Goal: Task Accomplishment & Management: Use online tool/utility

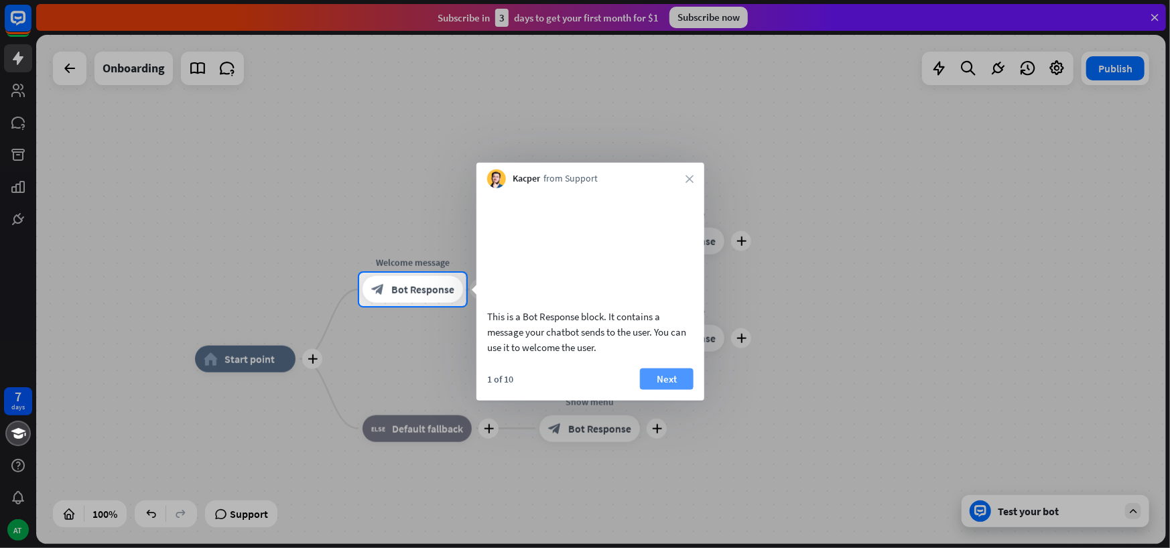
click at [655, 389] on button "Next" at bounding box center [667, 378] width 54 height 21
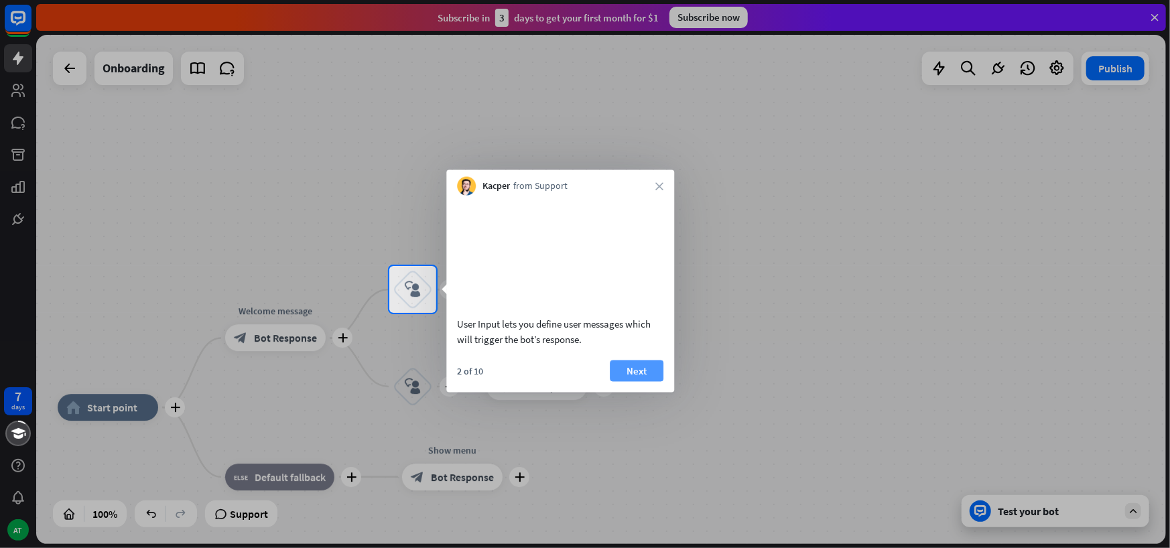
click at [638, 381] on button "Next" at bounding box center [637, 370] width 54 height 21
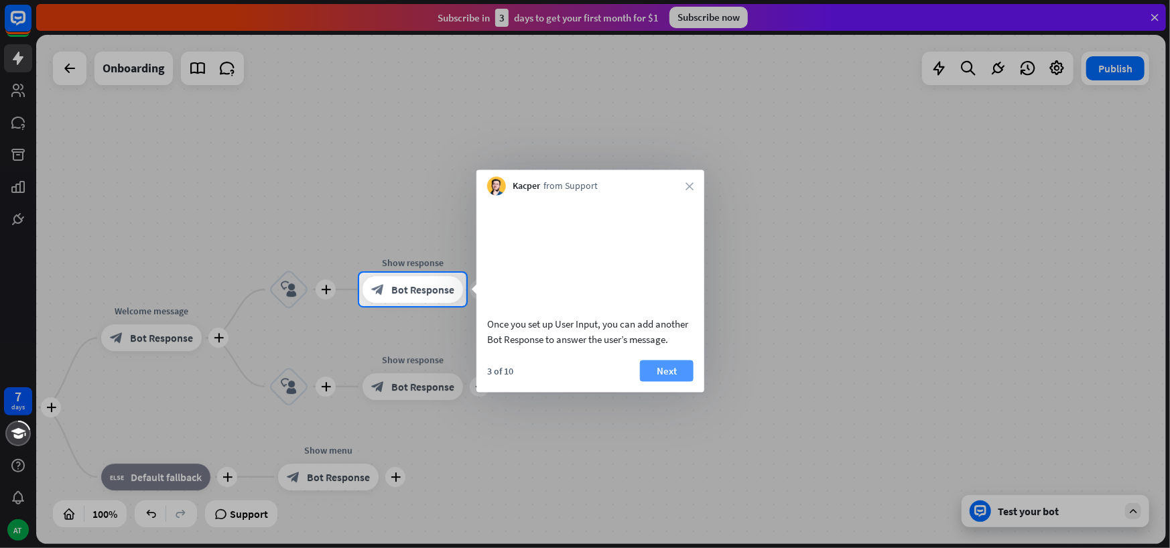
click at [674, 381] on button "Next" at bounding box center [667, 370] width 54 height 21
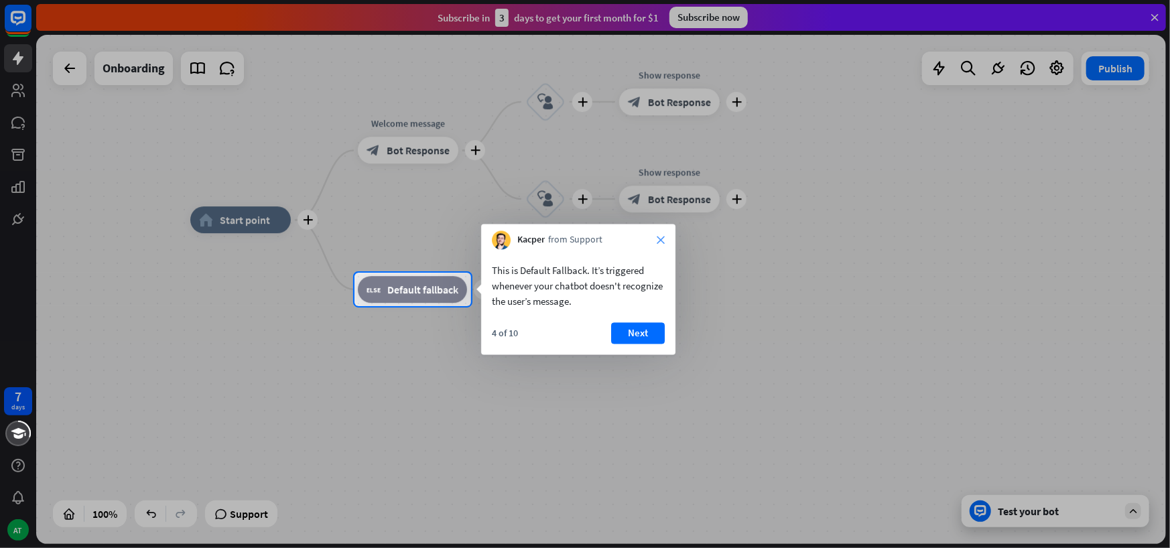
click at [660, 239] on icon "close" at bounding box center [661, 241] width 8 height 8
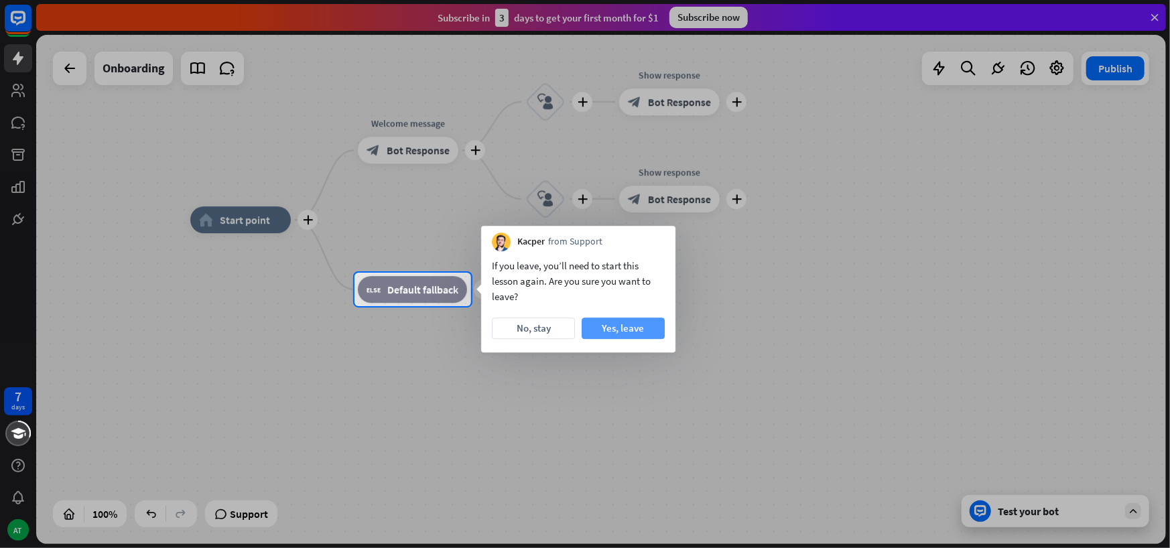
click at [631, 330] on button "Yes, leave" at bounding box center [623, 328] width 83 height 21
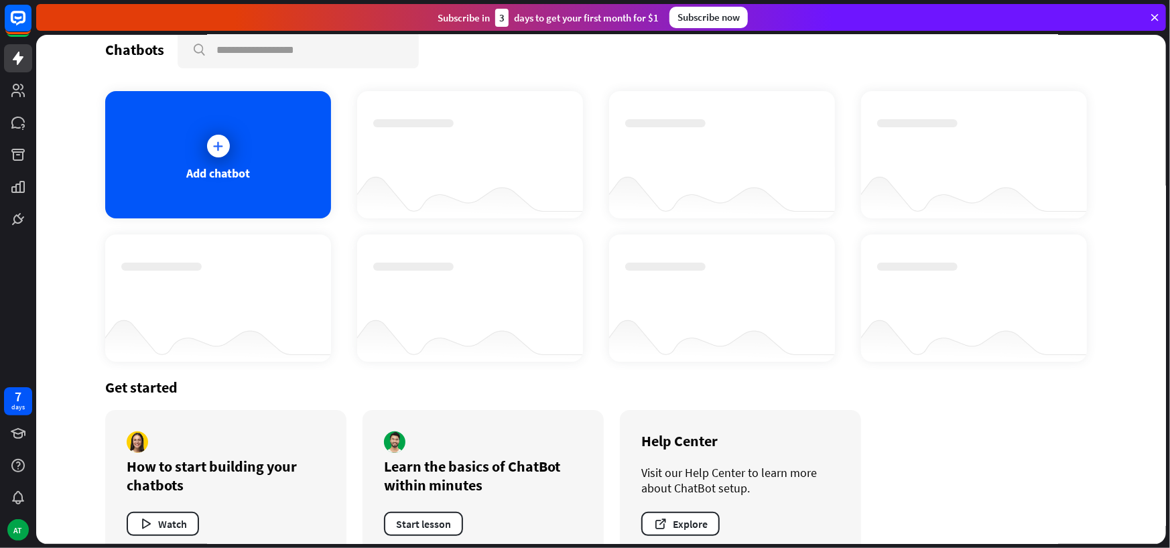
scroll to position [49, 0]
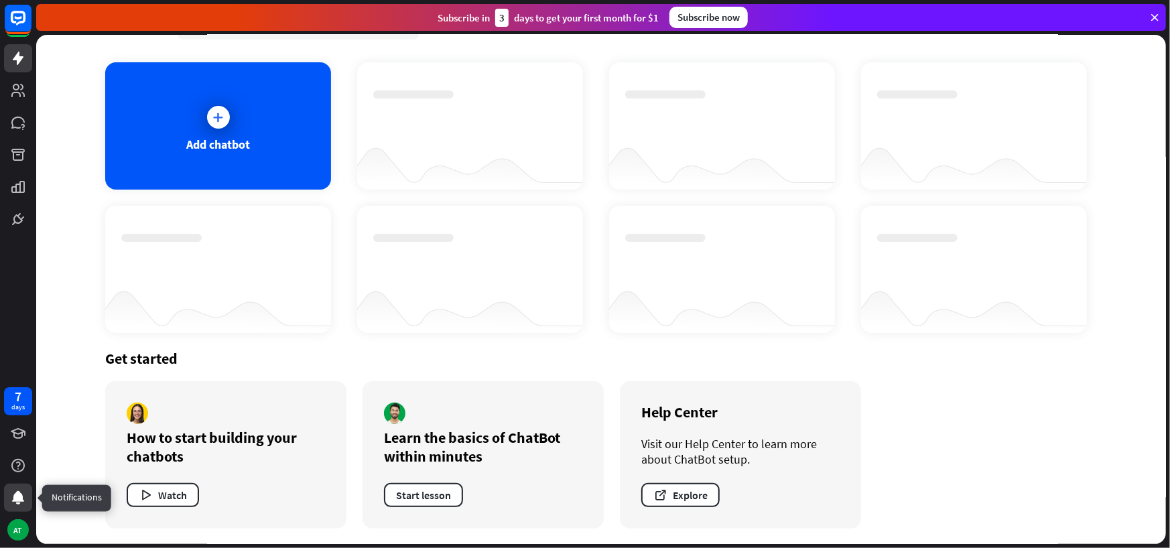
click at [18, 499] on icon at bounding box center [18, 497] width 12 height 13
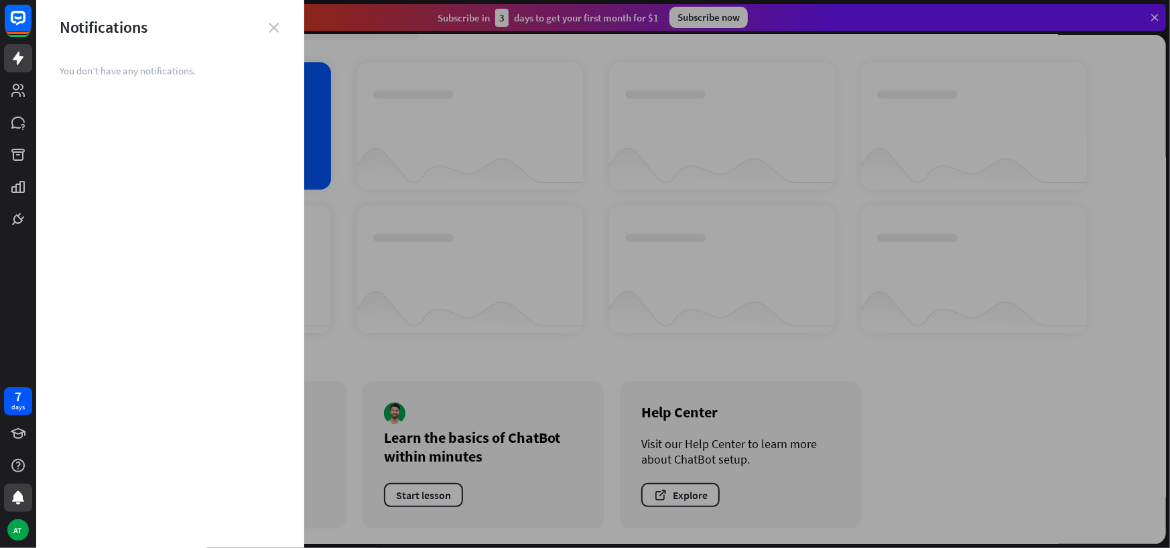
click at [276, 26] on icon "close" at bounding box center [274, 28] width 10 height 10
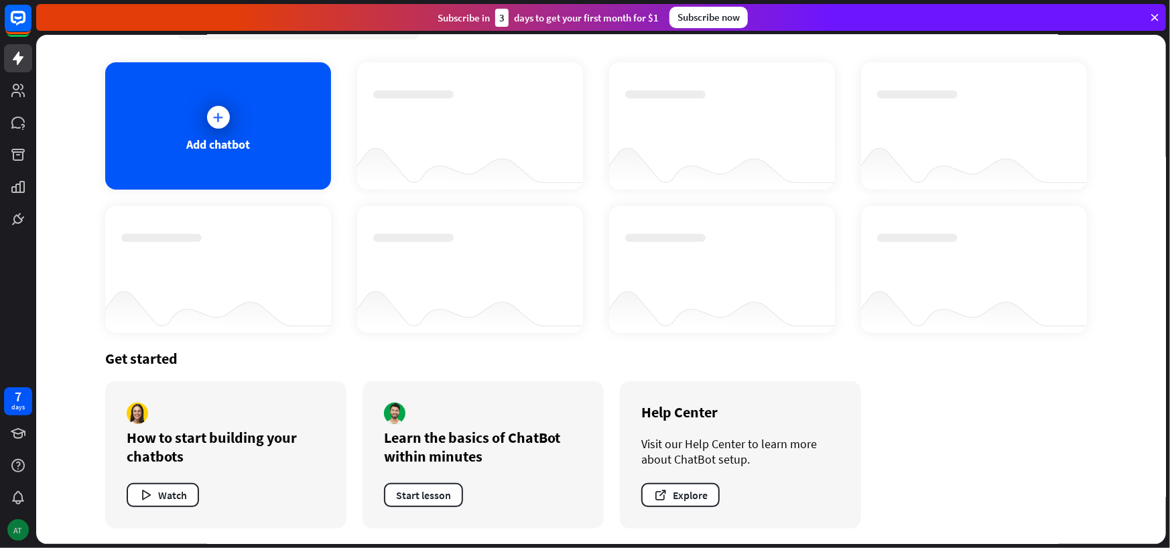
click at [17, 528] on div "AT" at bounding box center [17, 530] width 21 height 21
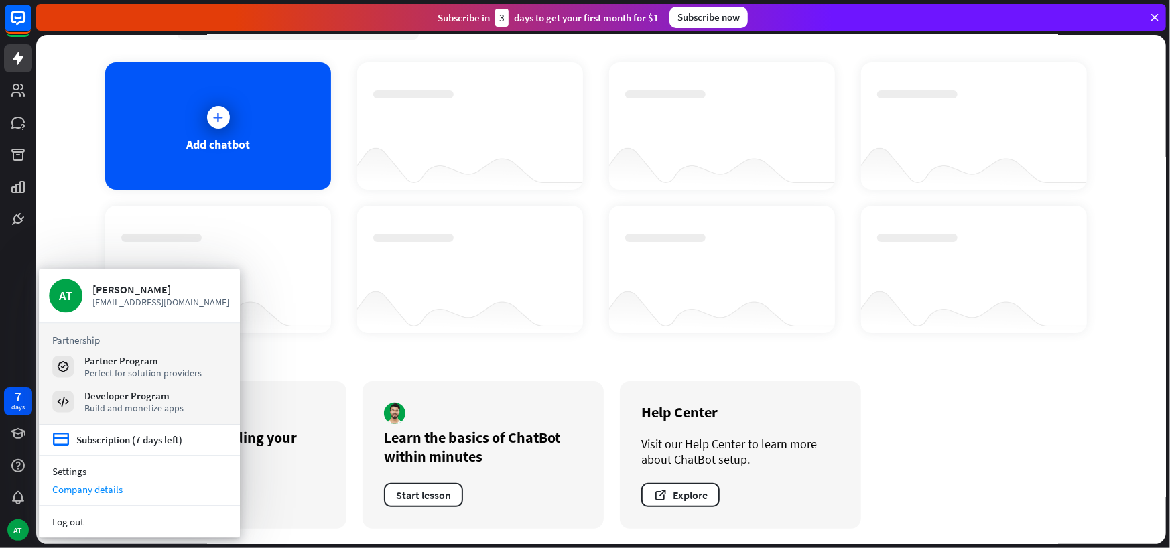
click at [99, 493] on div "Company details" at bounding box center [139, 490] width 201 height 18
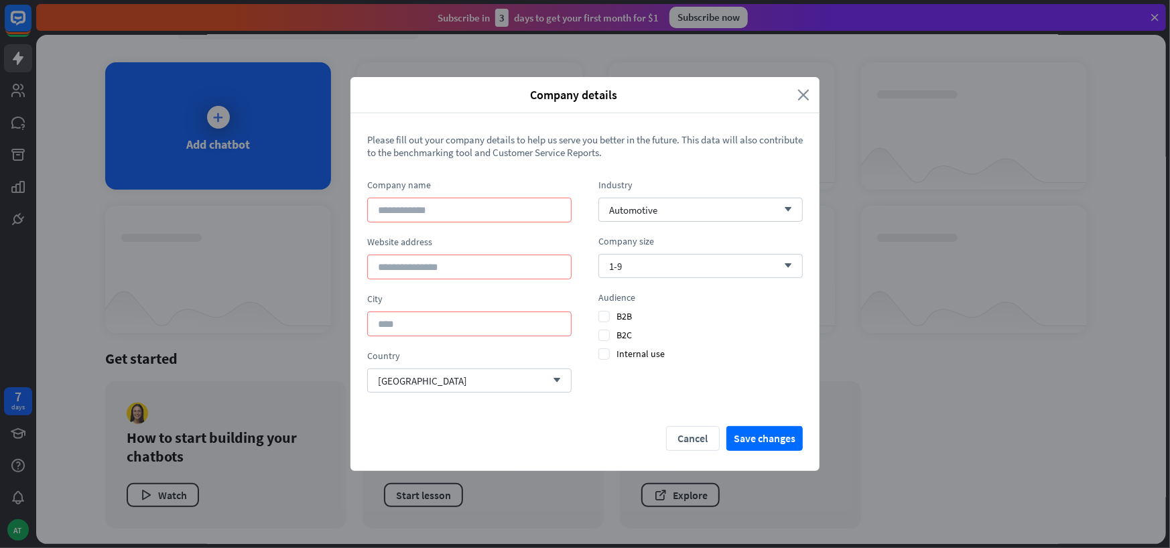
click at [804, 94] on icon "close" at bounding box center [804, 94] width 12 height 15
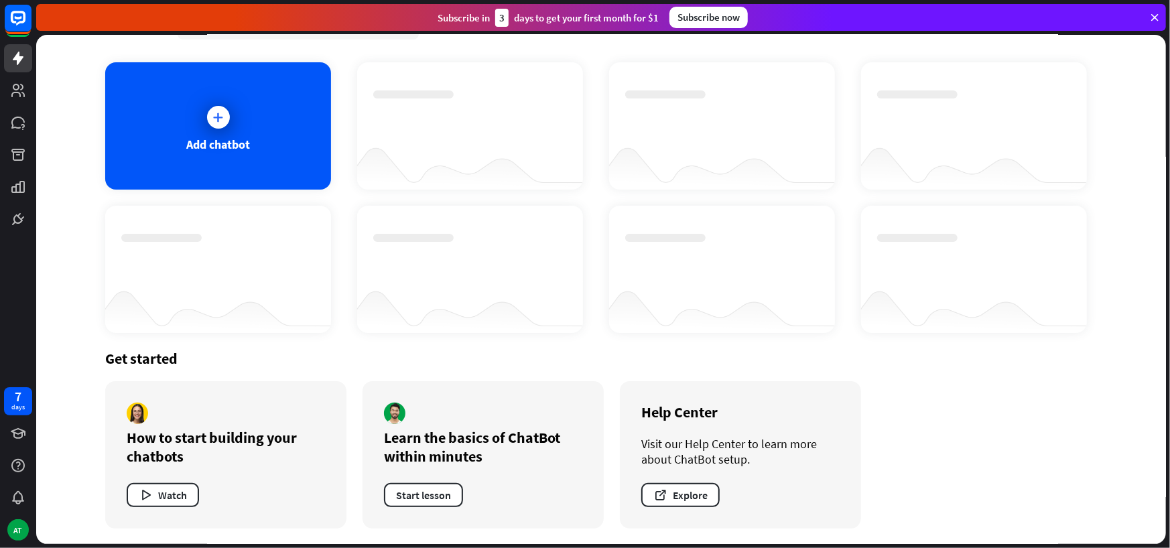
click at [1156, 17] on icon at bounding box center [1155, 17] width 12 height 12
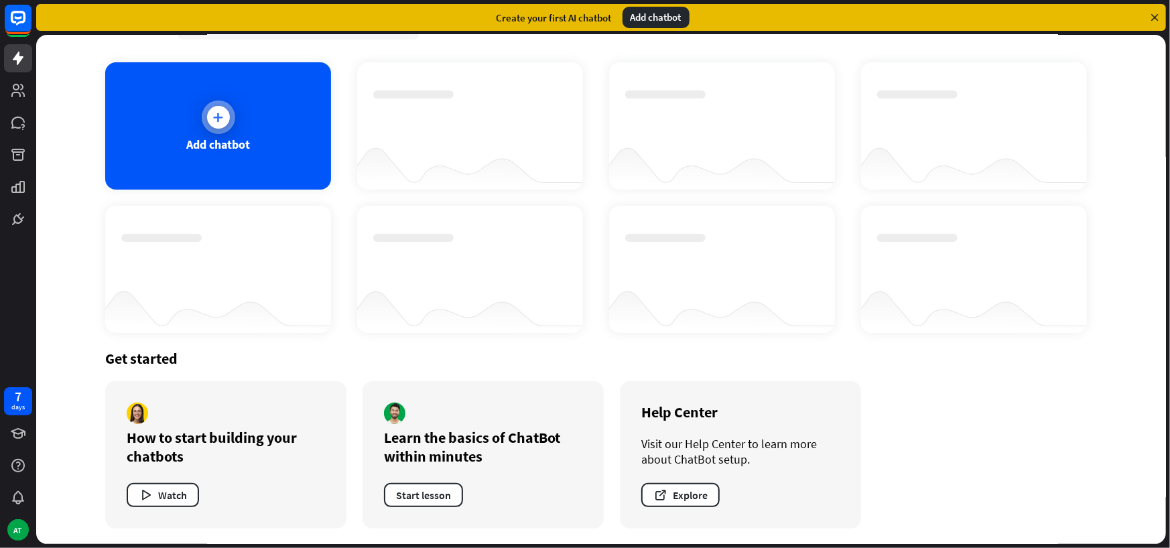
click at [215, 121] on icon at bounding box center [218, 117] width 13 height 13
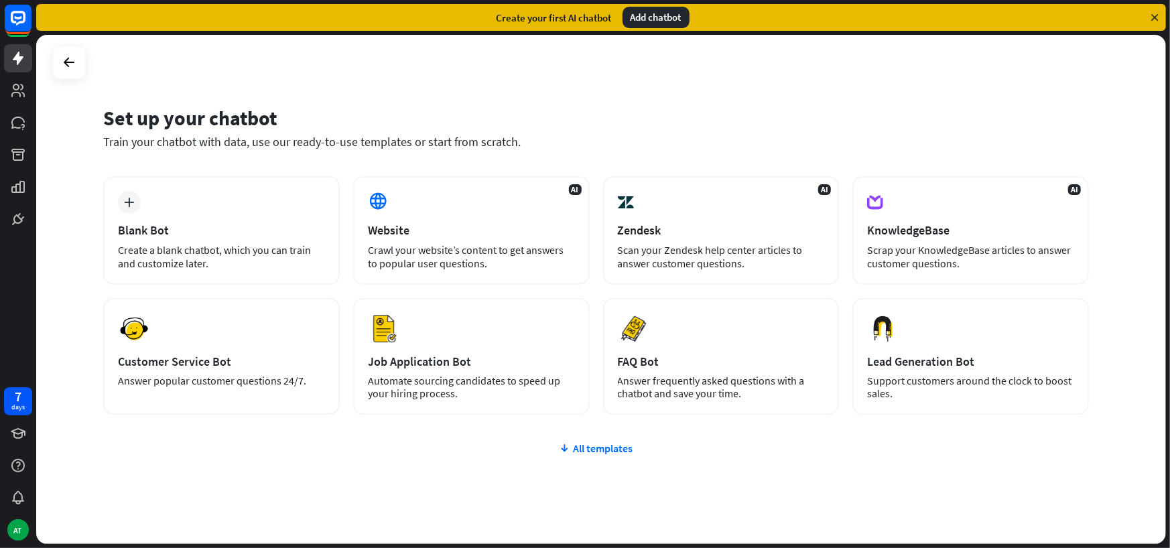
scroll to position [31, 0]
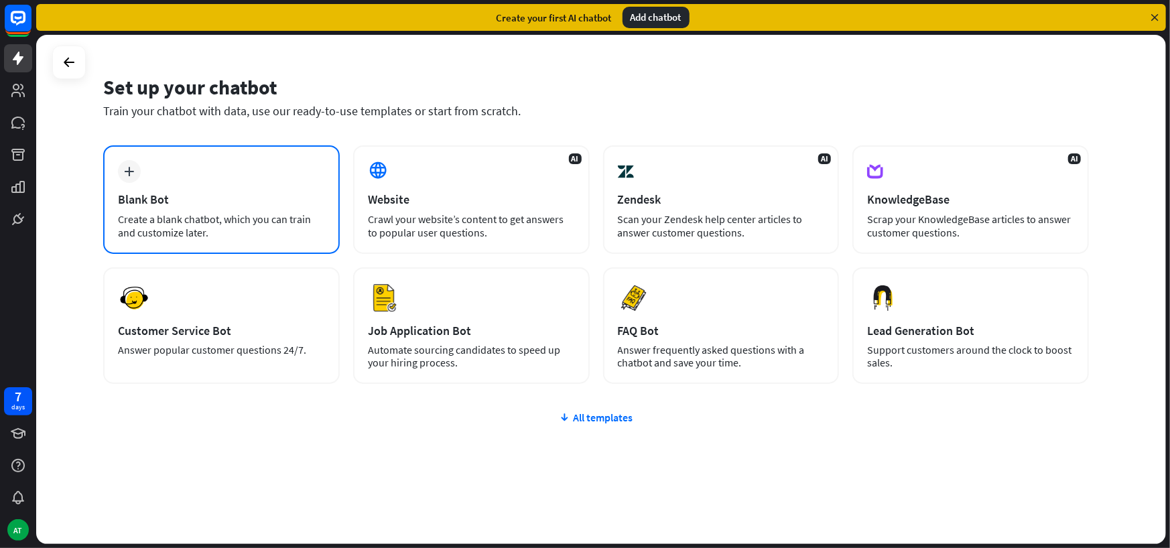
click at [133, 187] on div "plus Blank Bot Create a blank chatbot, which you can train and customize later." at bounding box center [221, 199] width 237 height 109
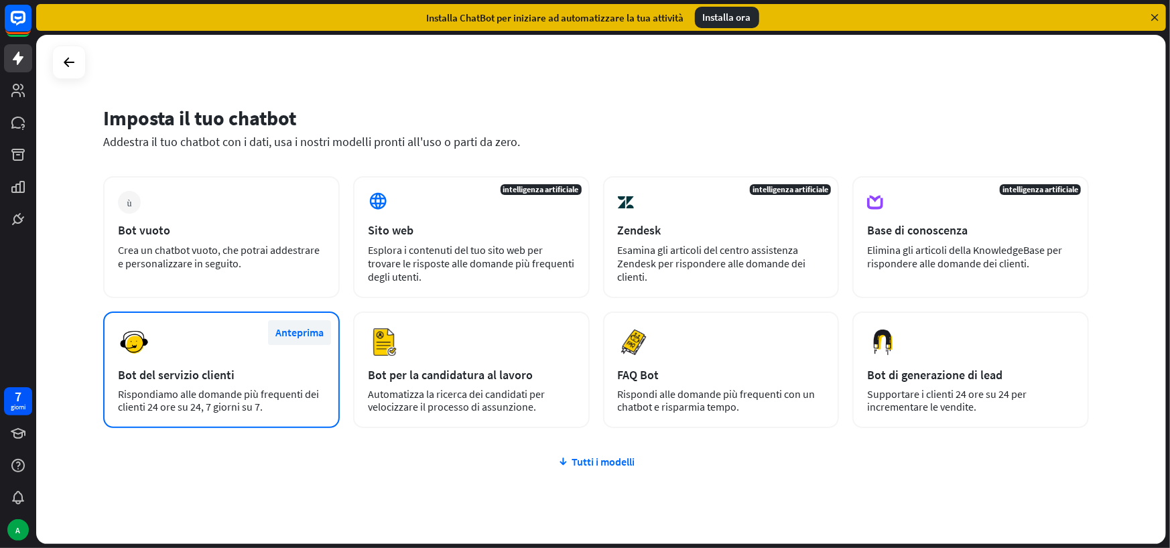
click at [300, 337] on font "Anteprima" at bounding box center [300, 332] width 48 height 13
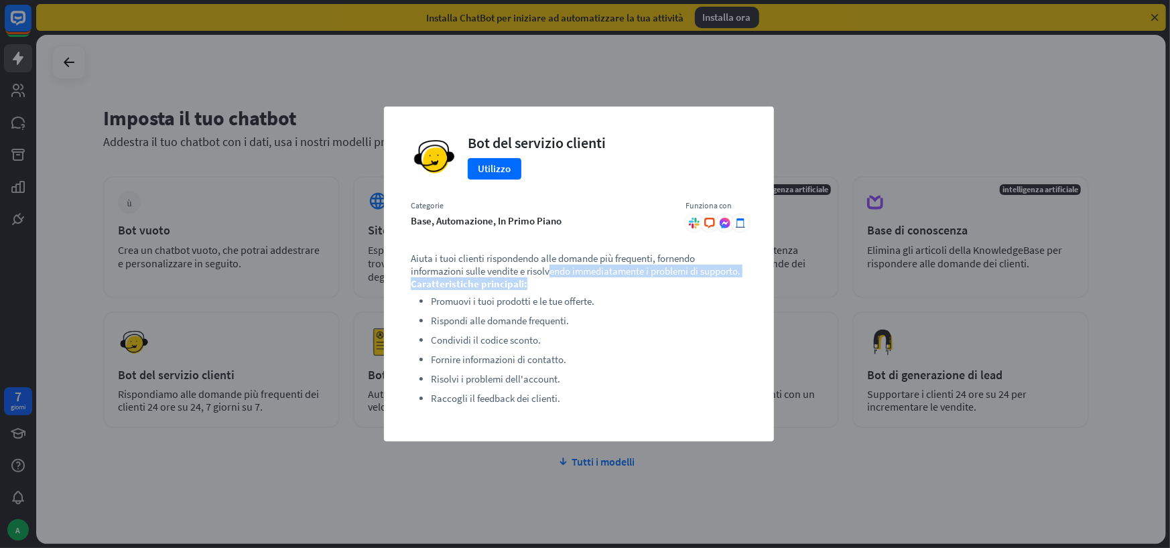
drag, startPoint x: 552, startPoint y: 274, endPoint x: 744, endPoint y: 280, distance: 191.8
click at [744, 280] on div "Aiuta i tuoi clienti rispondendo alle domande più frequenti, fornendo informazi…" at bounding box center [579, 333] width 337 height 163
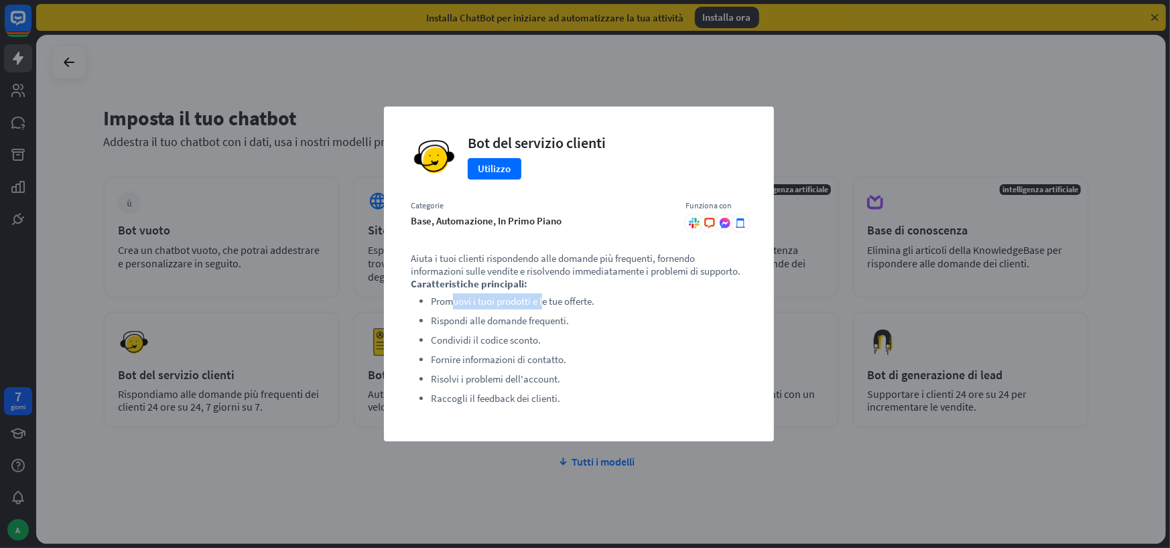
drag, startPoint x: 453, startPoint y: 304, endPoint x: 547, endPoint y: 307, distance: 93.9
click at [546, 306] on font "Promuovi i tuoi prodotti e le tue offerte." at bounding box center [513, 301] width 164 height 13
drag, startPoint x: 455, startPoint y: 325, endPoint x: 538, endPoint y: 341, distance: 85.2
click at [556, 327] on font "Rispondi alle domande frequenti." at bounding box center [500, 320] width 138 height 13
drag, startPoint x: 438, startPoint y: 348, endPoint x: 544, endPoint y: 348, distance: 105.9
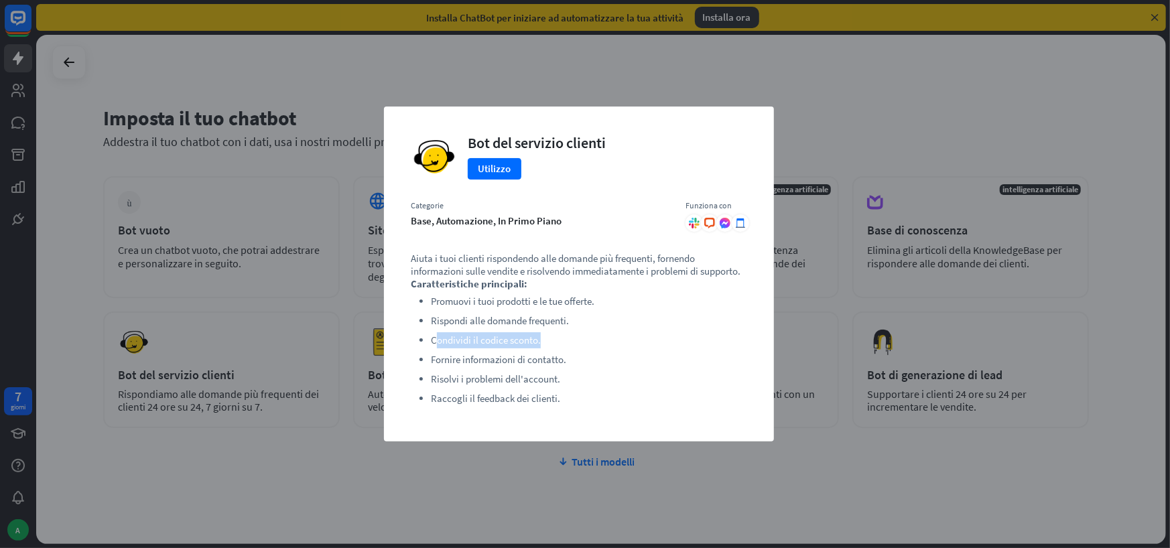
click at [544, 348] on li "Condividi il codice sconto." at bounding box center [589, 341] width 316 height 16
drag, startPoint x: 447, startPoint y: 363, endPoint x: 538, endPoint y: 363, distance: 90.5
click at [540, 363] on font "Fornire informazioni di contatto." at bounding box center [498, 359] width 135 height 13
click at [499, 170] on font "Utilizzo" at bounding box center [495, 168] width 33 height 13
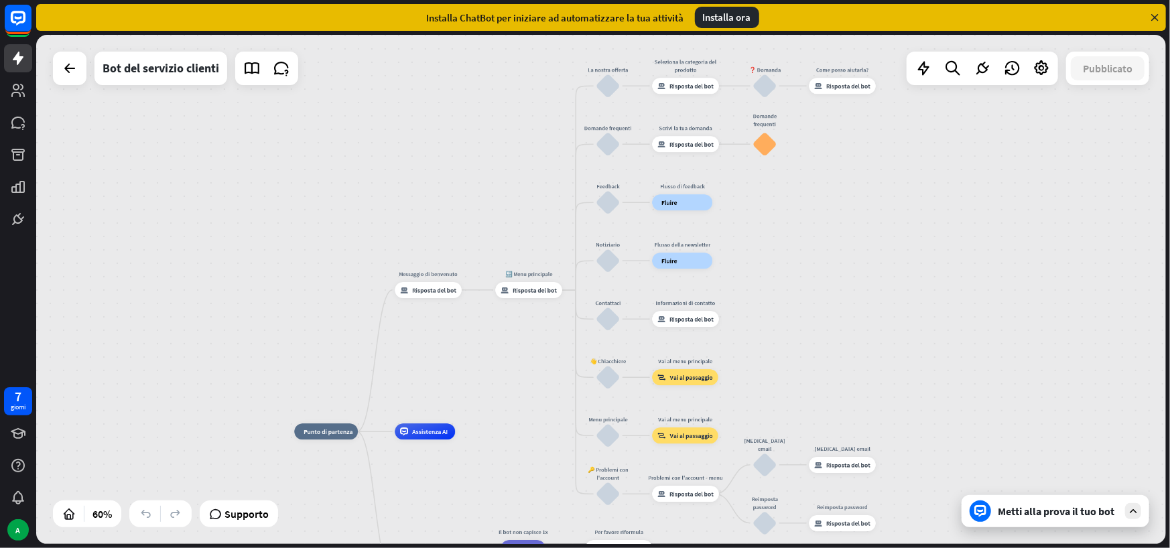
drag, startPoint x: 546, startPoint y: 173, endPoint x: 465, endPoint y: 331, distance: 177.5
click at [465, 331] on div "casa_2 Punto di partenza Messaggio di benvenuto risposta_block_bot Risposta del…" at bounding box center [601, 289] width 1130 height 509
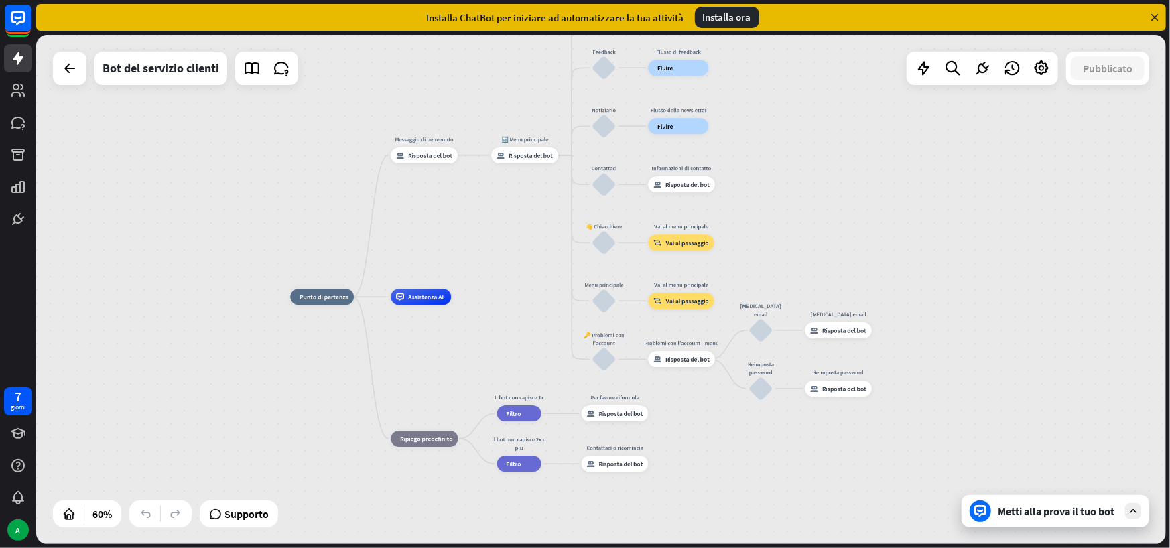
drag, startPoint x: 224, startPoint y: 355, endPoint x: 220, endPoint y: 220, distance: 134.8
click at [220, 220] on div "casa_2 Punto di partenza Messaggio di benvenuto risposta_block_bot Risposta del…" at bounding box center [601, 289] width 1130 height 509
click at [606, 449] on div "Modifica nome" at bounding box center [609, 446] width 44 height 12
drag, startPoint x: 620, startPoint y: 446, endPoint x: 580, endPoint y: 446, distance: 40.2
click at [582, 456] on div "**********" at bounding box center [615, 464] width 67 height 16
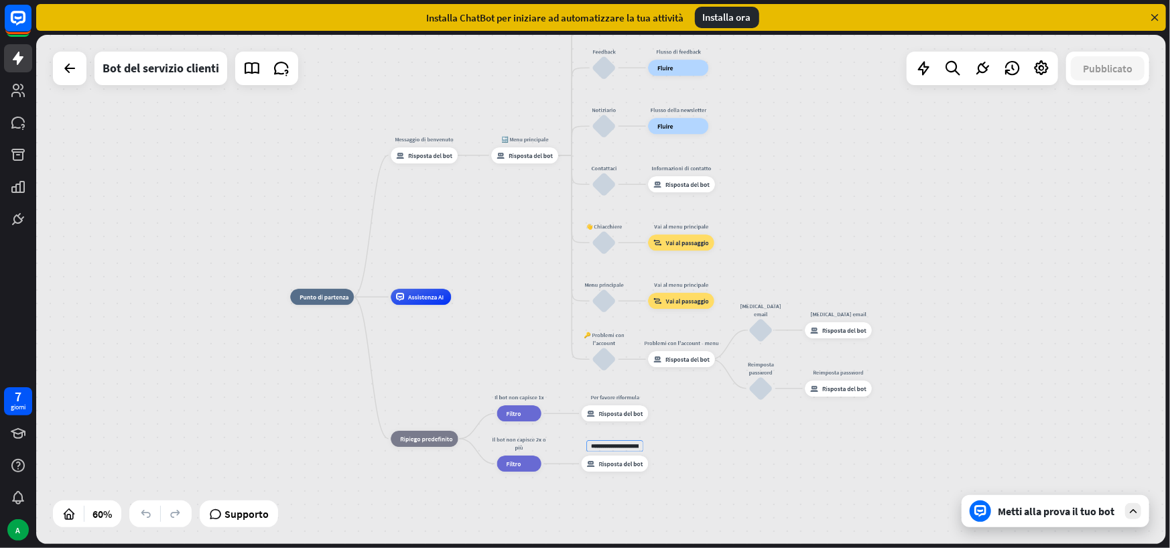
click at [648, 494] on div "casa_2 Punto di partenza Messaggio di benvenuto risposta_block_bot Risposta del…" at bounding box center [629, 450] width 678 height 306
click at [620, 469] on div "risposta_block_bot Risposta del bot" at bounding box center [616, 464] width 67 height 16
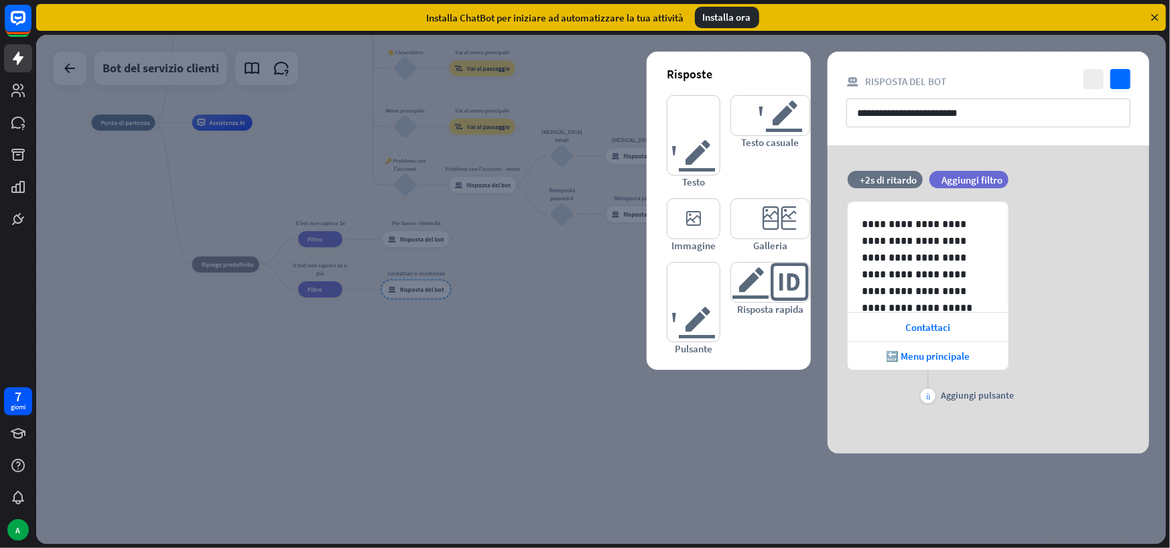
click at [598, 351] on div at bounding box center [601, 289] width 1130 height 509
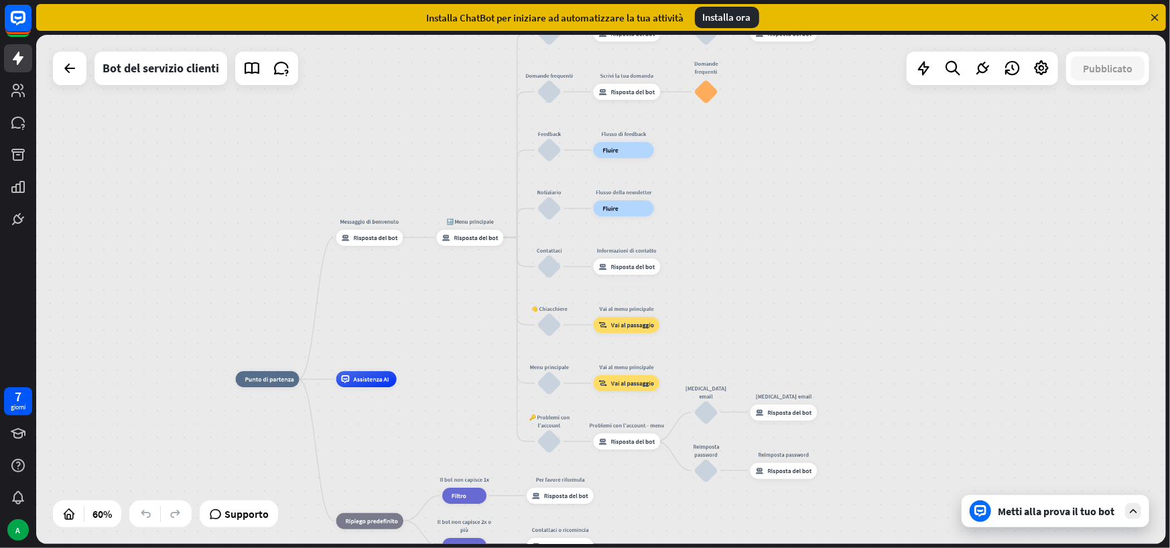
drag, startPoint x: 544, startPoint y: 308, endPoint x: 715, endPoint y: 455, distance: 225.8
click at [682, 530] on div "casa_2 Punto di partenza Messaggio di benvenuto risposta_block_bot Risposta del…" at bounding box center [575, 532] width 678 height 306
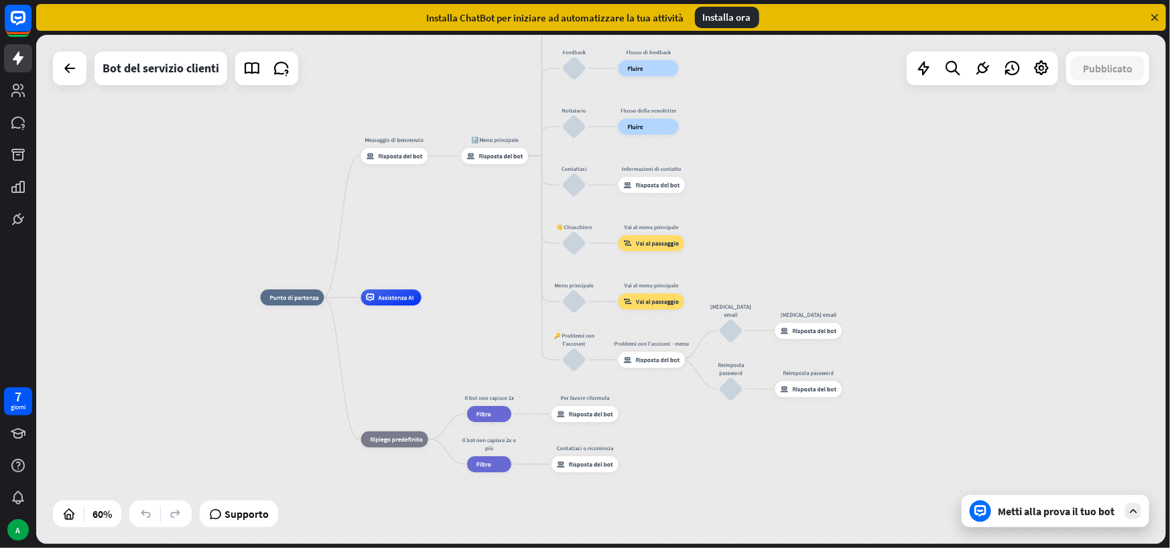
drag, startPoint x: 762, startPoint y: 294, endPoint x: 784, endPoint y: 210, distance: 87.1
click at [802, 181] on div "casa_2 Punto di partenza Messaggio di benvenuto risposta_block_bot Risposta del…" at bounding box center [601, 289] width 1130 height 509
click at [394, 304] on div "Assistenza AI" at bounding box center [392, 298] width 60 height 16
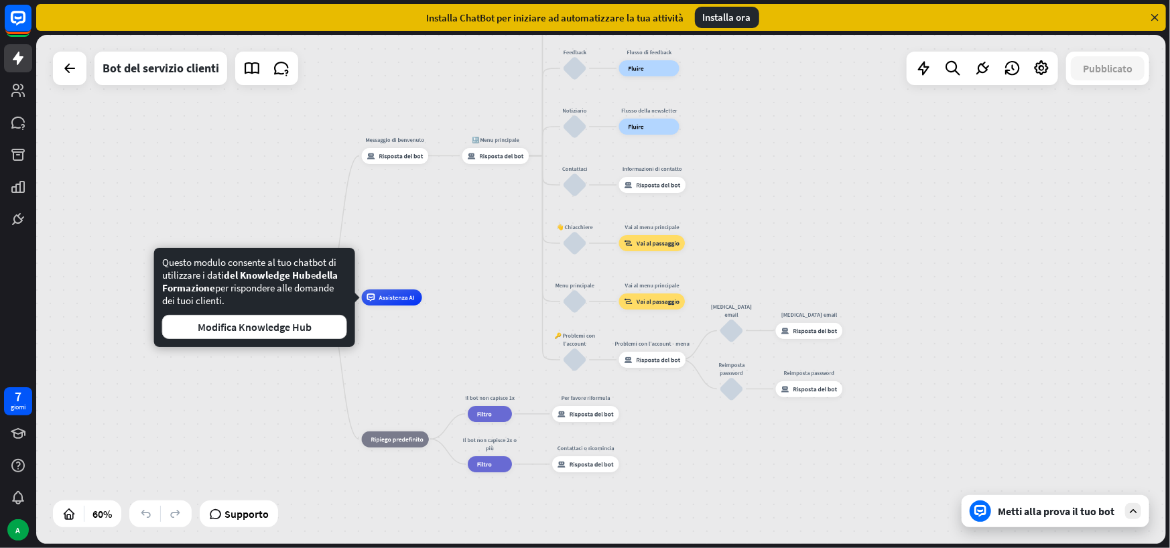
click at [402, 252] on div "casa_2 Punto di partenza Messaggio di benvenuto risposta_block_bot Risposta del…" at bounding box center [601, 289] width 1130 height 509
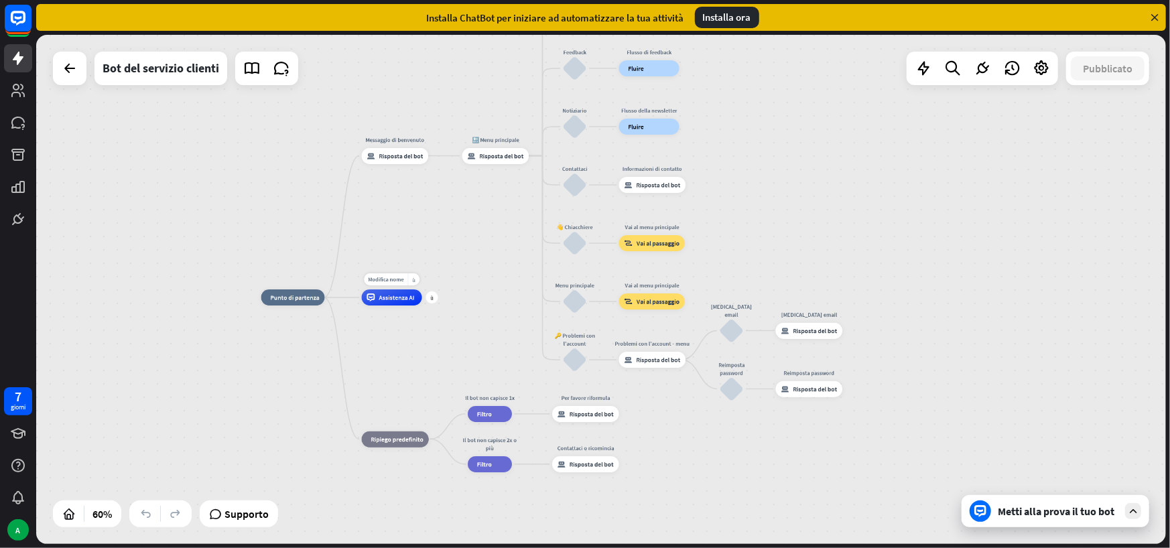
click at [389, 298] on font "Assistenza AI" at bounding box center [397, 298] width 36 height 8
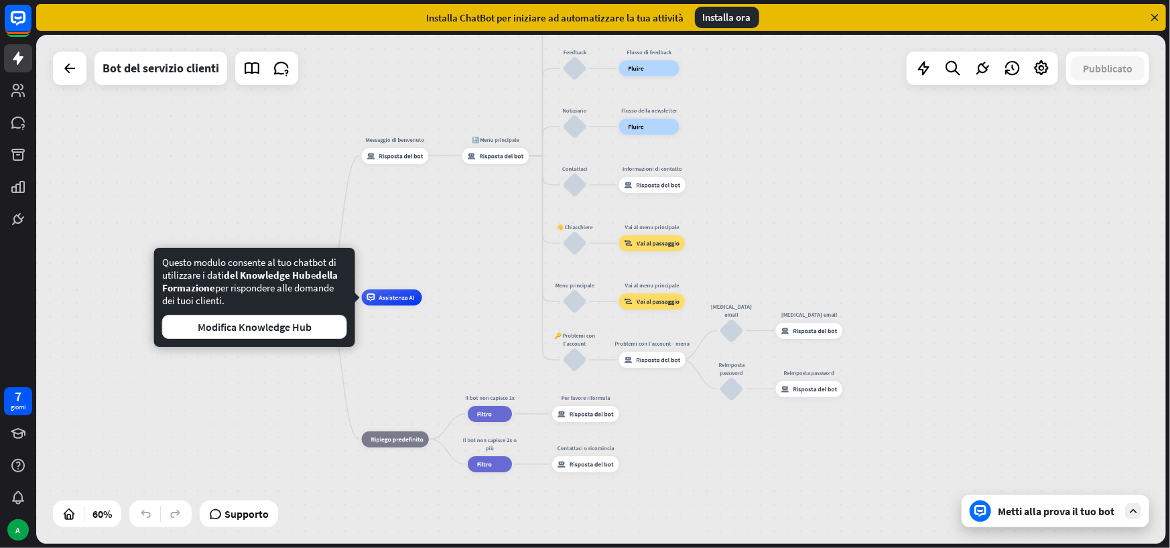
drag, startPoint x: 278, startPoint y: 276, endPoint x: 241, endPoint y: 303, distance: 46.1
click at [241, 303] on div "Questo modulo consente al tuo chatbot di utilizzare i dati del Knowledge Hub e …" at bounding box center [254, 297] width 185 height 83
click at [257, 328] on font "Modifica Knowledge Hub" at bounding box center [255, 326] width 114 height 13
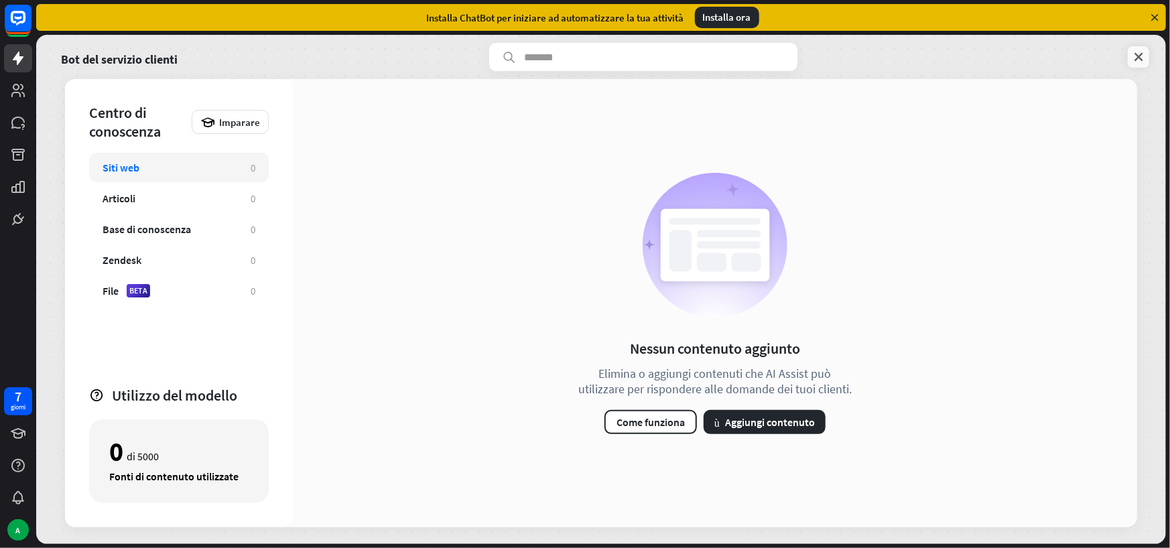
click at [1139, 59] on icon at bounding box center [1138, 56] width 13 height 13
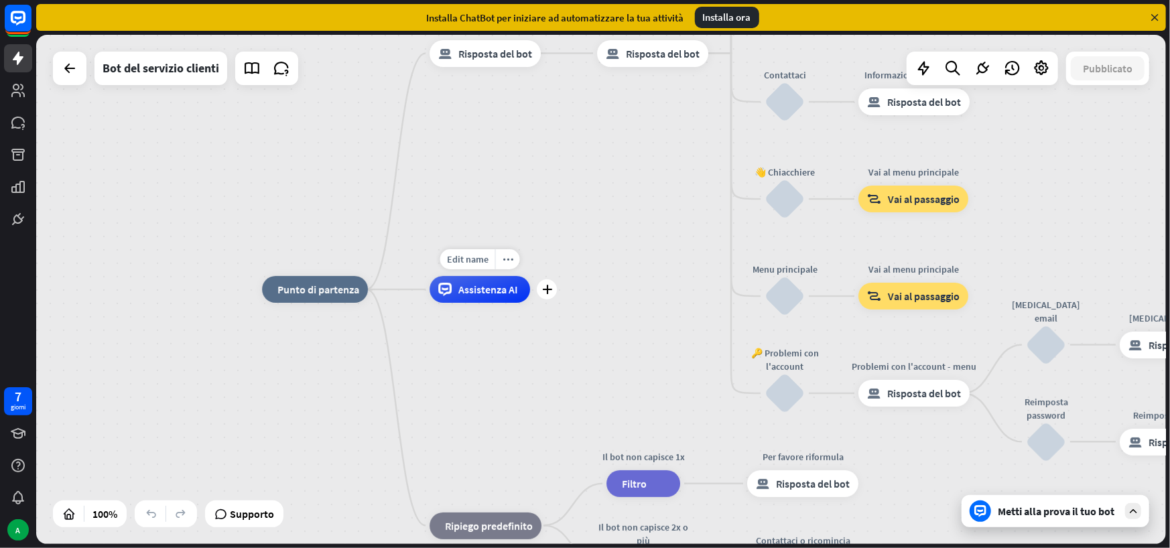
click at [501, 293] on font "Assistenza AI" at bounding box center [489, 289] width 60 height 13
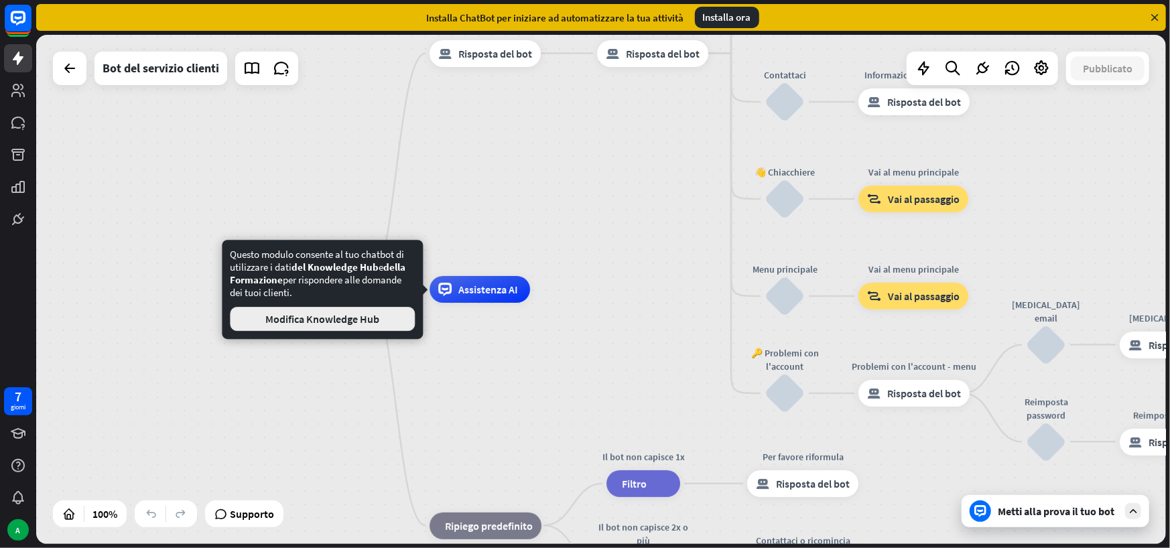
click at [383, 323] on button "Modifica Knowledge Hub" at bounding box center [322, 319] width 185 height 24
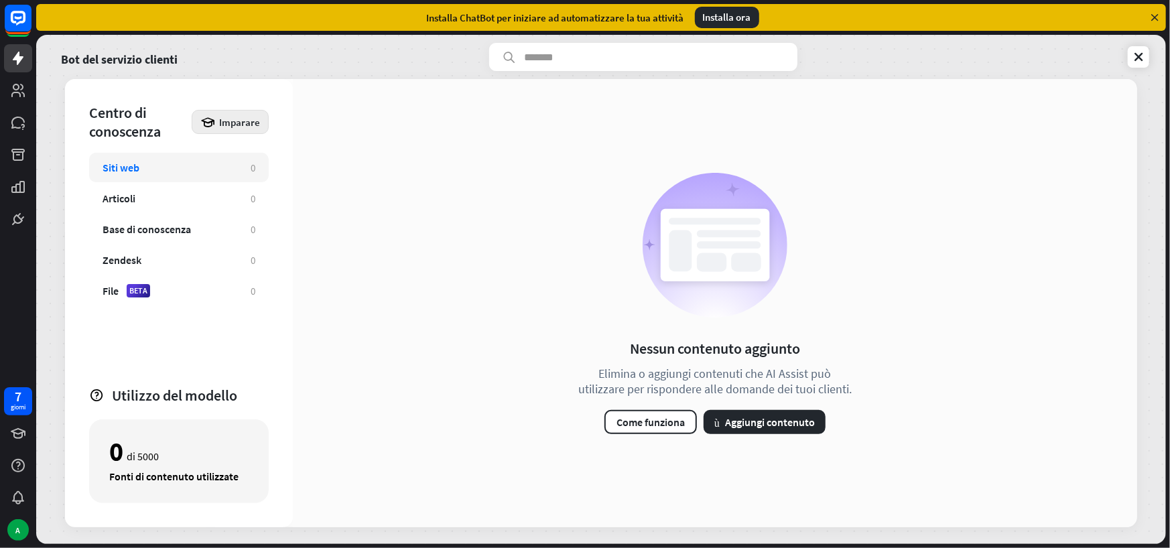
click at [215, 119] on icon at bounding box center [207, 122] width 15 height 15
click at [776, 430] on button "più Aggiungi contenuto" at bounding box center [765, 422] width 122 height 24
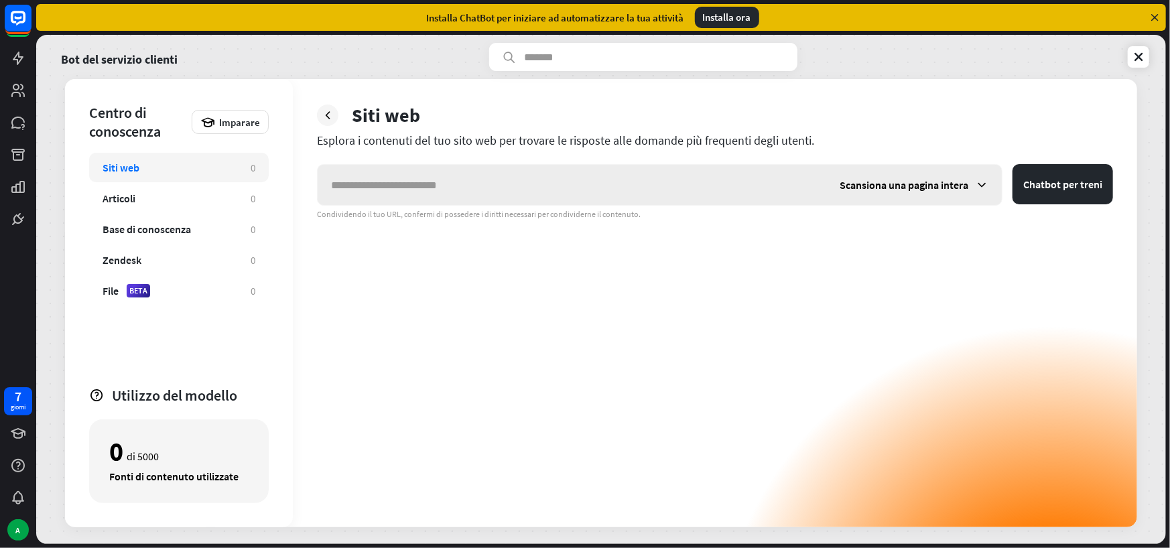
click at [485, 188] on input "text" at bounding box center [572, 185] width 509 height 40
click at [991, 175] on div "Scansiona una pagina intera" at bounding box center [915, 185] width 176 height 40
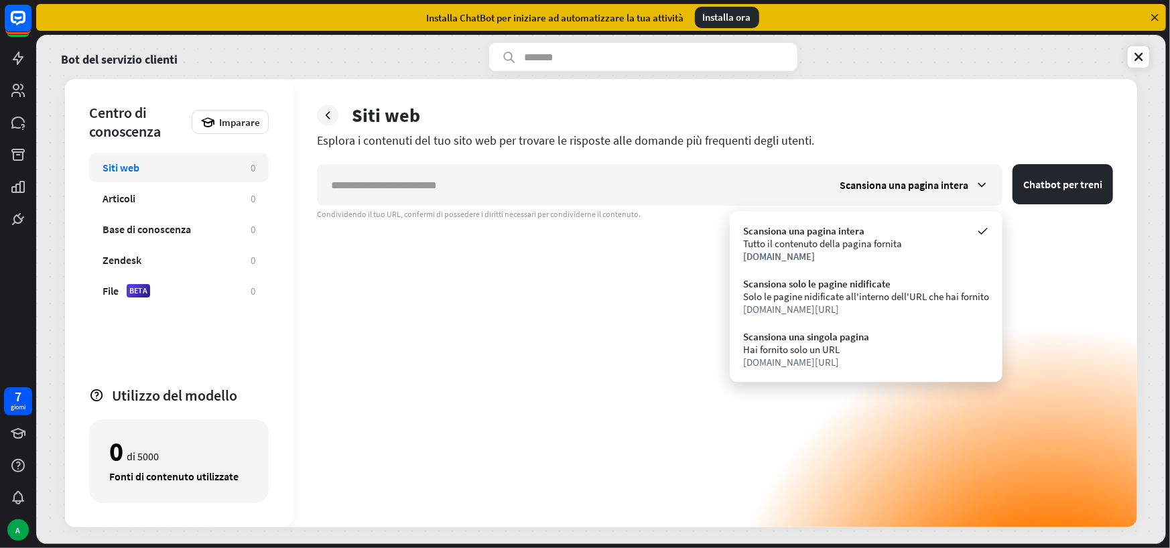
click at [1066, 221] on div "Scansiona una pagina intera Chatbot per treni Condividendo il tuo URL, confermi…" at bounding box center [715, 345] width 796 height 363
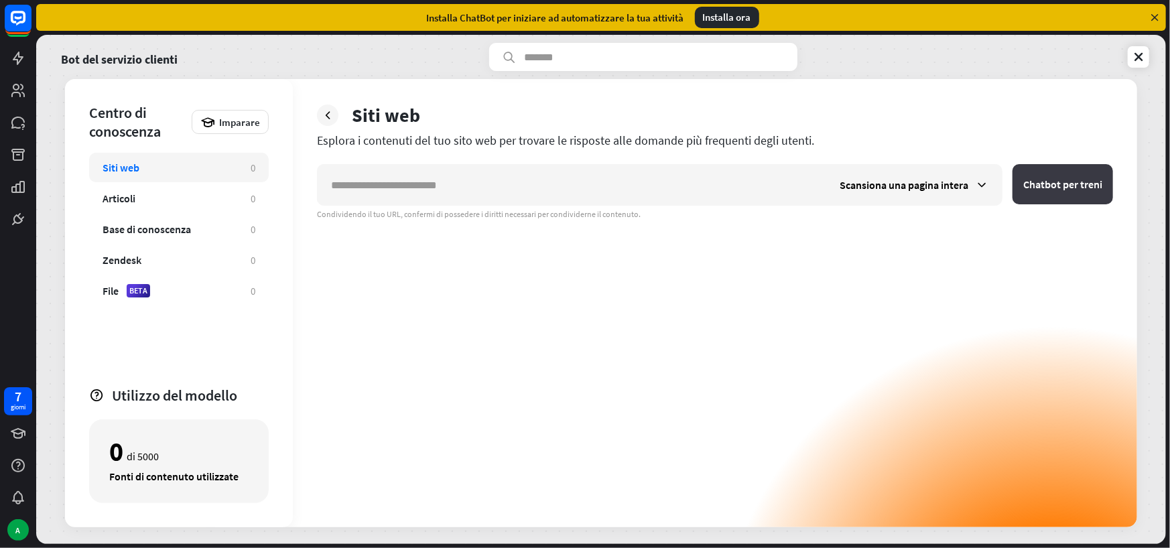
click at [1050, 186] on font "Chatbot per treni" at bounding box center [1063, 184] width 79 height 13
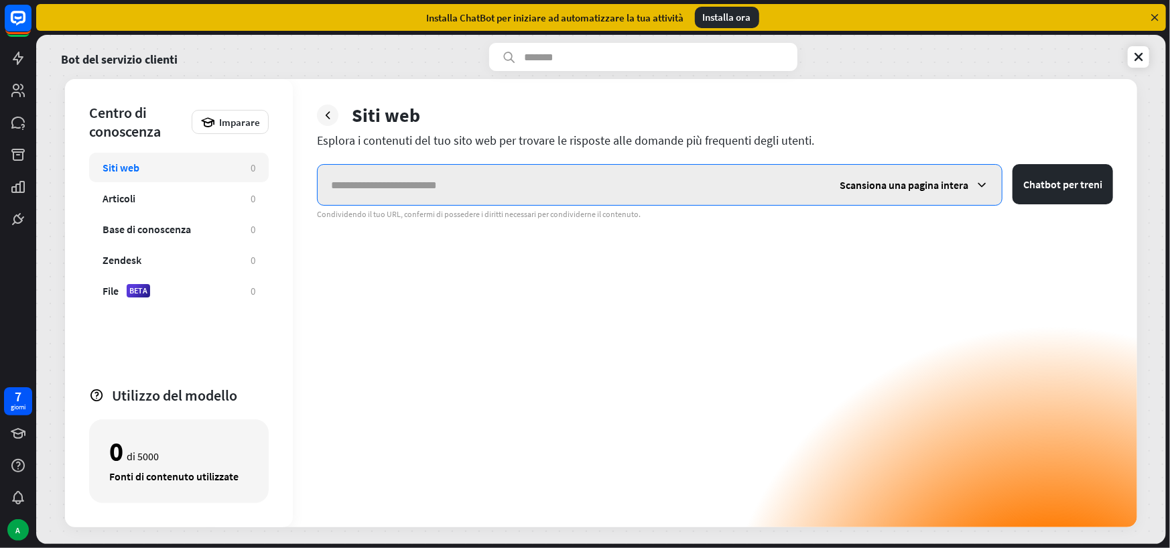
click at [625, 199] on input "text" at bounding box center [572, 185] width 509 height 40
type input "**********"
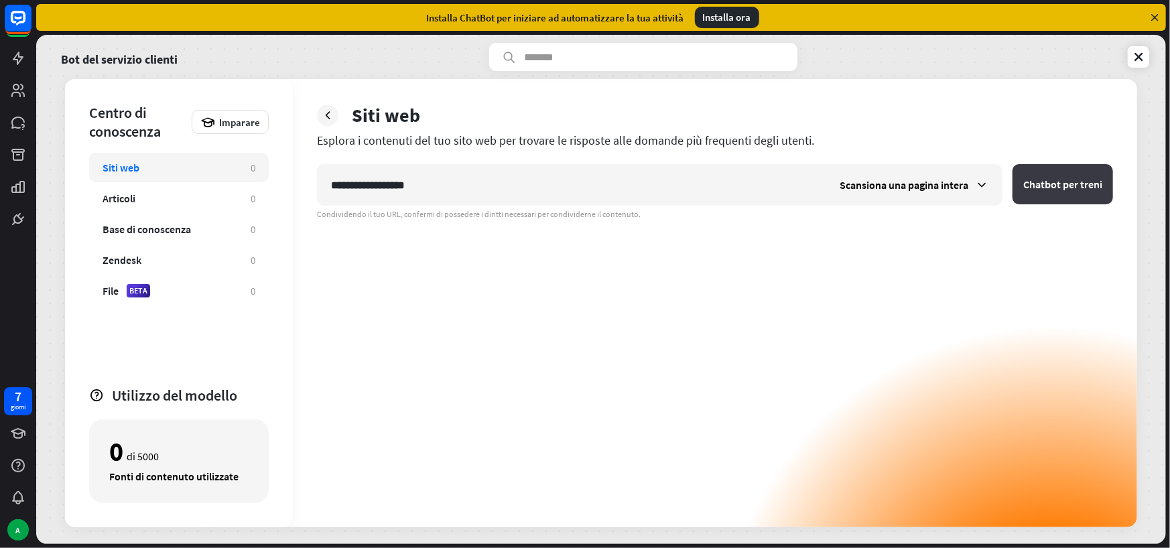
click at [1056, 190] on font "Chatbot per treni" at bounding box center [1063, 184] width 79 height 13
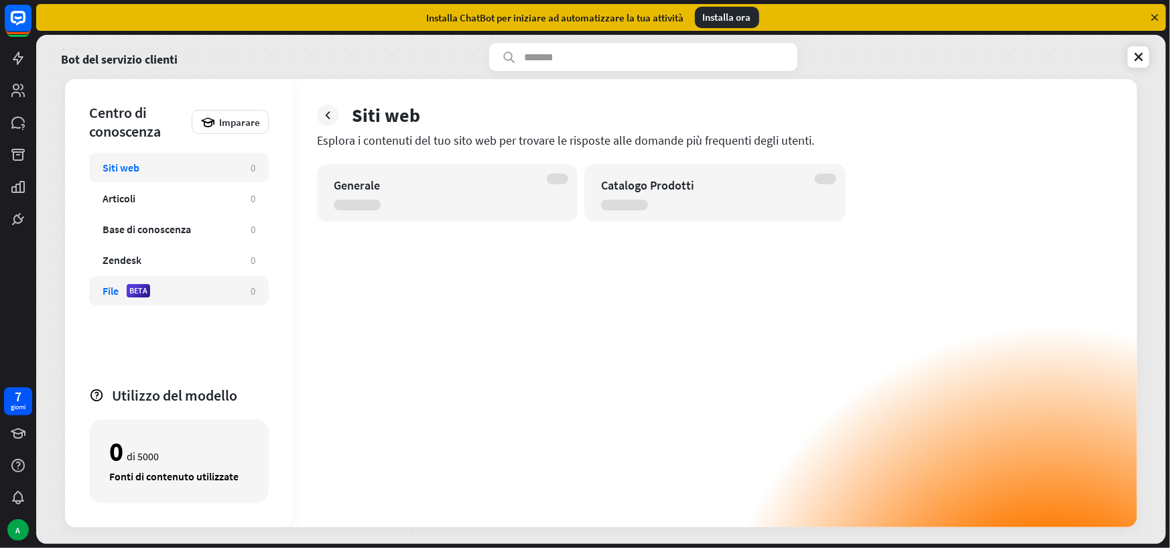
click at [110, 292] on font "File" at bounding box center [111, 290] width 16 height 13
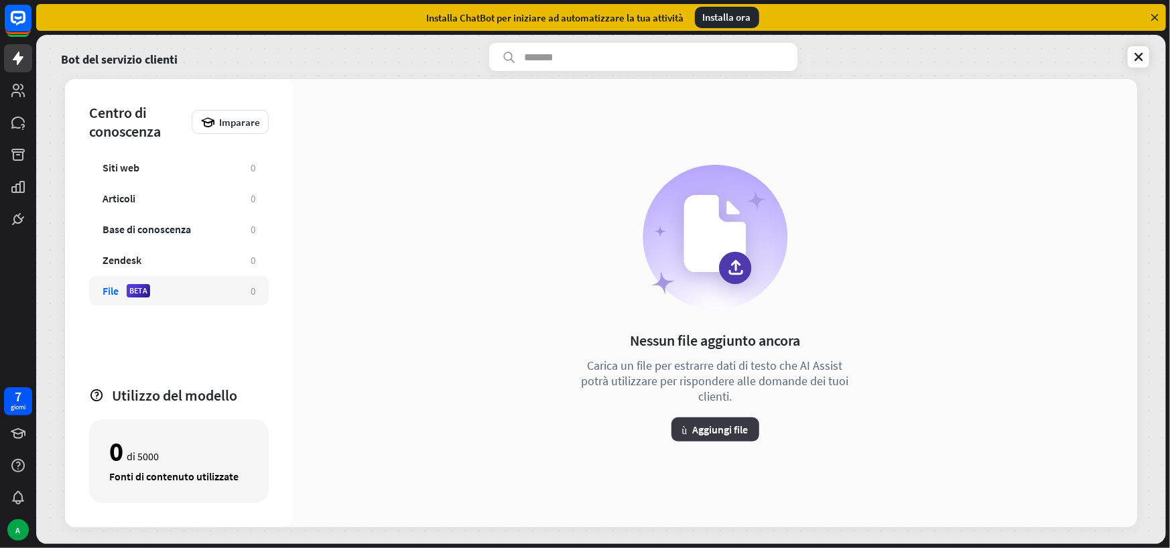
click at [683, 430] on font "più" at bounding box center [684, 429] width 5 height 11
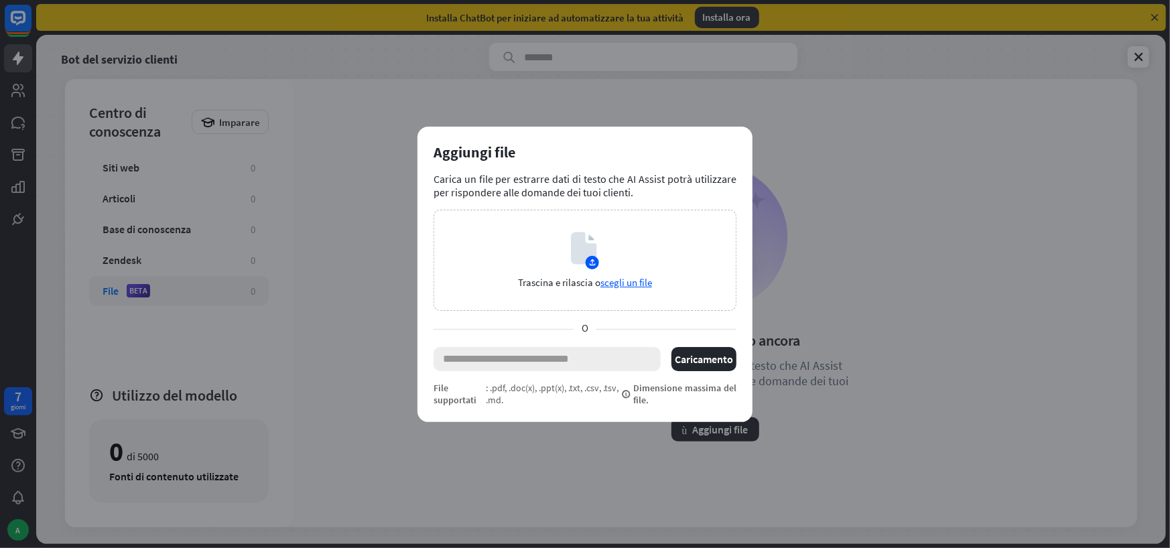
click at [525, 362] on input "text" at bounding box center [547, 359] width 227 height 24
click at [830, 272] on div "vicino Aggiungi file Carica un file per estrarre dati di testo che AI ​​Assist …" at bounding box center [585, 274] width 1170 height 548
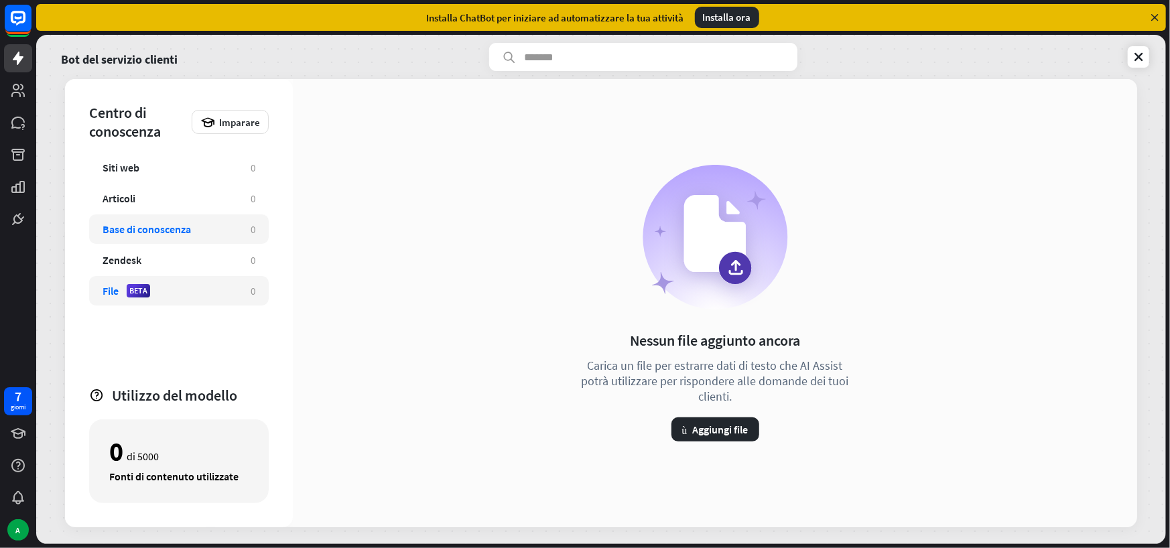
click at [178, 231] on font "Base di conoscenza" at bounding box center [147, 229] width 88 height 13
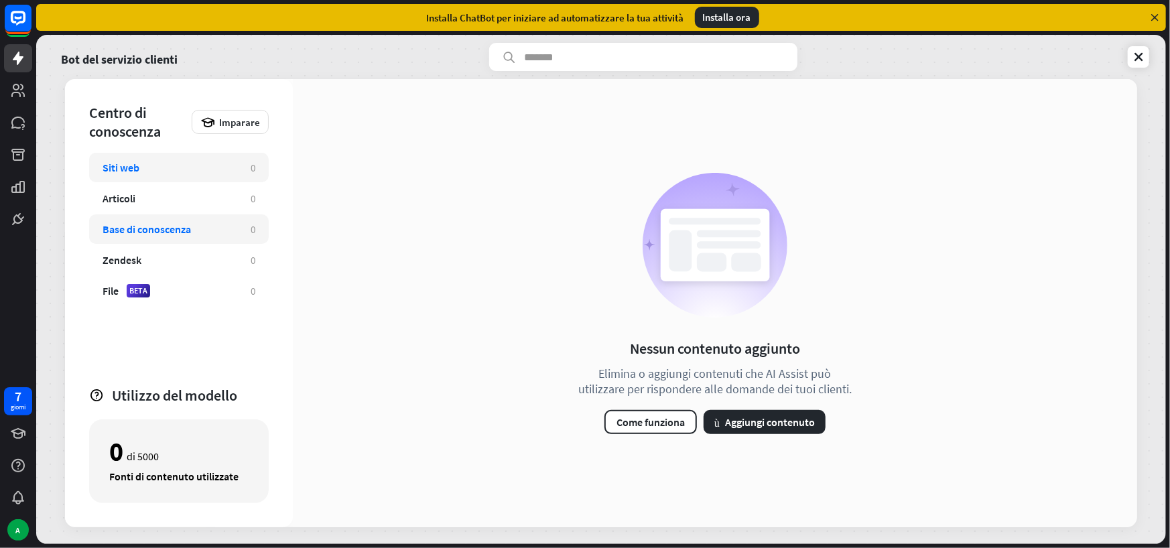
click at [192, 174] on div "Siti web" at bounding box center [170, 167] width 135 height 13
click at [749, 423] on font "Aggiungi contenuto" at bounding box center [770, 422] width 90 height 13
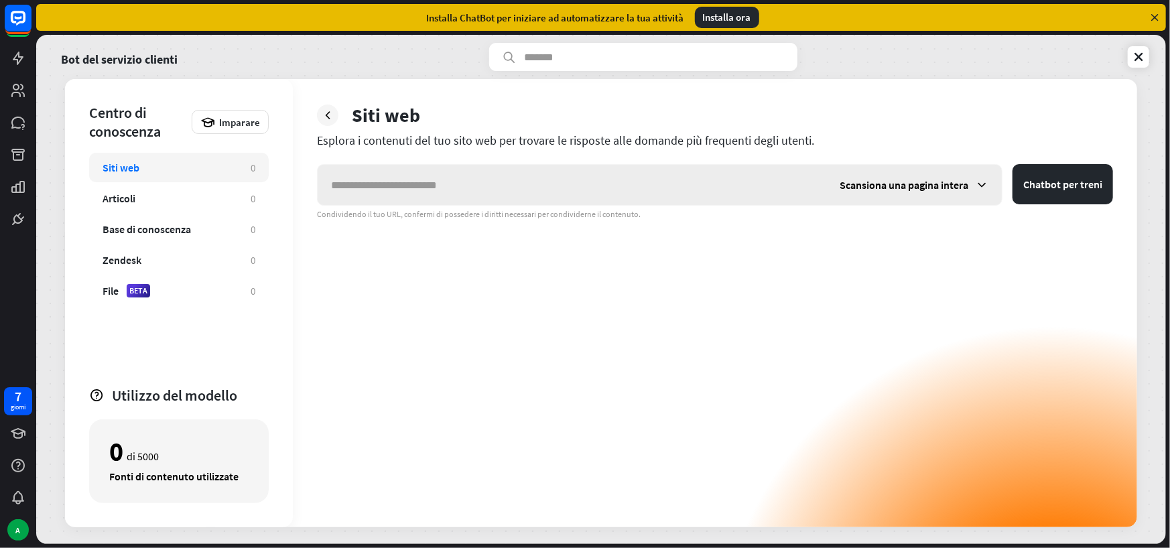
click at [397, 194] on input "text" at bounding box center [572, 185] width 509 height 40
click at [483, 318] on div "Scansiona una pagina intera Chatbot per treni Condividendo il tuo URL, confermi…" at bounding box center [715, 345] width 796 height 363
click at [1133, 58] on icon at bounding box center [1138, 56] width 13 height 13
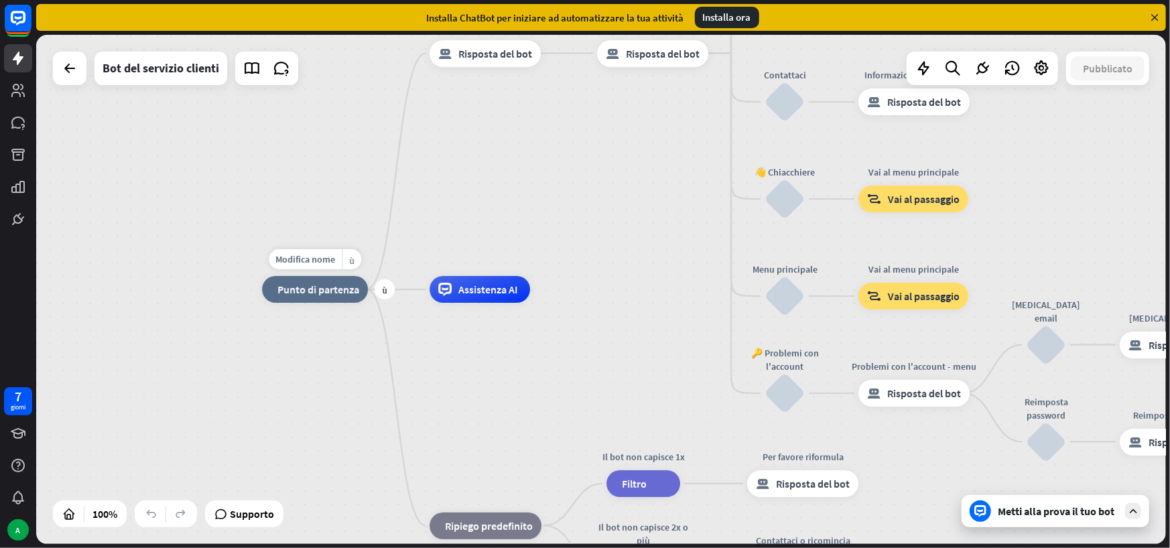
click at [324, 288] on font "Punto di partenza" at bounding box center [319, 289] width 82 height 13
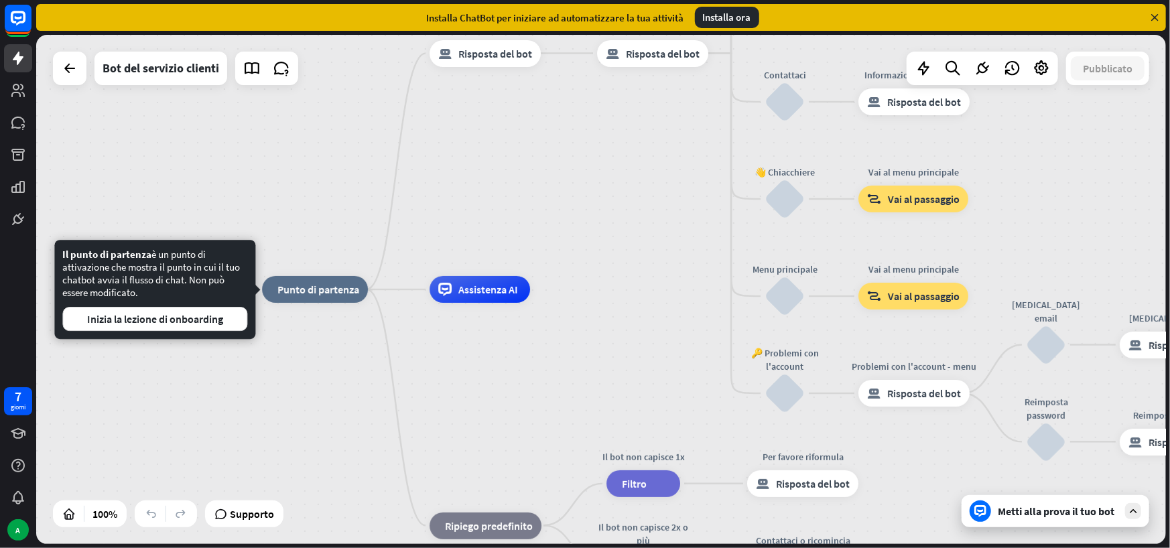
click at [597, 197] on div "casa_2 Punto di partenza Messaggio di benvenuto risposta_block_bot Risposta del…" at bounding box center [601, 289] width 1130 height 509
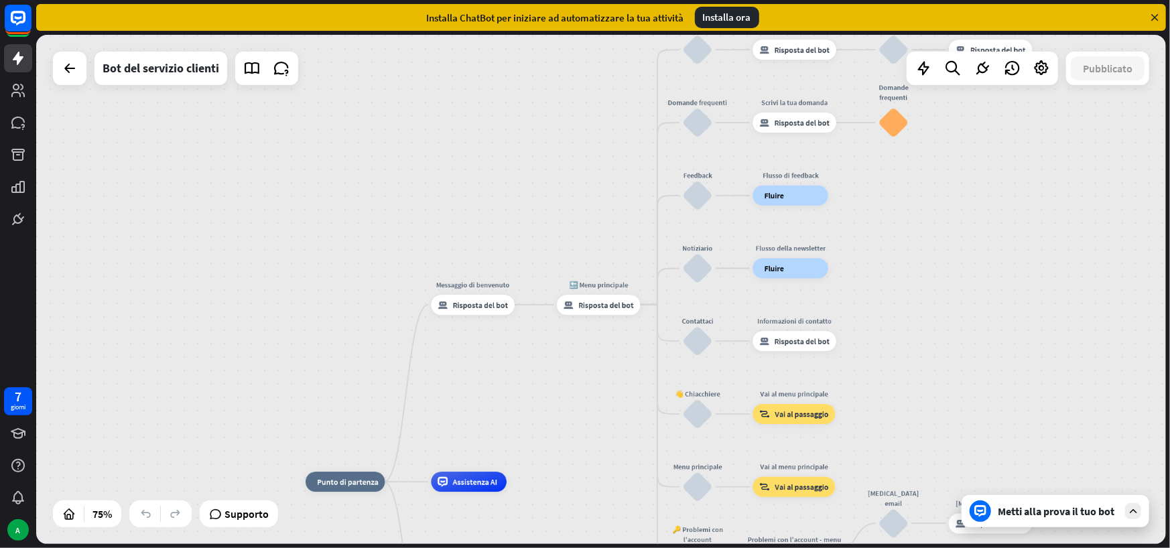
drag, startPoint x: 660, startPoint y: 185, endPoint x: 570, endPoint y: 377, distance: 211.4
click at [573, 393] on div "casa_2 Punto di partenza Messaggio di benvenuto risposta_block_bot Risposta del…" at bounding box center [601, 289] width 1130 height 509
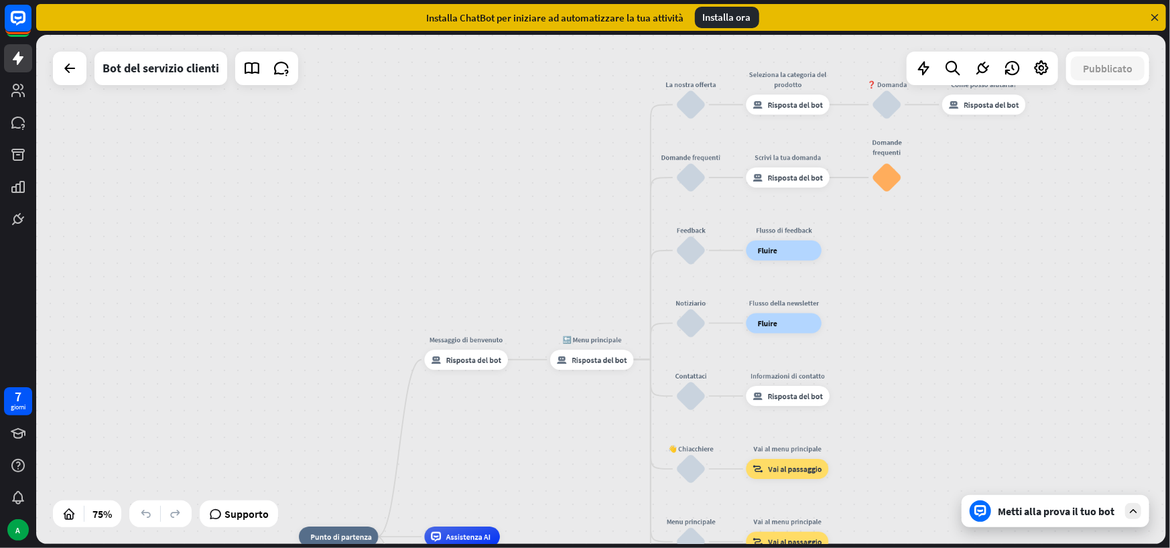
drag, startPoint x: 540, startPoint y: 235, endPoint x: 536, endPoint y: 213, distance: 22.5
click at [536, 213] on div "casa_2 Punto di partenza Messaggio di benvenuto risposta_block_bot Risposta del…" at bounding box center [601, 289] width 1130 height 509
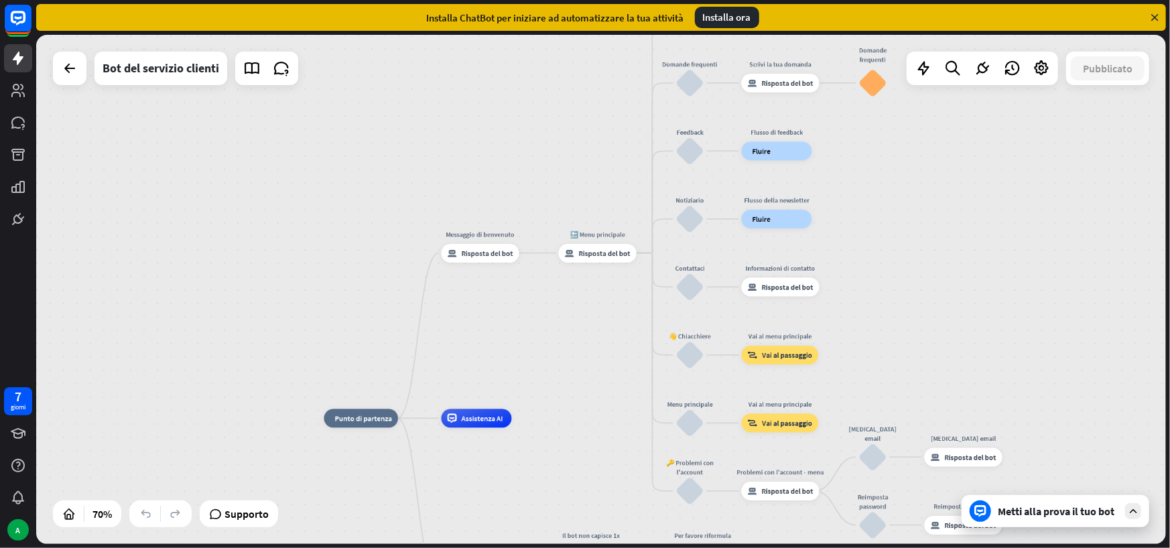
drag, startPoint x: 553, startPoint y: 231, endPoint x: 558, endPoint y: 166, distance: 65.2
click at [548, 126] on div "casa_2 Punto di partenza Messaggio di benvenuto risposta_block_bot Risposta del…" at bounding box center [601, 289] width 1130 height 509
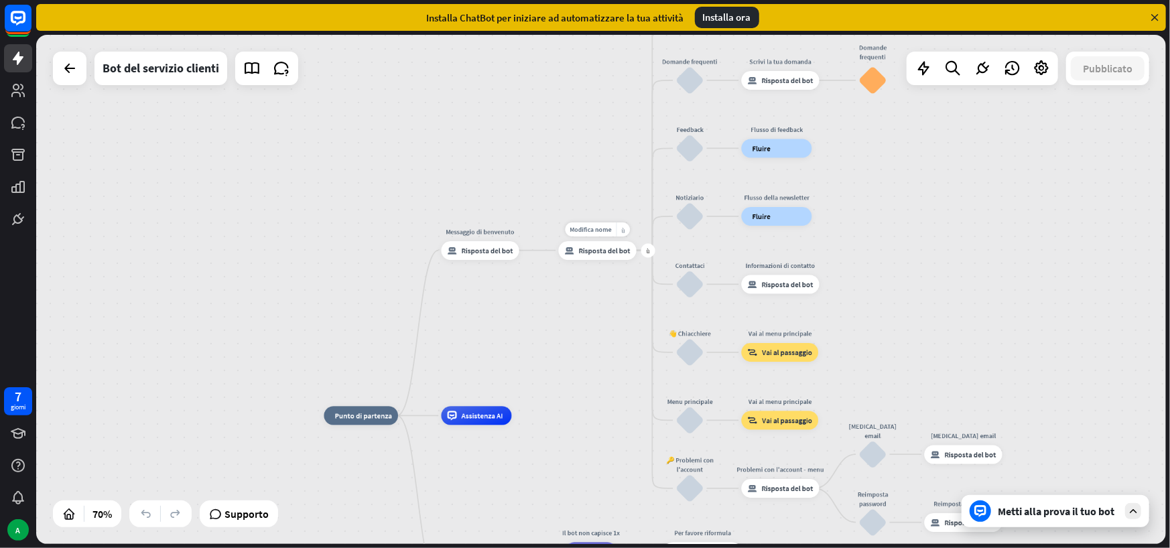
click at [605, 256] on div "risposta_block_bot Risposta del bot" at bounding box center [598, 250] width 78 height 19
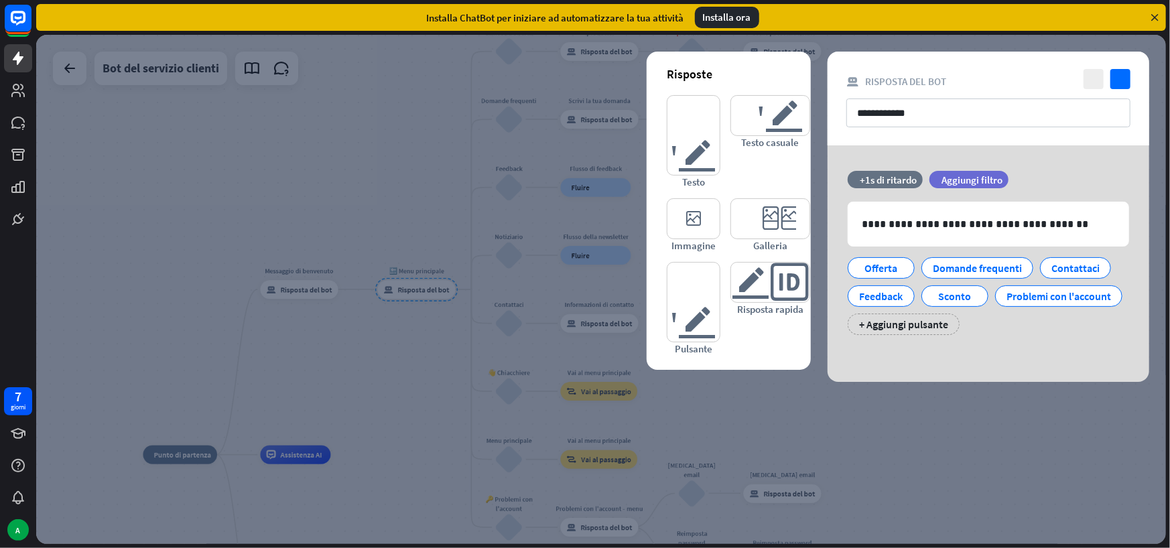
click at [422, 140] on div at bounding box center [601, 289] width 1130 height 509
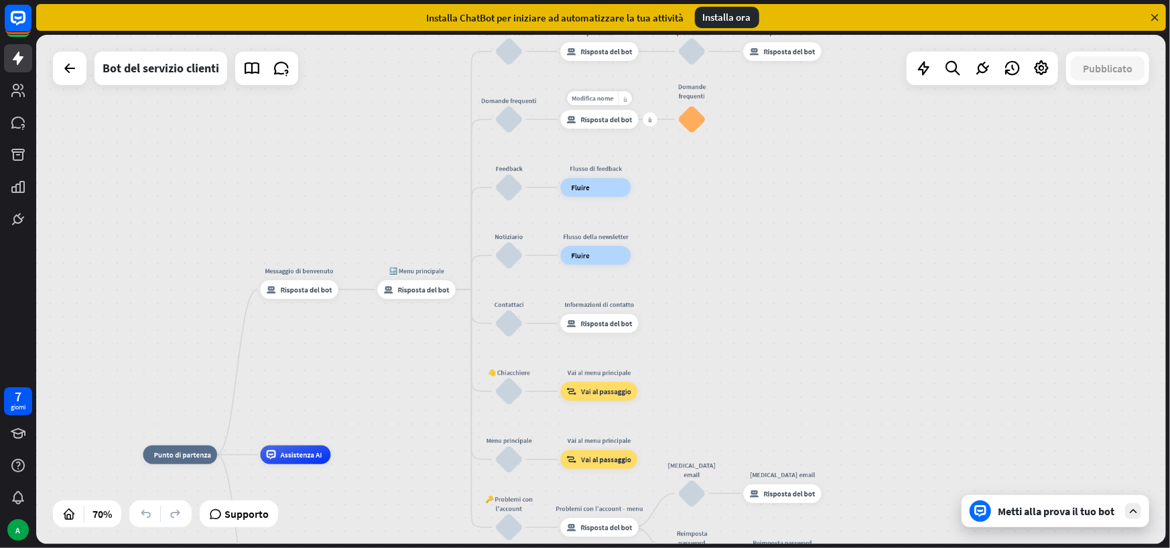
click at [602, 119] on font "Risposta del bot" at bounding box center [607, 119] width 52 height 9
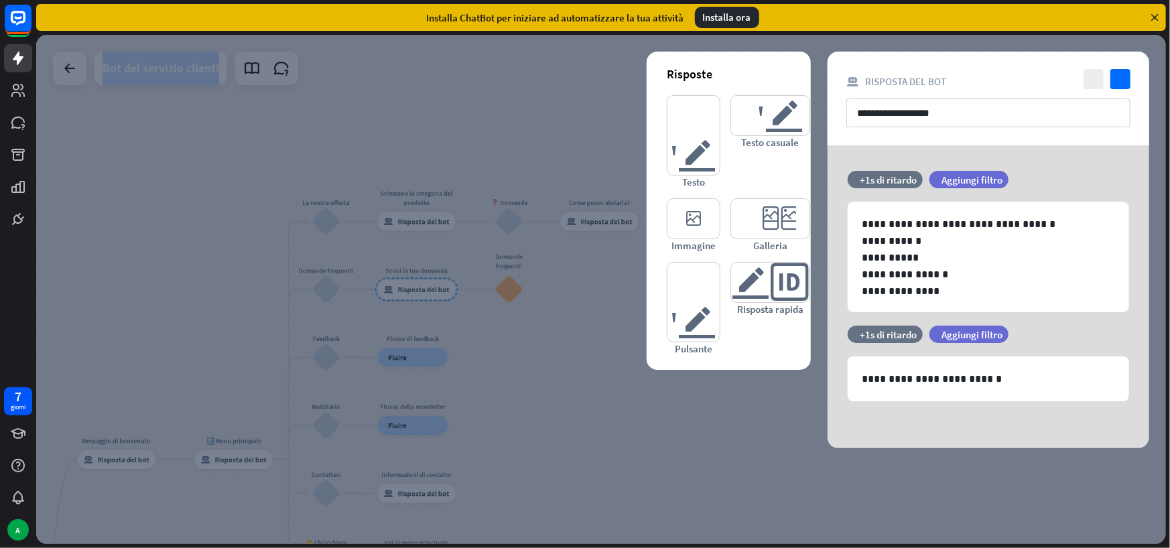
drag, startPoint x: 1152, startPoint y: 19, endPoint x: 1157, endPoint y: 44, distance: 25.4
click at [1157, 44] on div "vicino Aiuto prodotto Primi passi Inizia con ChatBot Centro assistenza Segui i …" at bounding box center [603, 274] width 1134 height 548
click at [1157, 44] on div at bounding box center [601, 289] width 1130 height 509
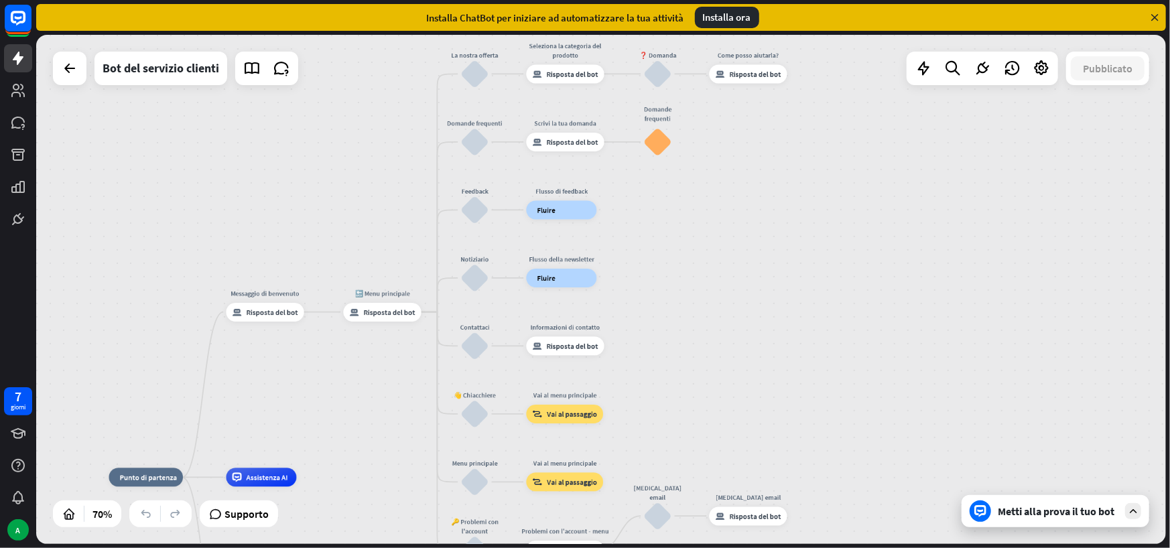
drag, startPoint x: 536, startPoint y: 379, endPoint x: 675, endPoint y: 187, distance: 237.2
click at [676, 189] on div "casa_2 Punto di partenza Messaggio di benvenuto risposta_block_bot Risposta del…" at bounding box center [601, 289] width 1130 height 509
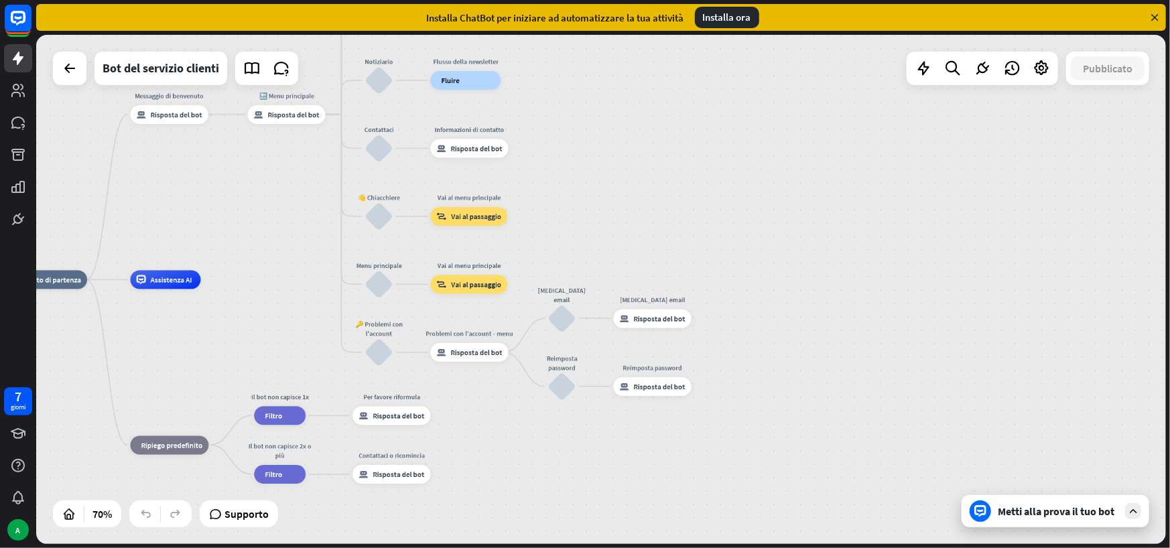
drag, startPoint x: 768, startPoint y: 299, endPoint x: 690, endPoint y: 141, distance: 176.6
click at [690, 141] on div "casa_2 Punto di partenza Messaggio di benvenuto risposta_block_bot Risposta del…" at bounding box center [601, 289] width 1130 height 509
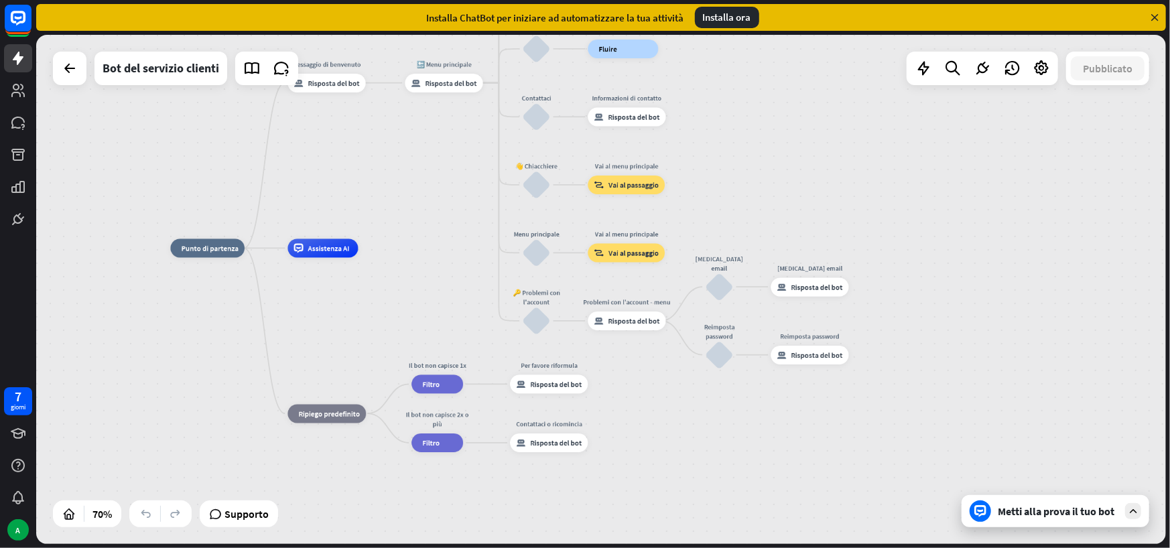
drag, startPoint x: 593, startPoint y: 522, endPoint x: 735, endPoint y: 497, distance: 144.3
click at [735, 497] on div "casa_2 Punto di partenza Messaggio di benvenuto risposta_block_bot Risposta del…" at bounding box center [566, 427] width 791 height 357
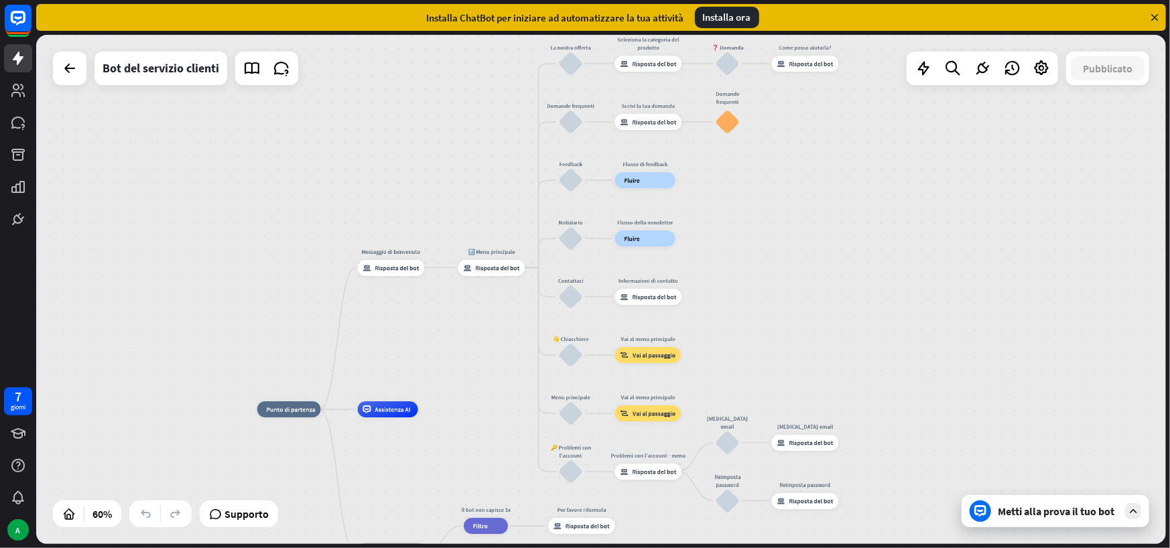
drag, startPoint x: 719, startPoint y: 96, endPoint x: 740, endPoint y: 270, distance: 175.6
click at [741, 270] on div "casa_2 Punto di partenza Messaggio di benvenuto risposta_block_bot Risposta del…" at bounding box center [601, 289] width 1130 height 509
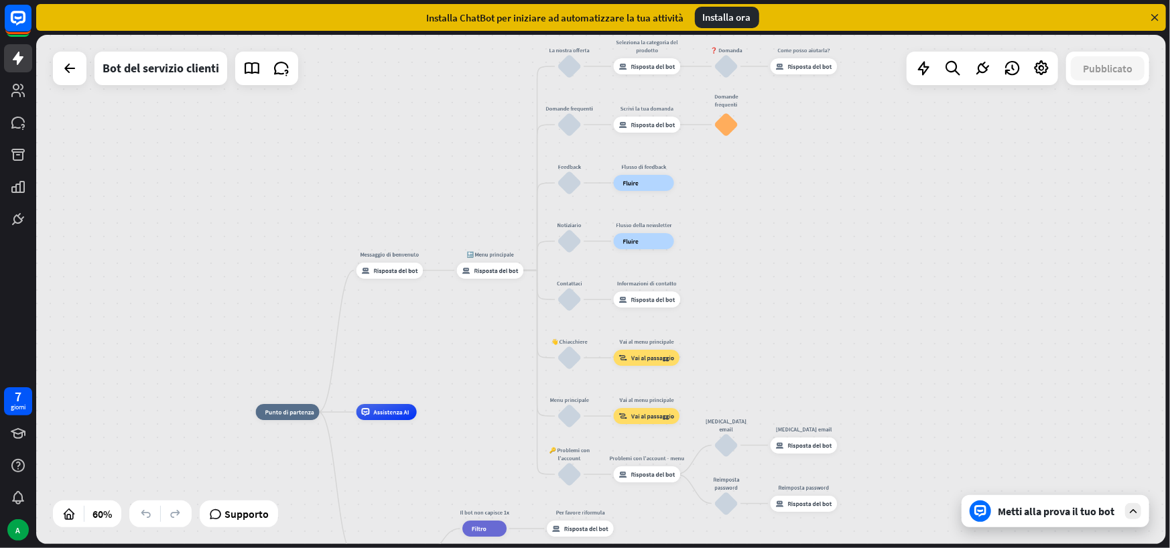
click at [78, 81] on div at bounding box center [70, 69] width 34 height 34
click at [74, 84] on div at bounding box center [70, 69] width 34 height 34
click at [74, 75] on icon at bounding box center [70, 68] width 16 height 16
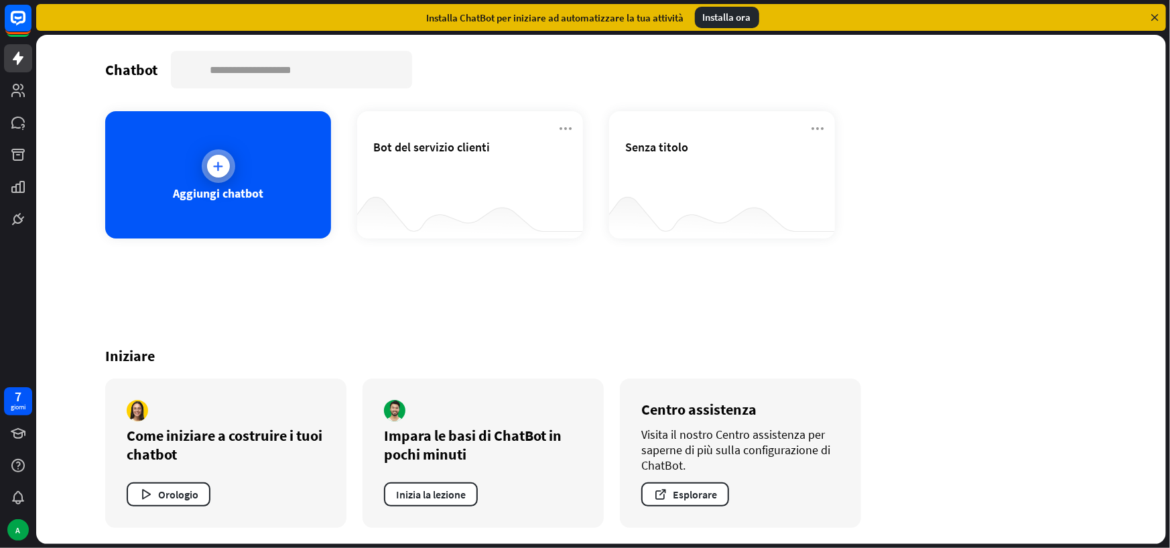
click at [221, 167] on icon at bounding box center [218, 166] width 13 height 13
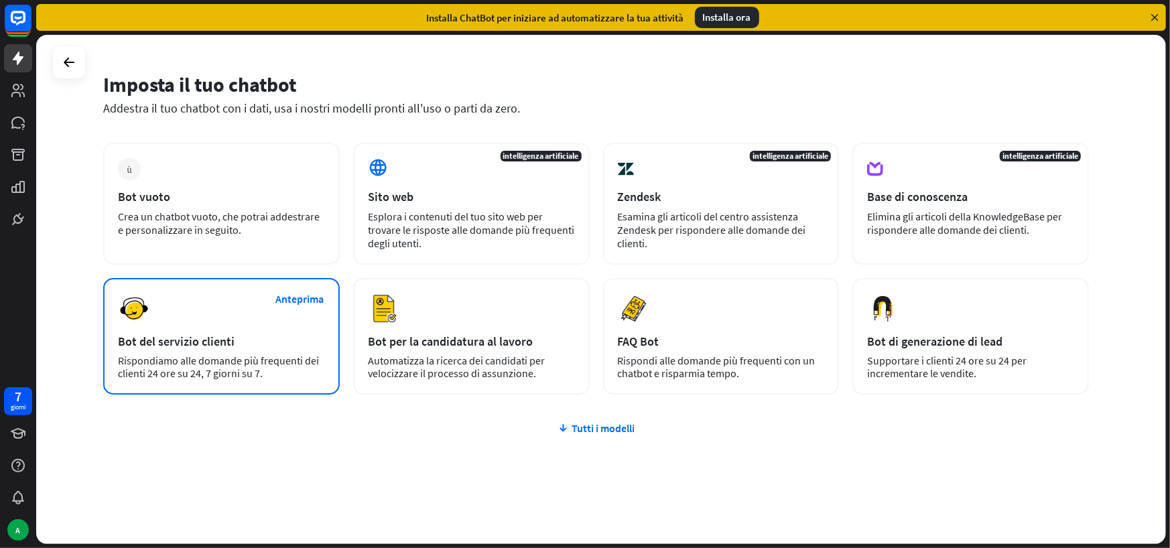
scroll to position [44, 0]
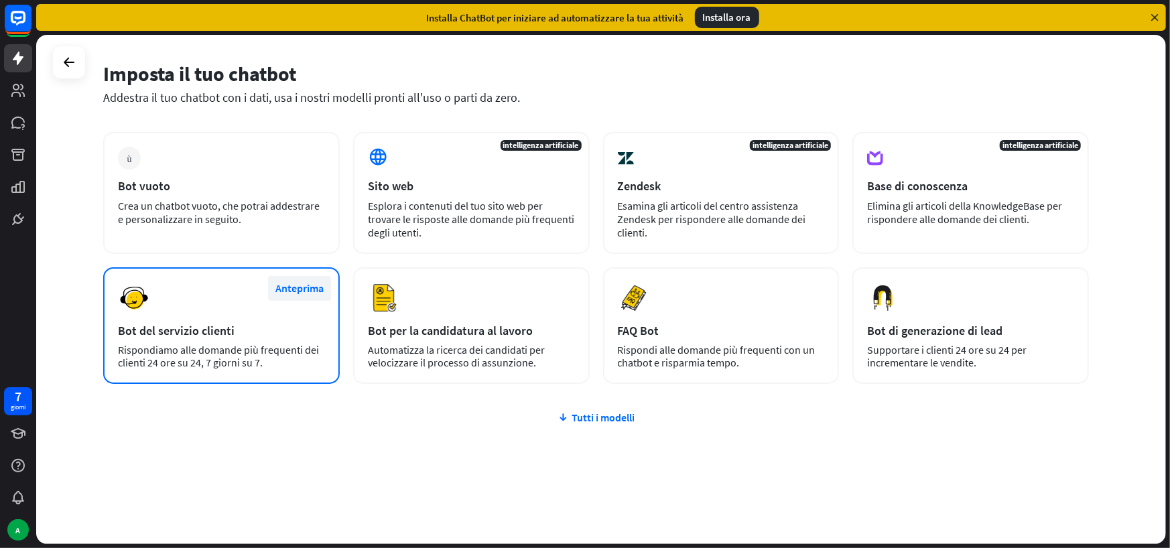
click at [300, 287] on font "Anteprima" at bounding box center [300, 288] width 48 height 13
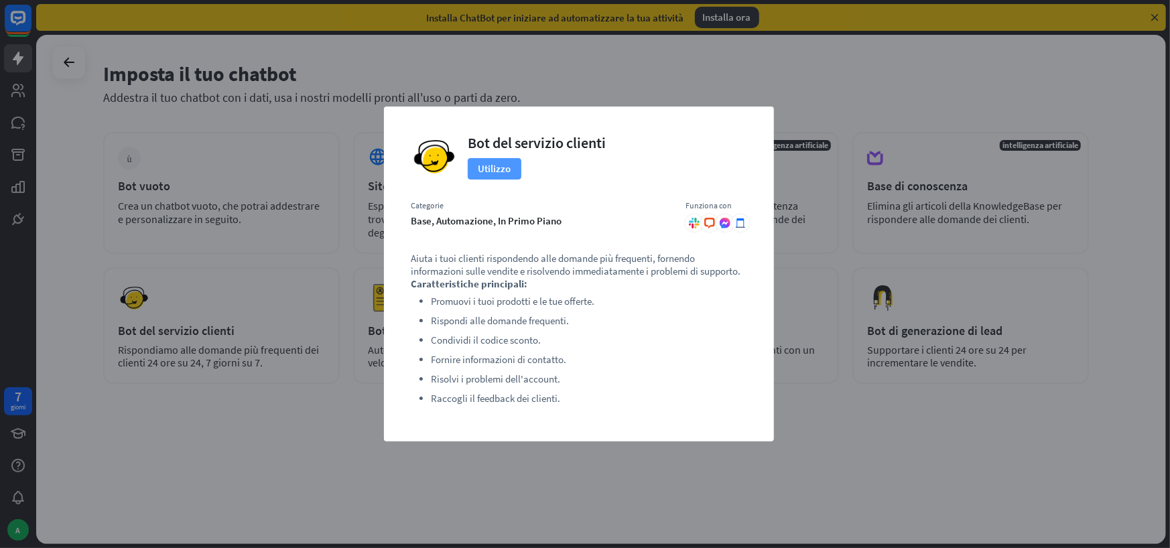
click at [503, 169] on font "Utilizzo" at bounding box center [495, 168] width 33 height 13
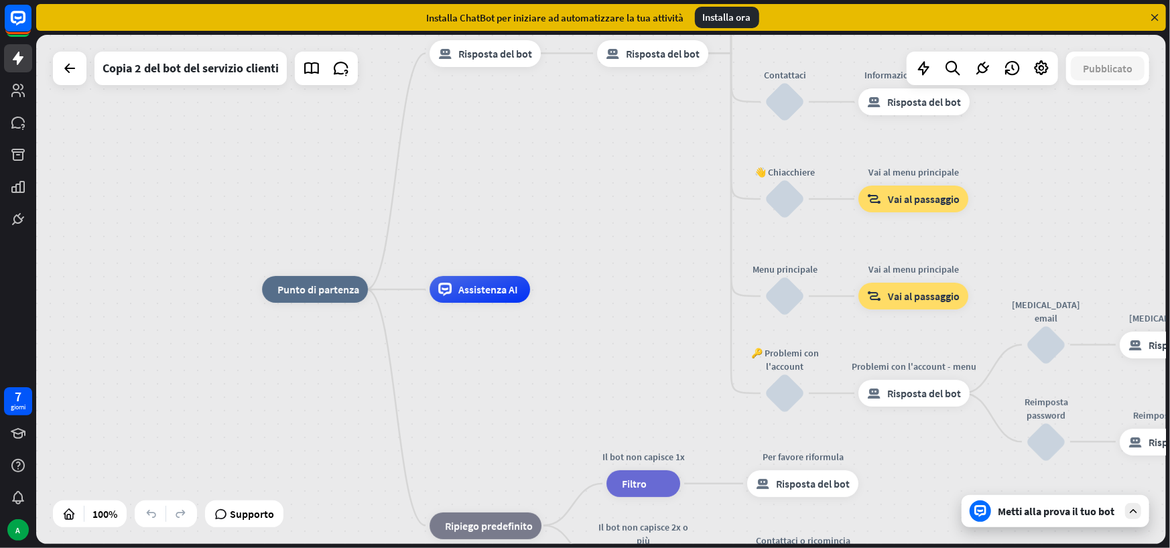
click at [1158, 18] on icon at bounding box center [1155, 17] width 12 height 12
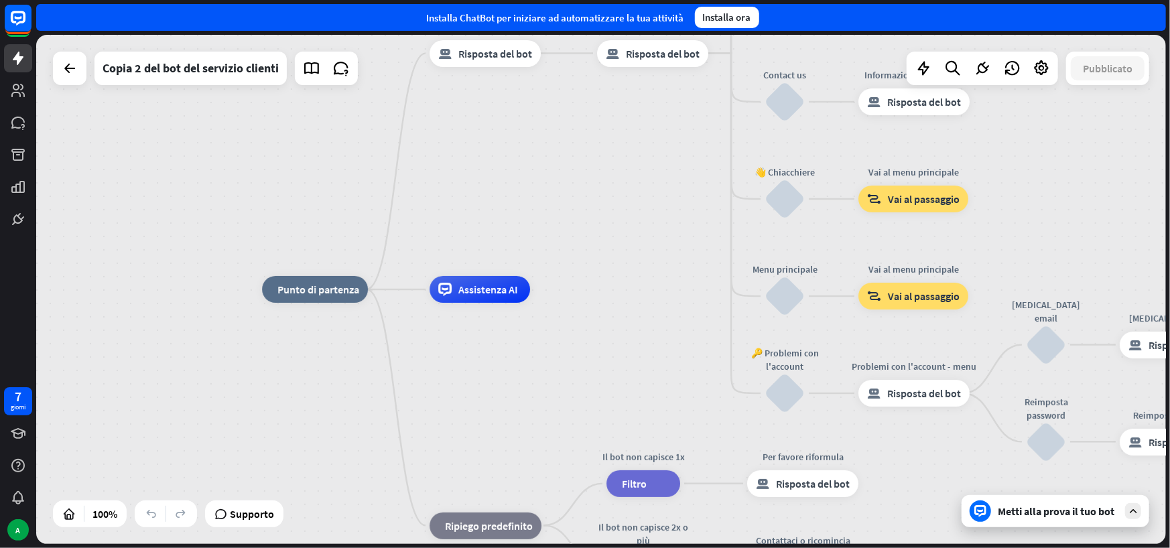
click at [674, 143] on div "casa_2 Punto di partenza Messaggio di benvenuto risposta_block_bot Risposta del…" at bounding box center [601, 289] width 1130 height 509
click at [74, 74] on icon at bounding box center [70, 68] width 16 height 16
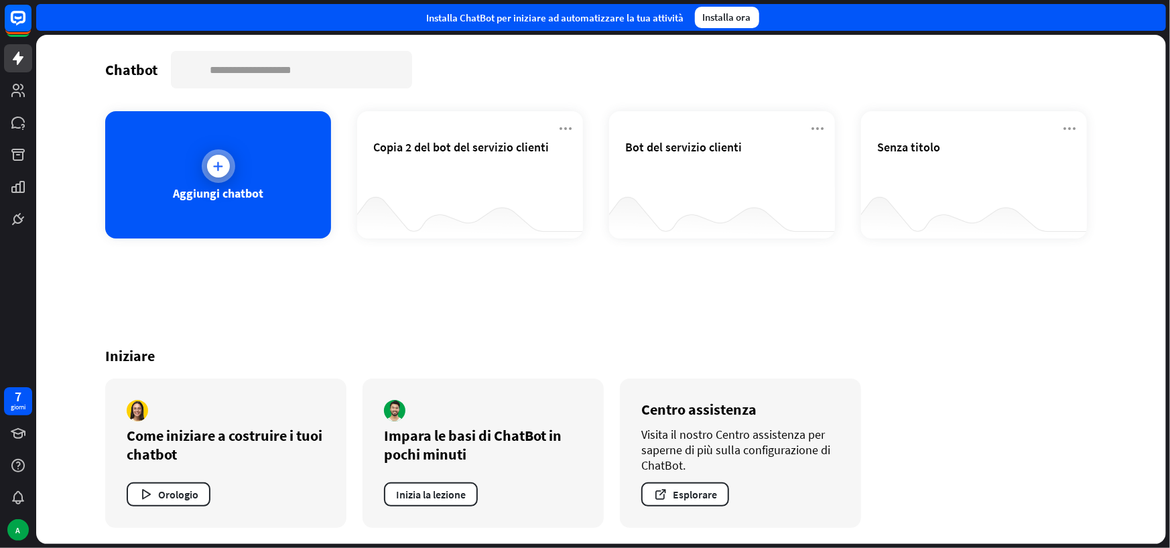
click at [228, 167] on div at bounding box center [218, 166] width 23 height 23
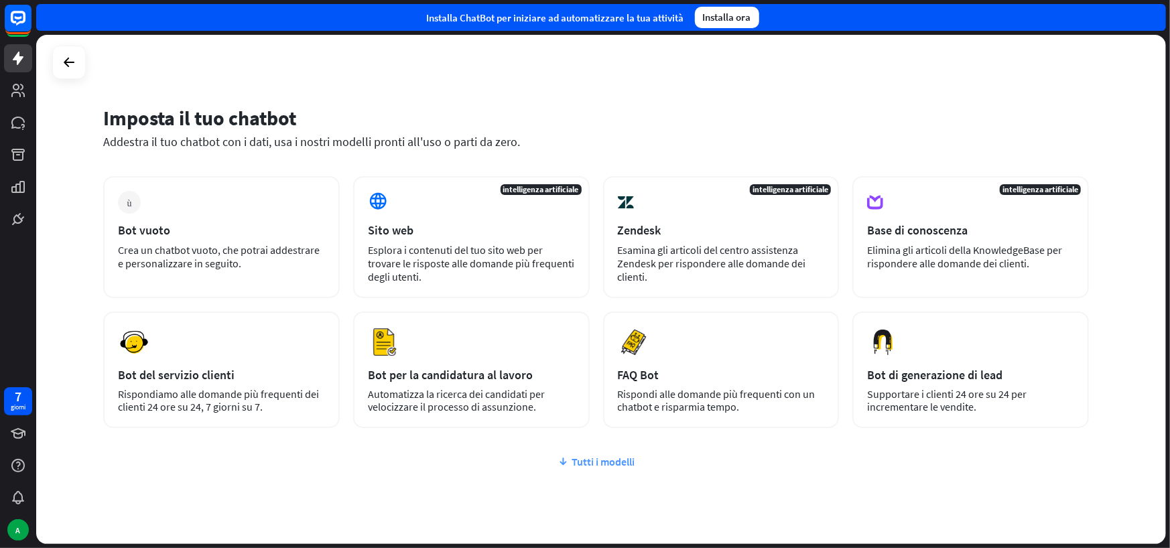
click at [558, 459] on icon at bounding box center [563, 461] width 11 height 13
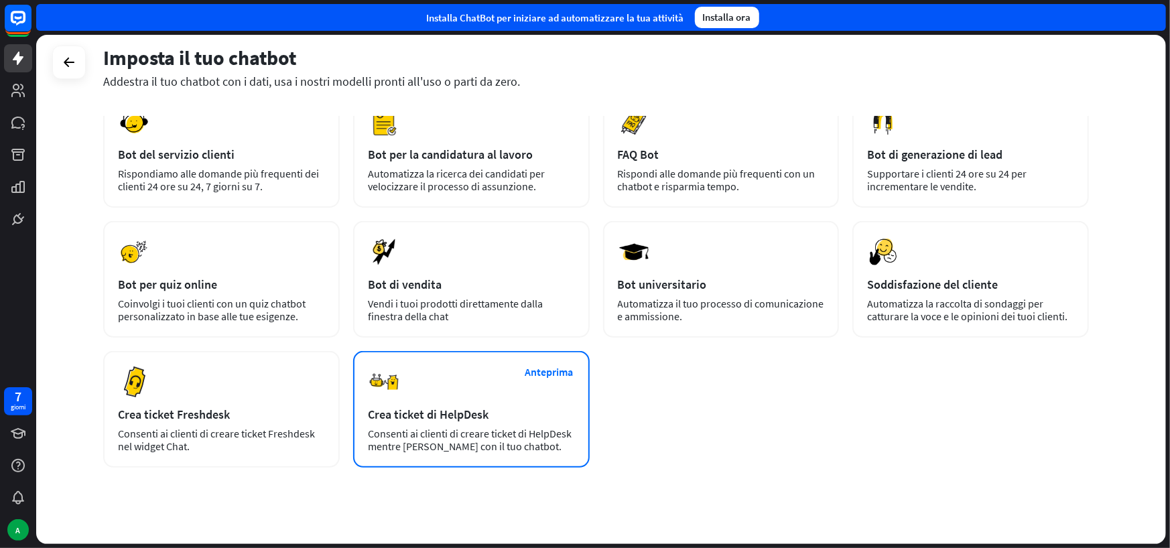
scroll to position [237, 0]
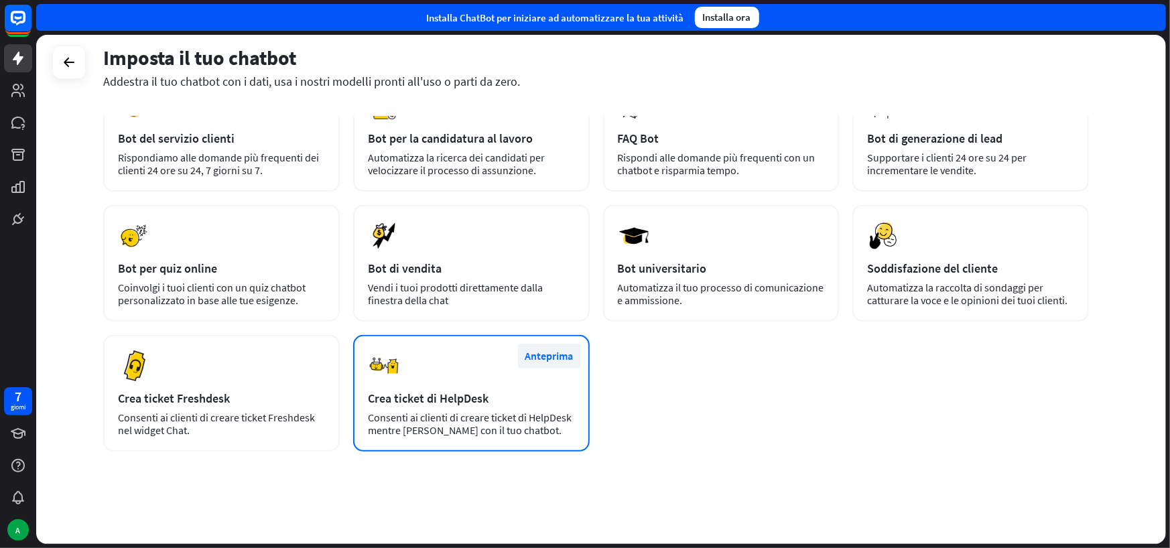
click at [552, 360] on font "Anteprima" at bounding box center [550, 355] width 48 height 13
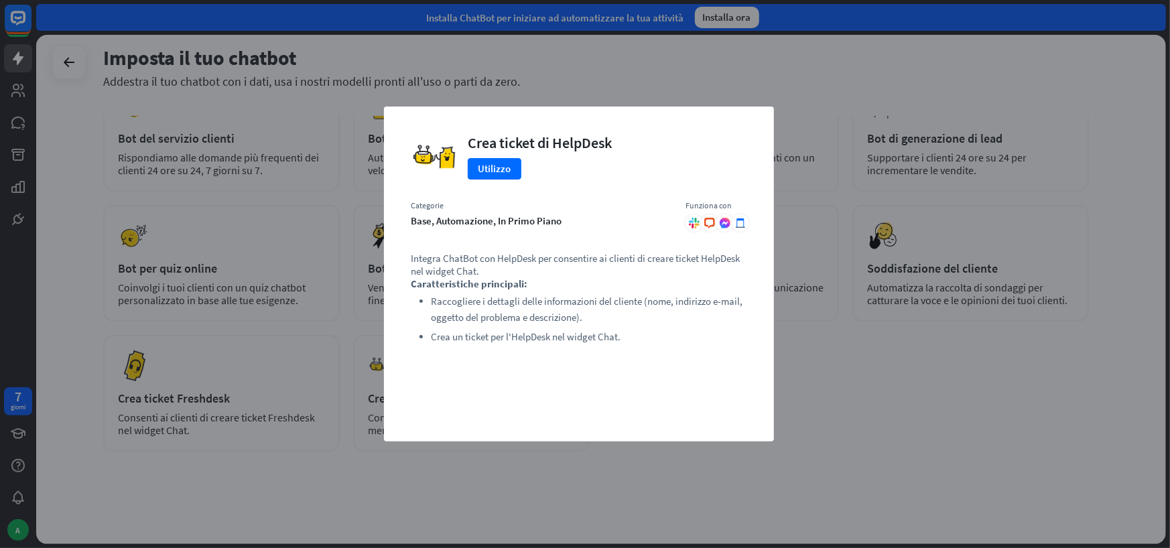
click at [609, 453] on div "vicino Crea ticket di HelpDesk [GEOGRAPHIC_DATA] Categorie base, automazione, i…" at bounding box center [585, 274] width 1170 height 548
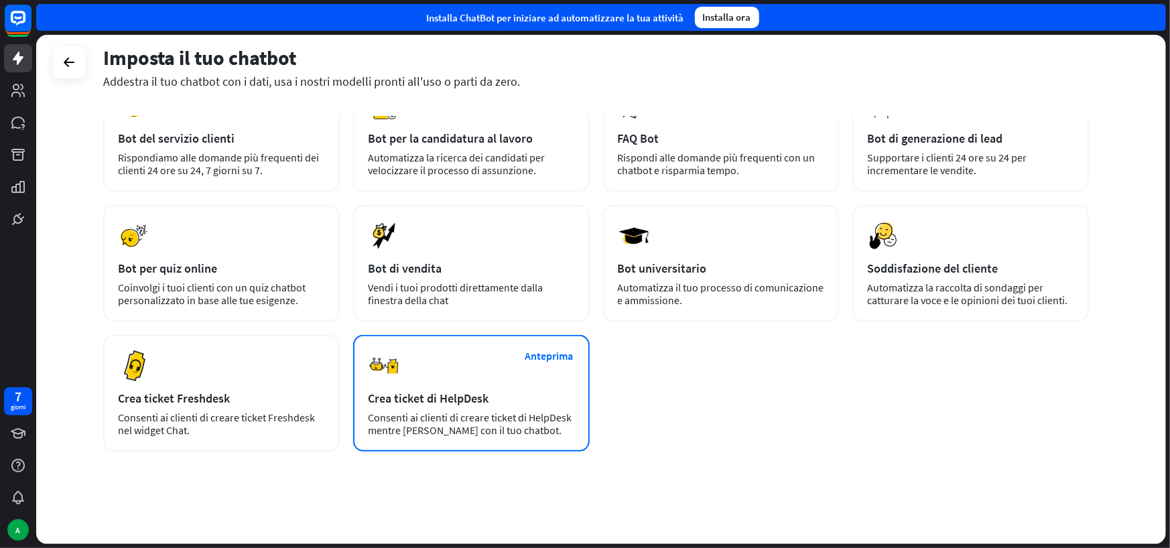
click at [419, 411] on font "Consenti ai clienti di creare ticket di HelpDesk mentre [PERSON_NAME] con il tu…" at bounding box center [470, 424] width 204 height 26
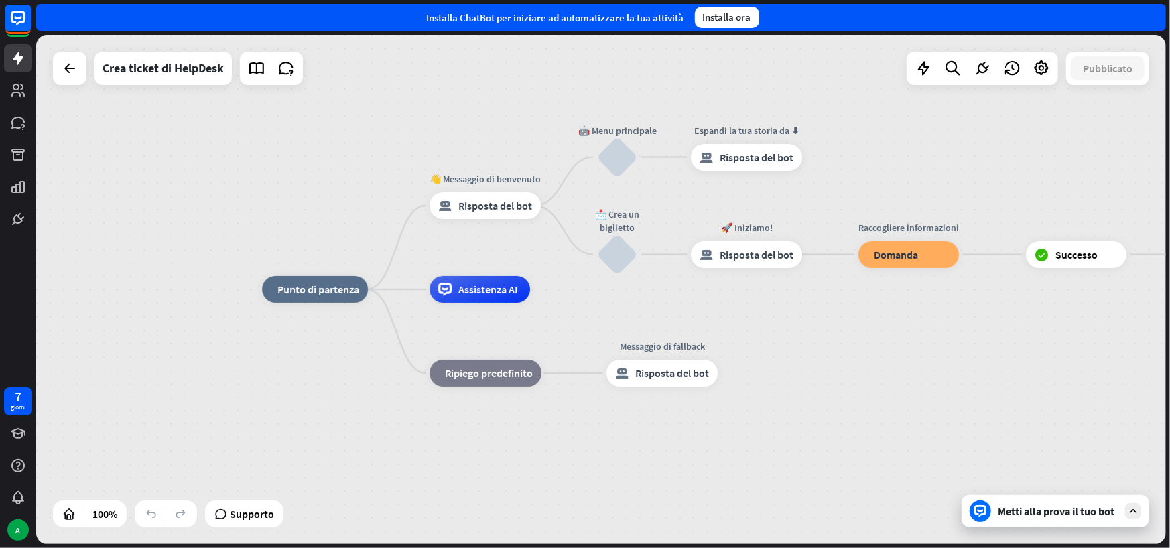
click at [75, 83] on div at bounding box center [70, 69] width 34 height 34
click at [67, 71] on icon at bounding box center [70, 68] width 16 height 16
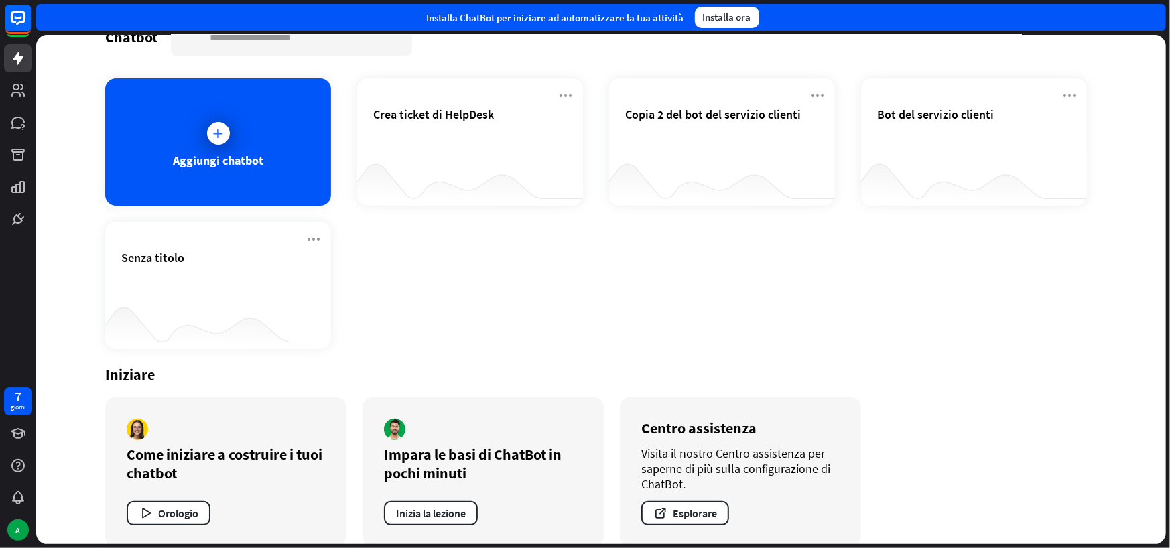
scroll to position [51, 0]
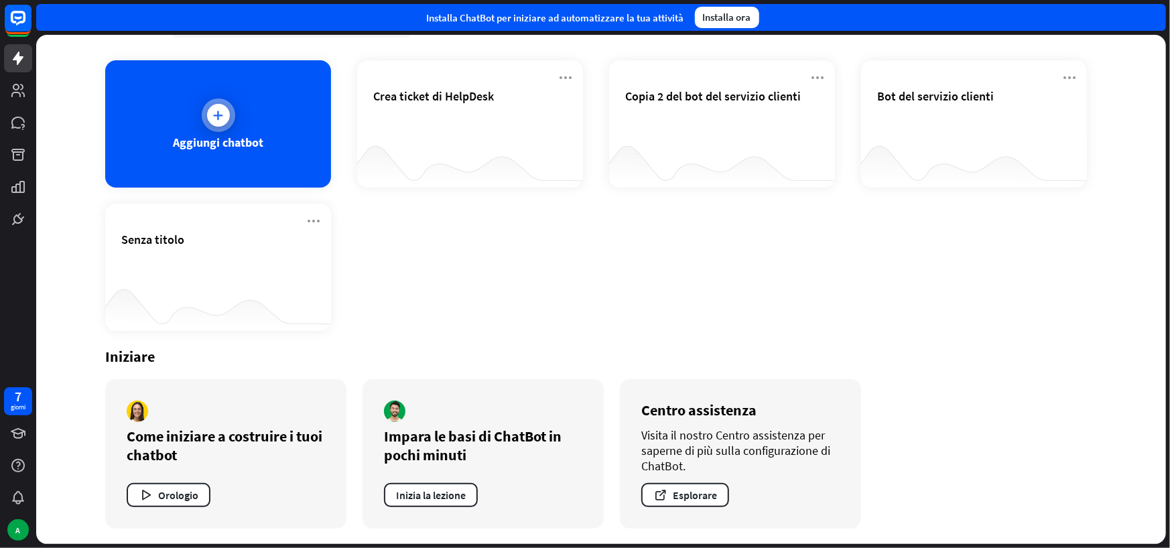
click at [216, 118] on icon at bounding box center [218, 115] width 13 height 13
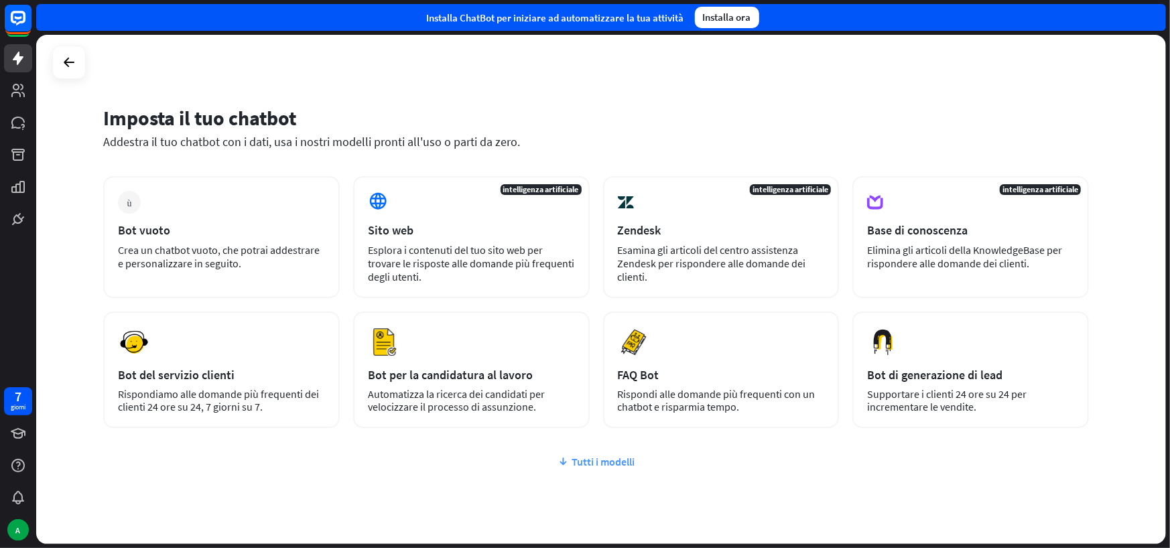
click at [581, 459] on font "Tutti i modelli" at bounding box center [603, 461] width 63 height 13
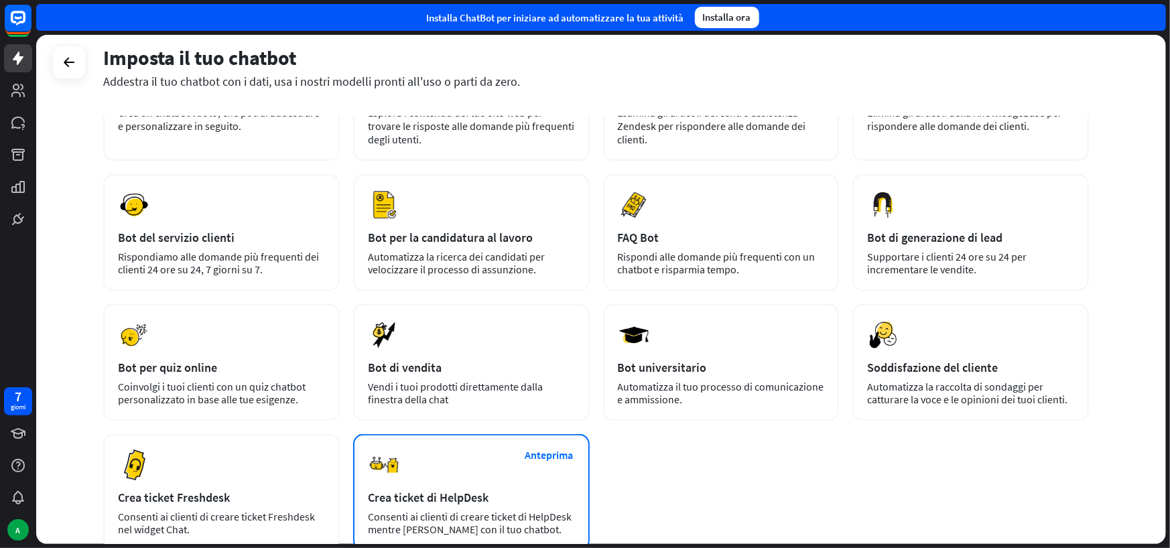
scroll to position [237, 0]
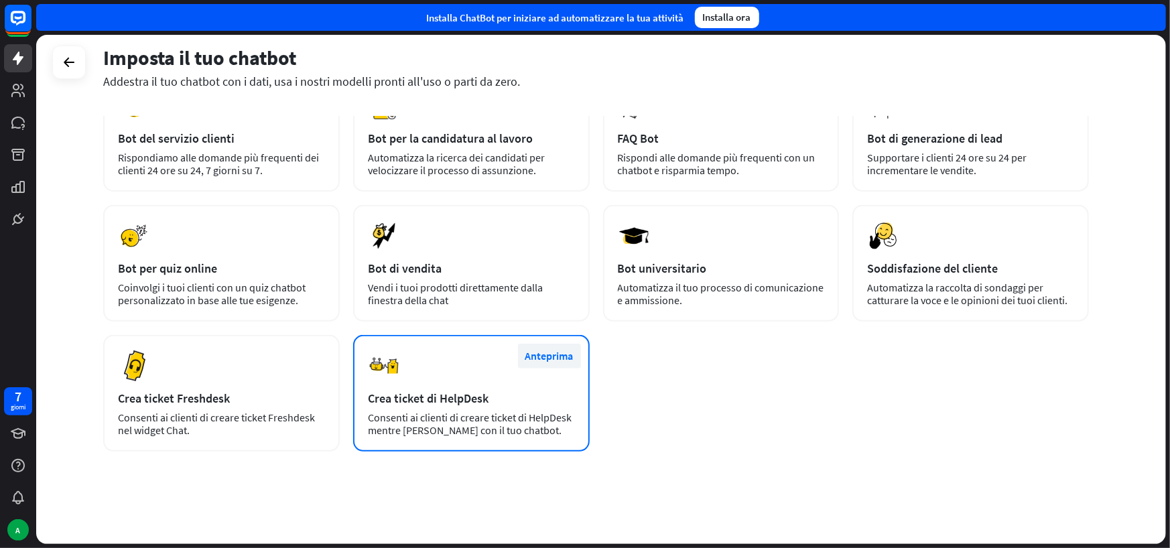
click at [541, 354] on font "Anteprima" at bounding box center [550, 355] width 48 height 13
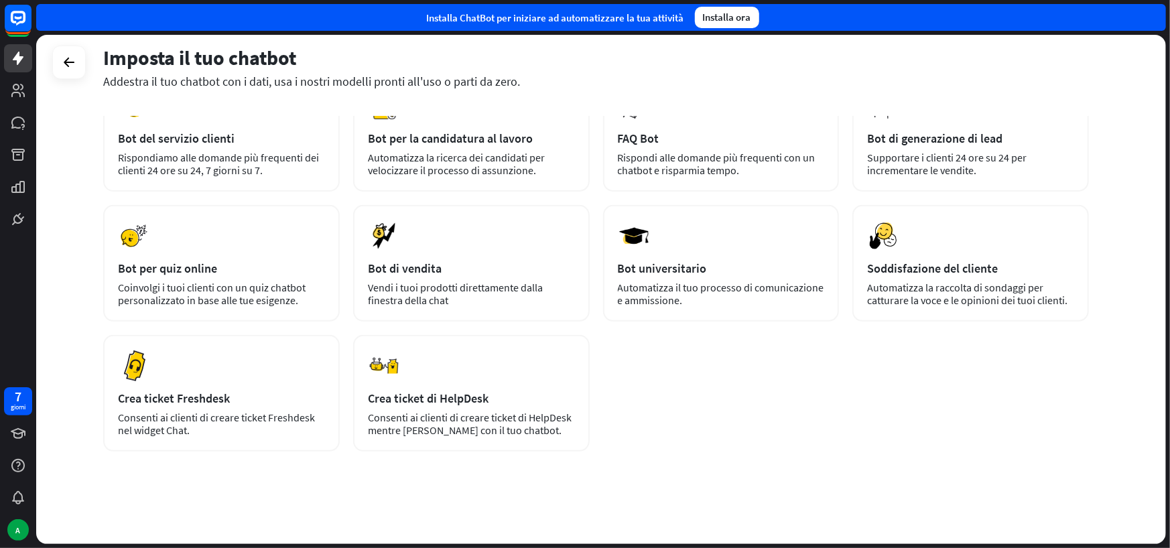
click at [837, 366] on div "vicino Crea ticket di HelpDesk [GEOGRAPHIC_DATA] Categorie base, automazione, i…" at bounding box center [585, 274] width 1170 height 548
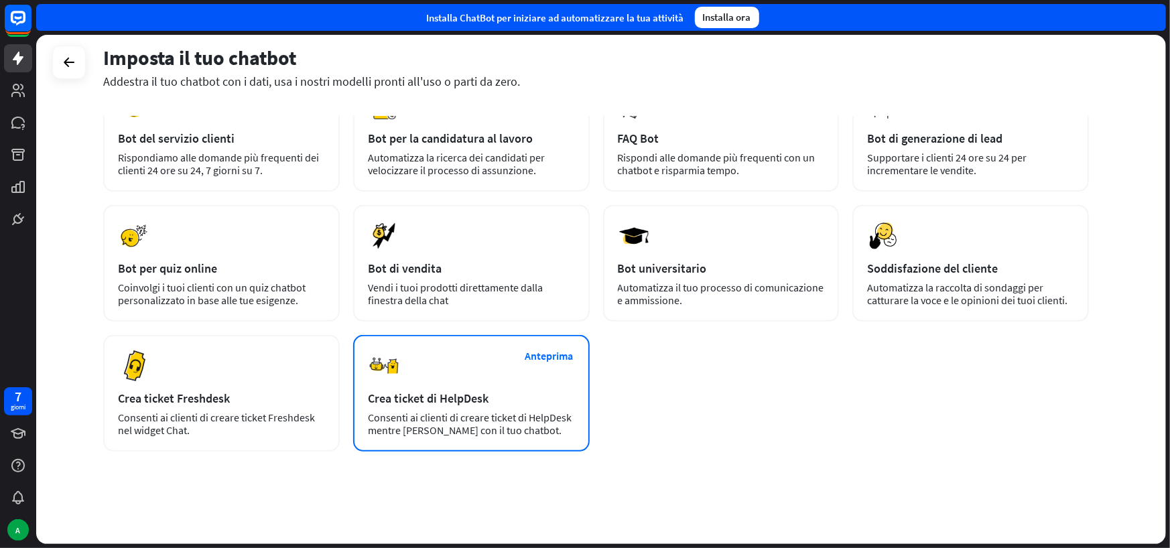
click at [424, 375] on div "Anteprima Crea ticket di HelpDesk Consenti ai clienti di creare ticket di HelpD…" at bounding box center [471, 393] width 237 height 117
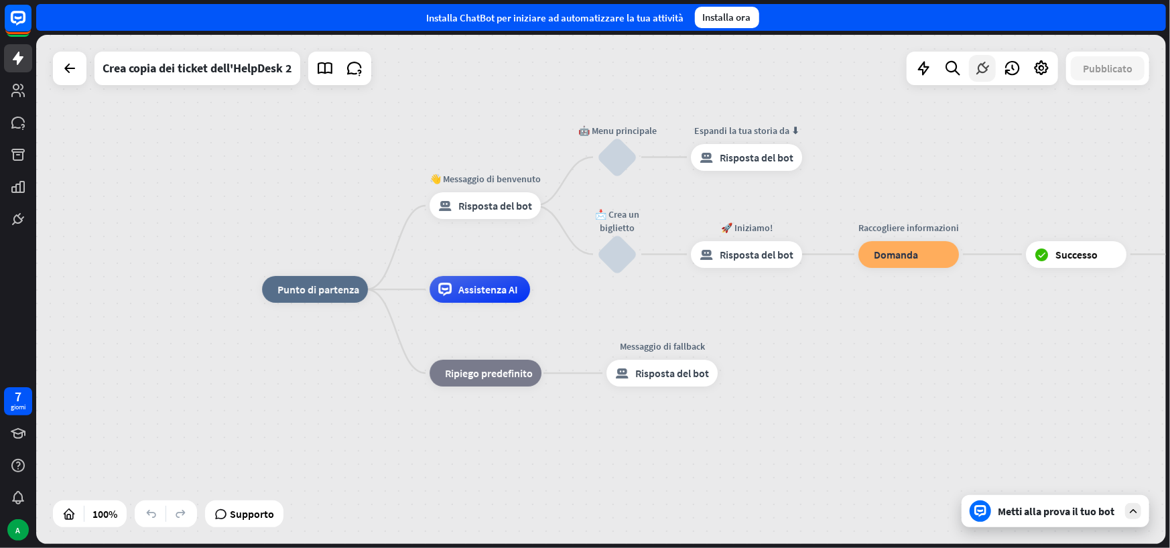
click at [979, 71] on icon at bounding box center [982, 68] width 17 height 17
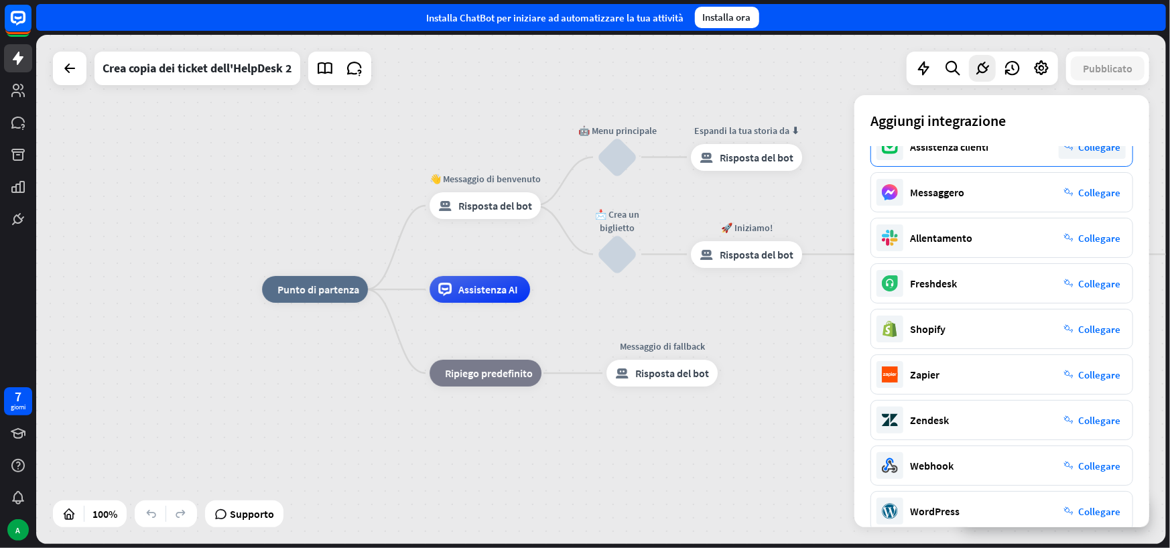
scroll to position [130, 0]
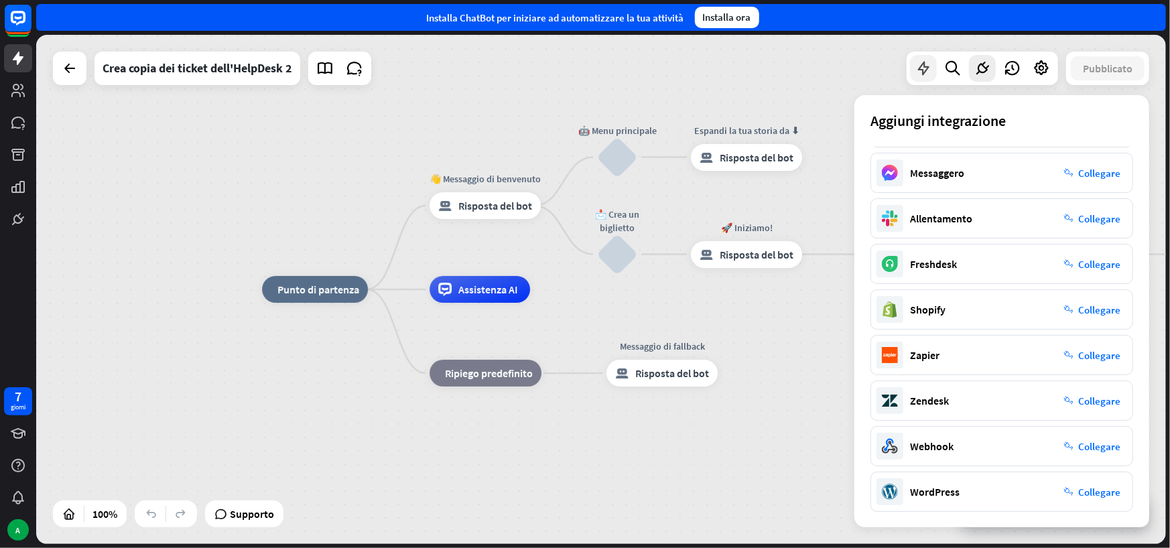
click at [927, 69] on icon at bounding box center [923, 68] width 17 height 17
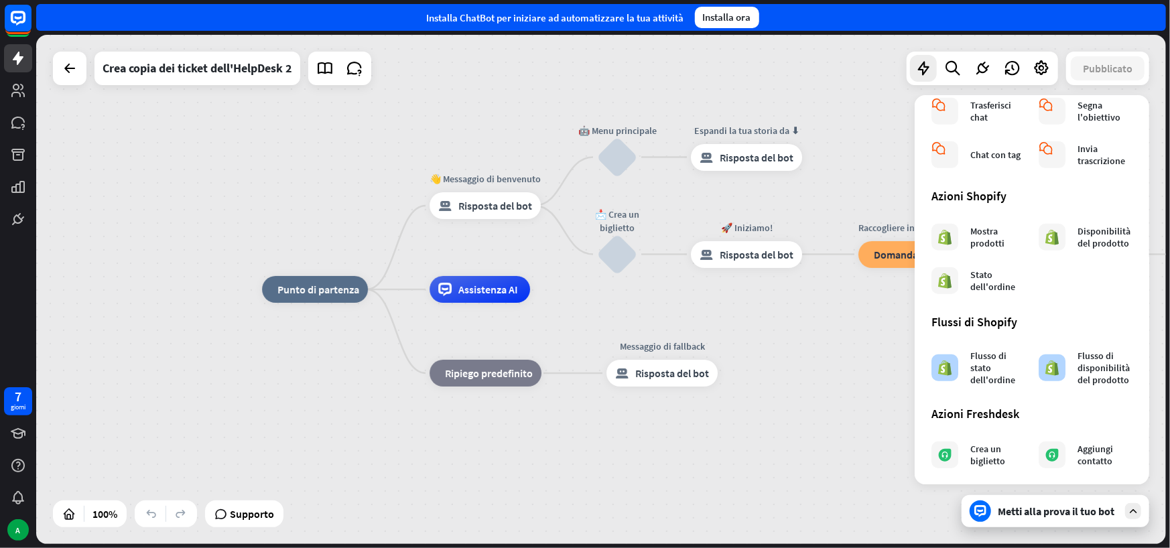
scroll to position [489, 0]
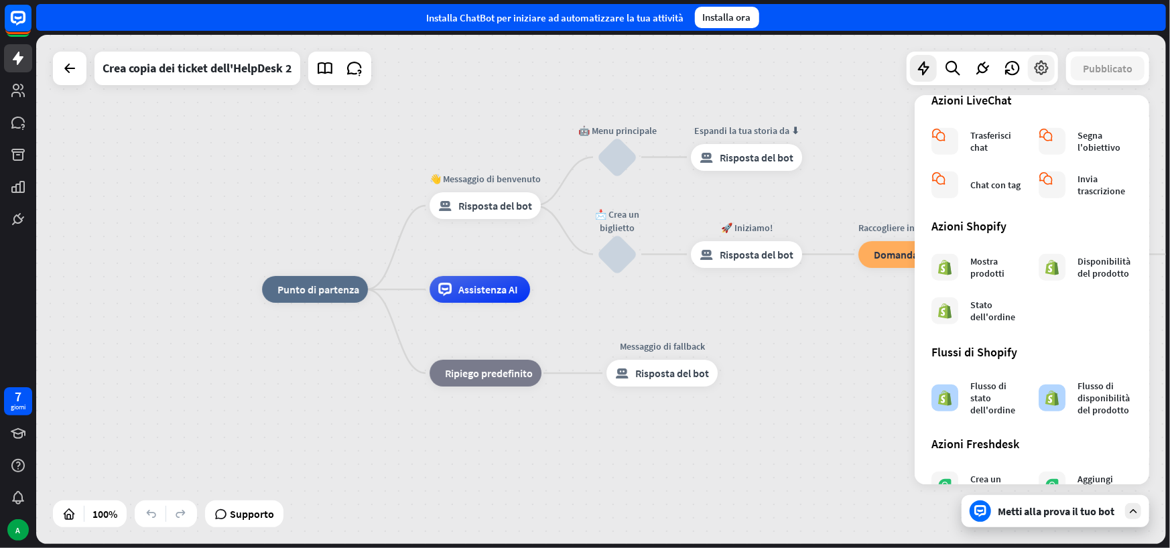
click at [1046, 66] on icon at bounding box center [1041, 68] width 17 height 17
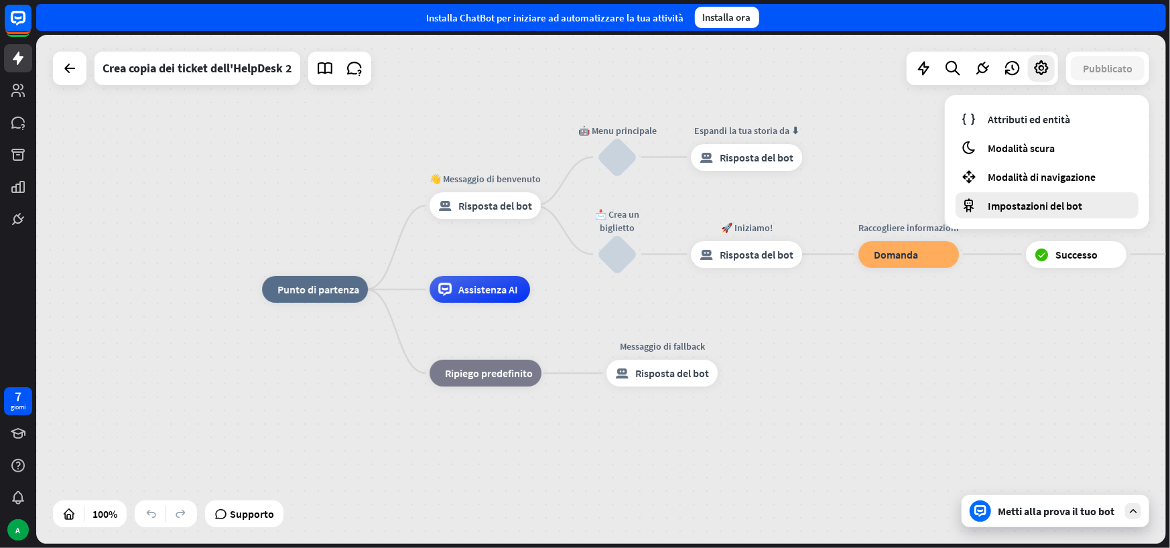
click at [1032, 210] on font "Impostazioni del bot" at bounding box center [1035, 205] width 95 height 13
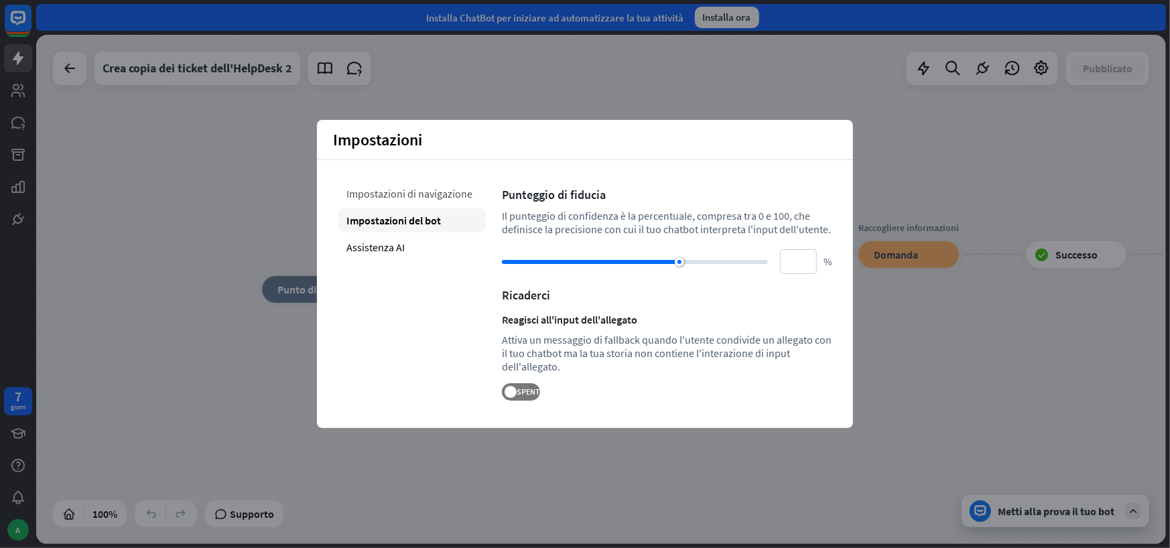
click at [424, 193] on font "Impostazioni di navigazione" at bounding box center [410, 193] width 126 height 13
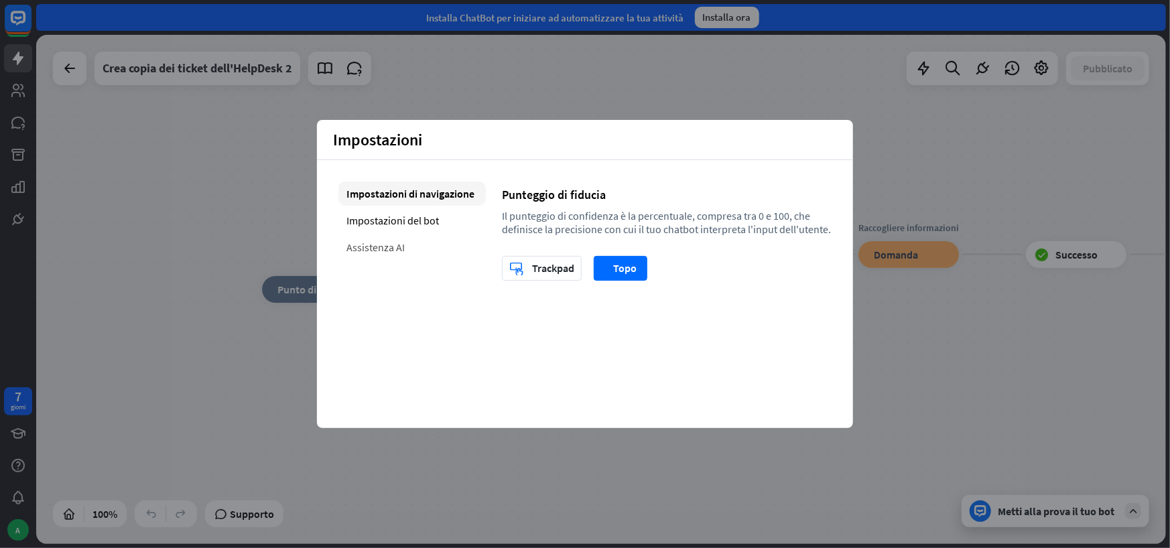
click at [399, 246] on font "Assistenza AI" at bounding box center [376, 247] width 58 height 13
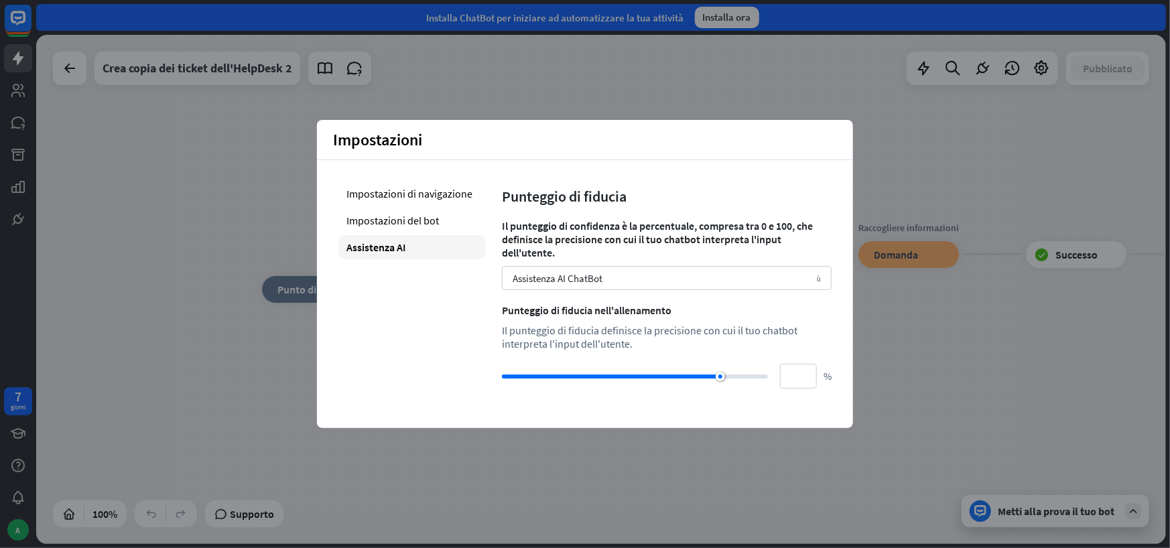
click at [987, 178] on div "casa_2 Punto di partenza 👋 Messaggio di benvenuto risposta_block_bot Risposta d…" at bounding box center [601, 289] width 1130 height 509
click at [896, 137] on div "casa_2 Punto di partenza 👋 Messaggio di benvenuto risposta_block_bot Risposta d…" at bounding box center [601, 289] width 1130 height 509
click at [1012, 70] on icon at bounding box center [1012, 68] width 17 height 17
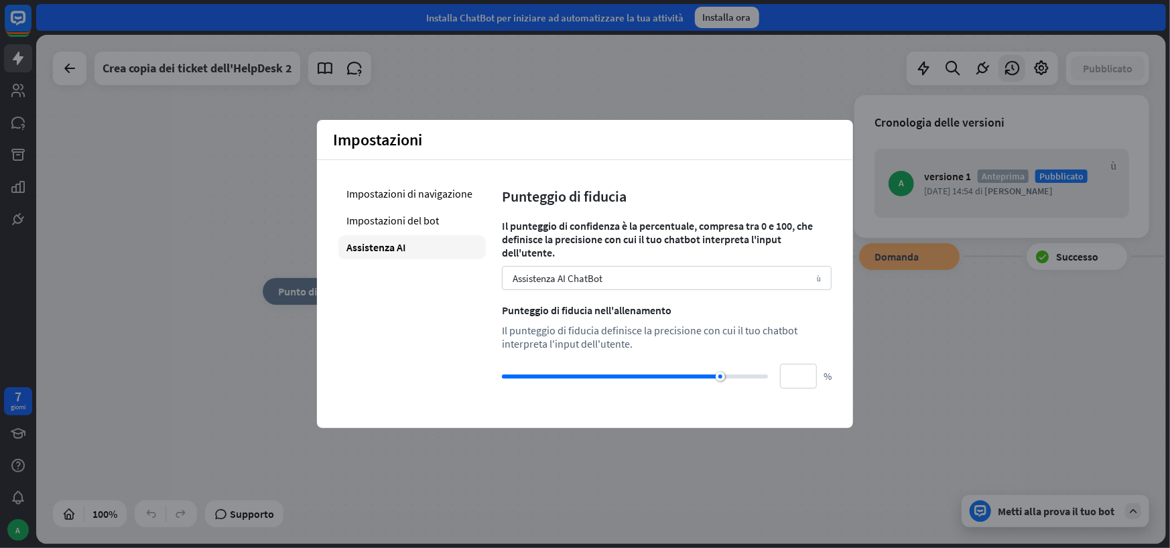
click at [865, 86] on div "casa_2 Punto di partenza 👋 Messaggio di benvenuto risposta_block_bot Risposta d…" at bounding box center [601, 289] width 1130 height 509
click at [333, 94] on div "casa_2 Punto di partenza 👋 Messaggio di benvenuto risposta_block_bot Risposta d…" at bounding box center [601, 289] width 1130 height 509
click at [76, 68] on icon at bounding box center [70, 68] width 16 height 16
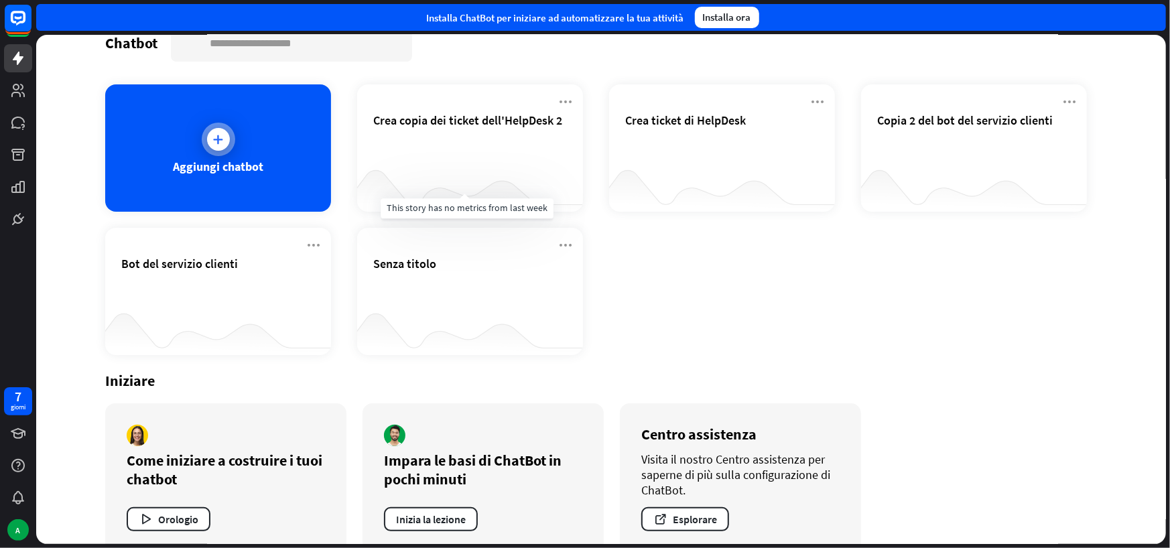
scroll to position [51, 0]
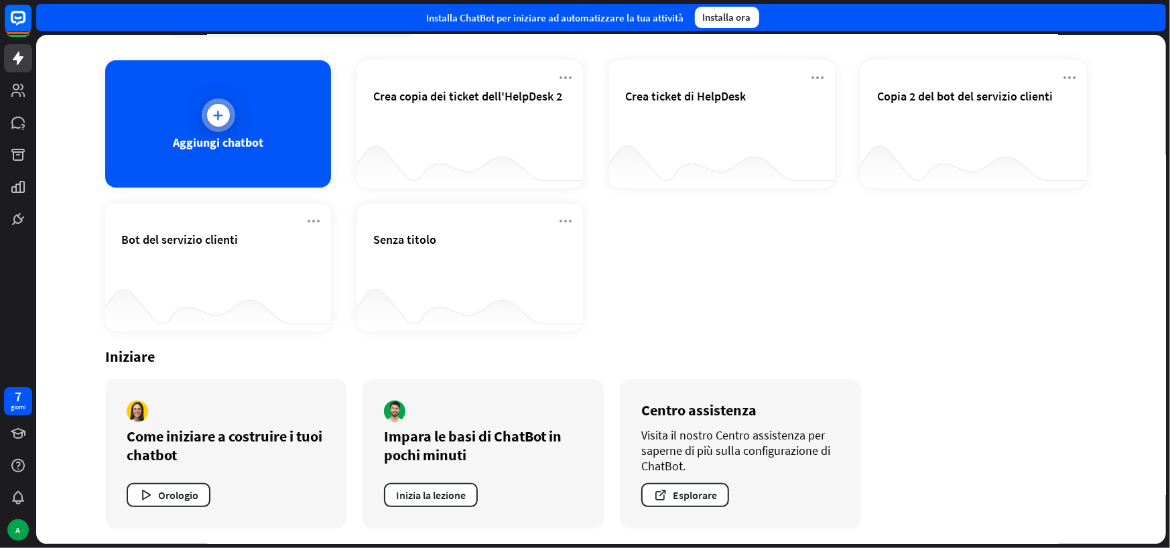
click at [207, 113] on div at bounding box center [218, 115] width 23 height 23
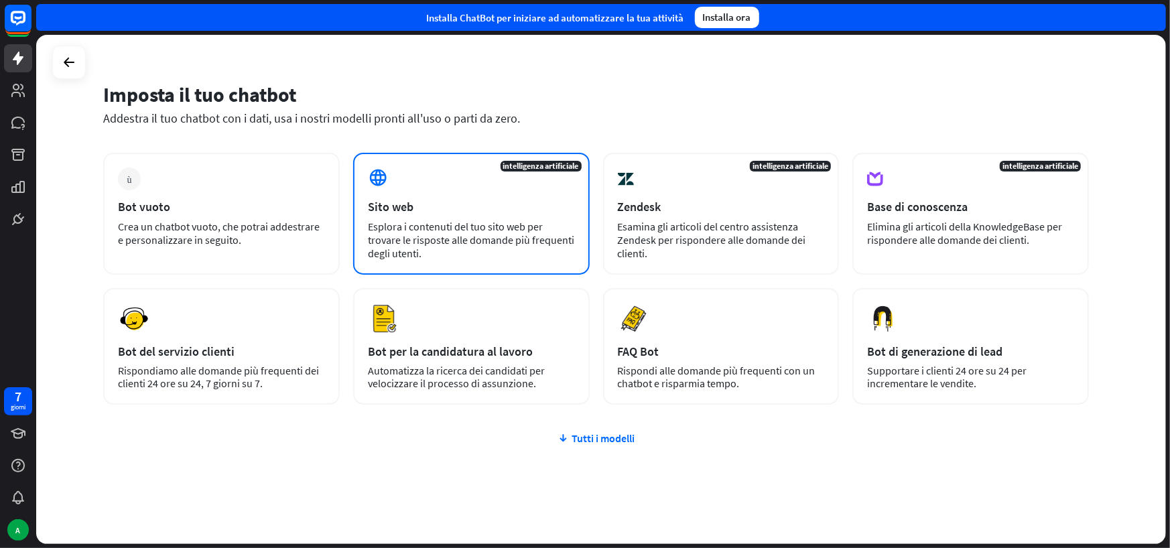
scroll to position [44, 0]
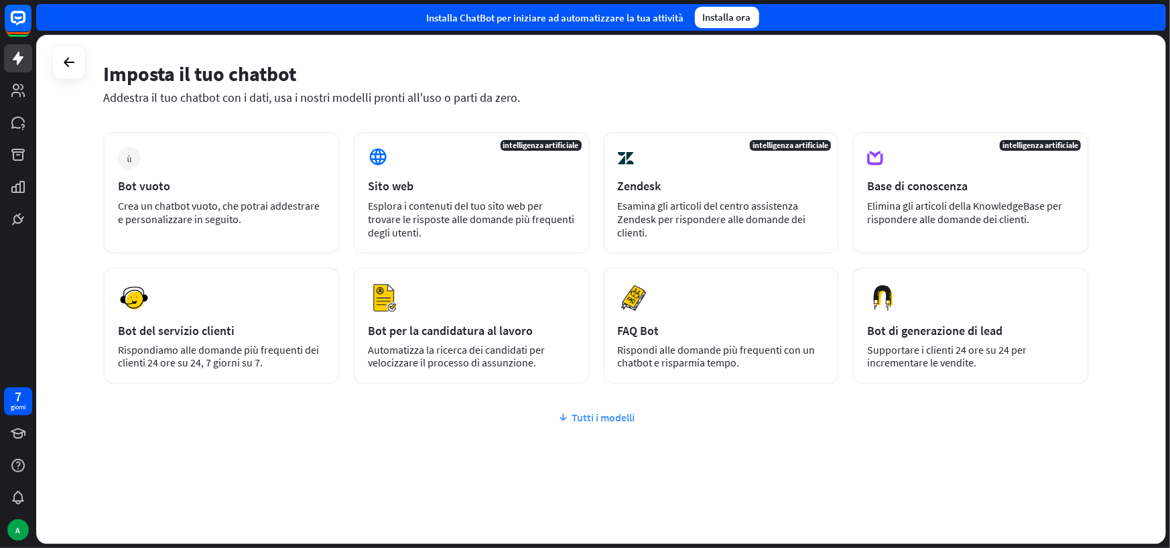
click at [583, 411] on font "Tutti i modelli" at bounding box center [603, 417] width 63 height 13
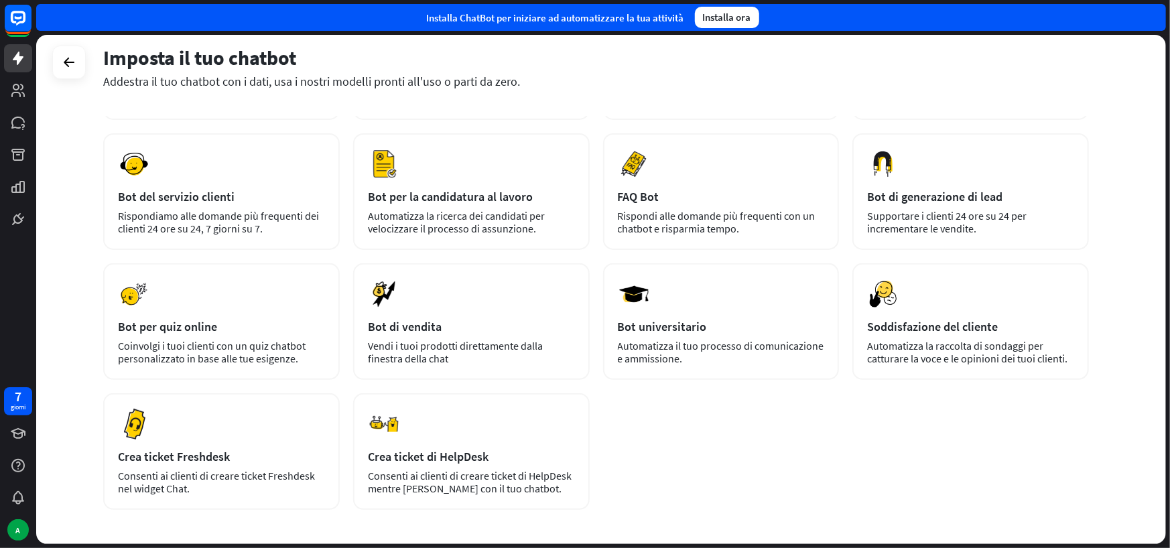
scroll to position [237, 0]
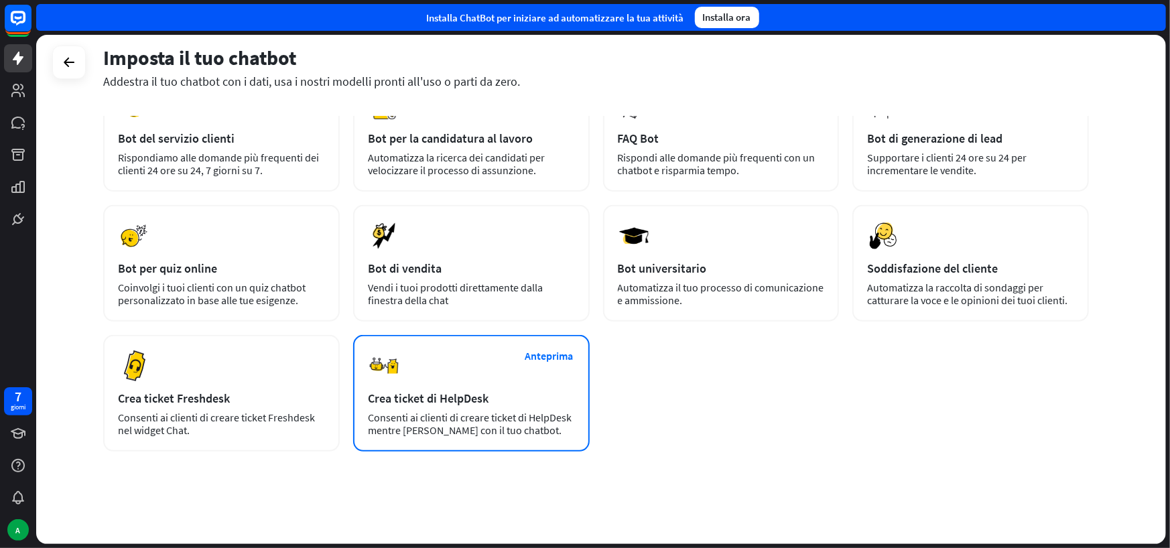
click at [455, 406] on div "Anteprima Crea ticket di HelpDesk Consenti ai clienti di creare ticket di HelpD…" at bounding box center [471, 393] width 237 height 117
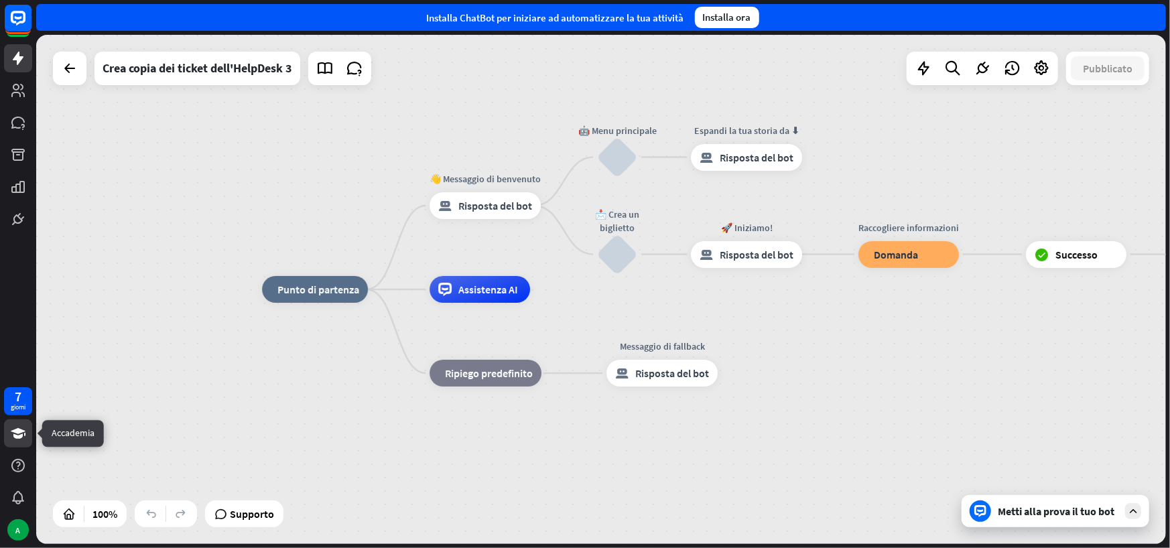
click at [20, 432] on icon at bounding box center [18, 433] width 15 height 11
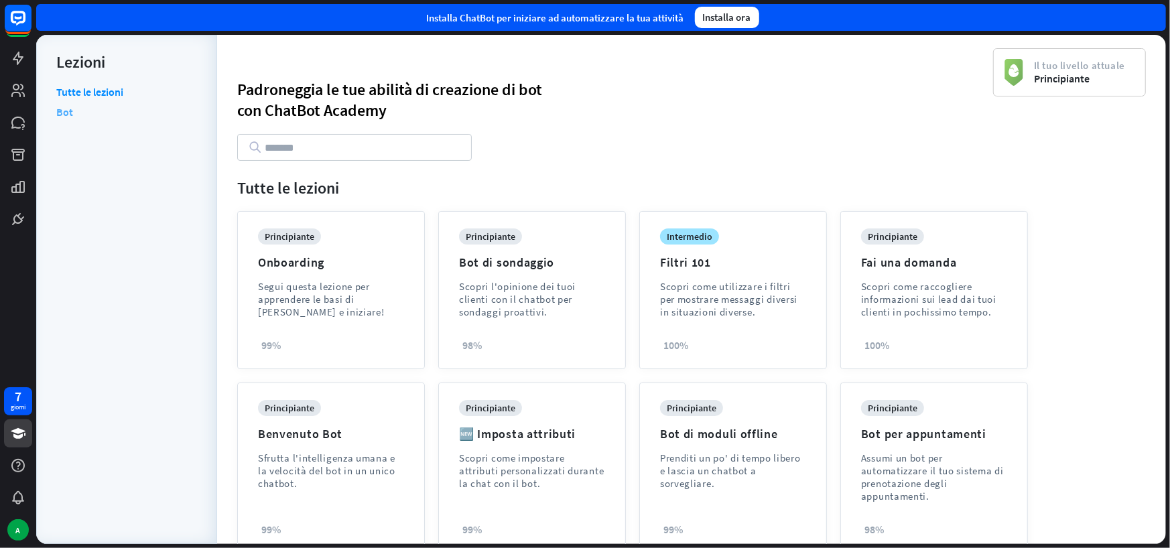
click at [68, 113] on font "Bot" at bounding box center [64, 111] width 17 height 13
click at [19, 465] on icon at bounding box center [17, 465] width 13 height 13
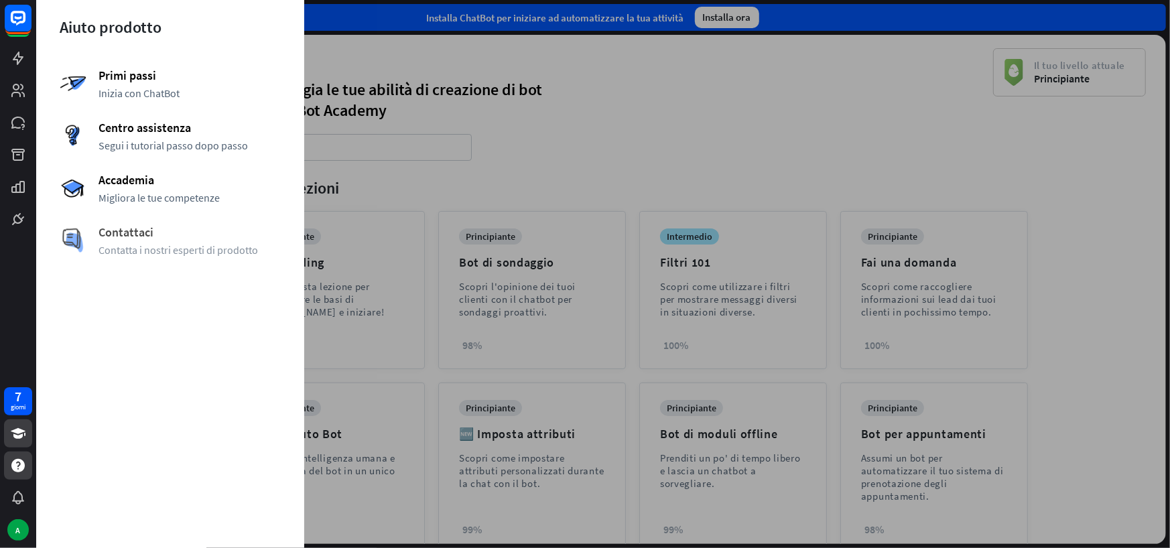
click at [139, 237] on font "Contattaci" at bounding box center [126, 232] width 55 height 15
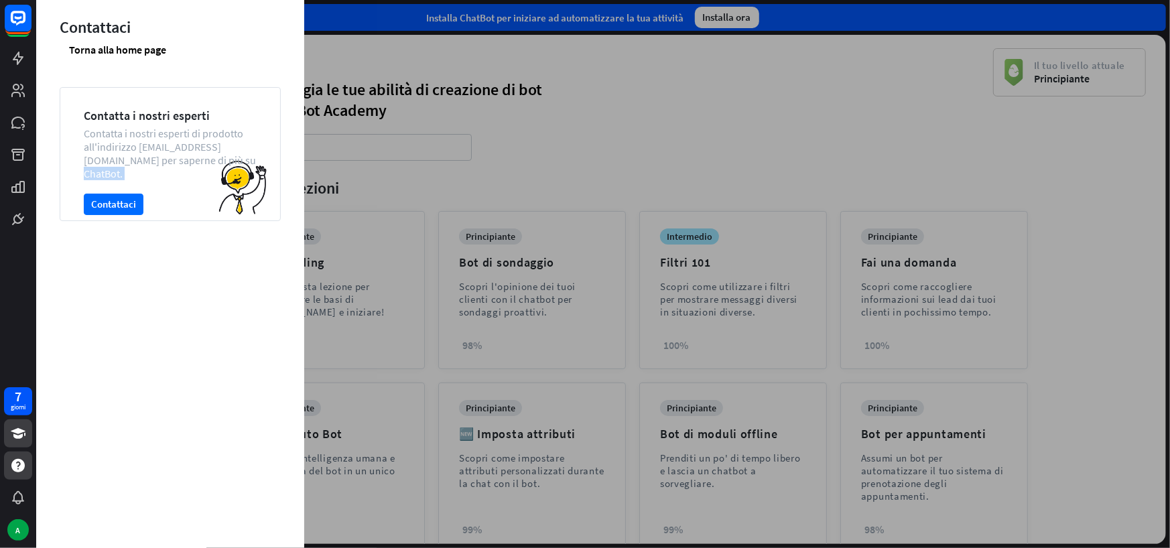
drag, startPoint x: 160, startPoint y: 170, endPoint x: 127, endPoint y: 132, distance: 50.4
click at [124, 143] on div "Contatta i nostri esperti Contatta i nostri esperti di prodotto all'indirizzo […" at bounding box center [170, 154] width 221 height 134
click at [190, 164] on font "Contatta i nostri esperti di prodotto all'indirizzo [EMAIL_ADDRESS][DOMAIN_NAME…" at bounding box center [170, 154] width 172 height 54
drag, startPoint x: 139, startPoint y: 149, endPoint x: 207, endPoint y: 165, distance: 70.2
click at [237, 143] on font "Contatta i nostri esperti di prodotto all'indirizzo [EMAIL_ADDRESS][DOMAIN_NAME…" at bounding box center [170, 154] width 172 height 54
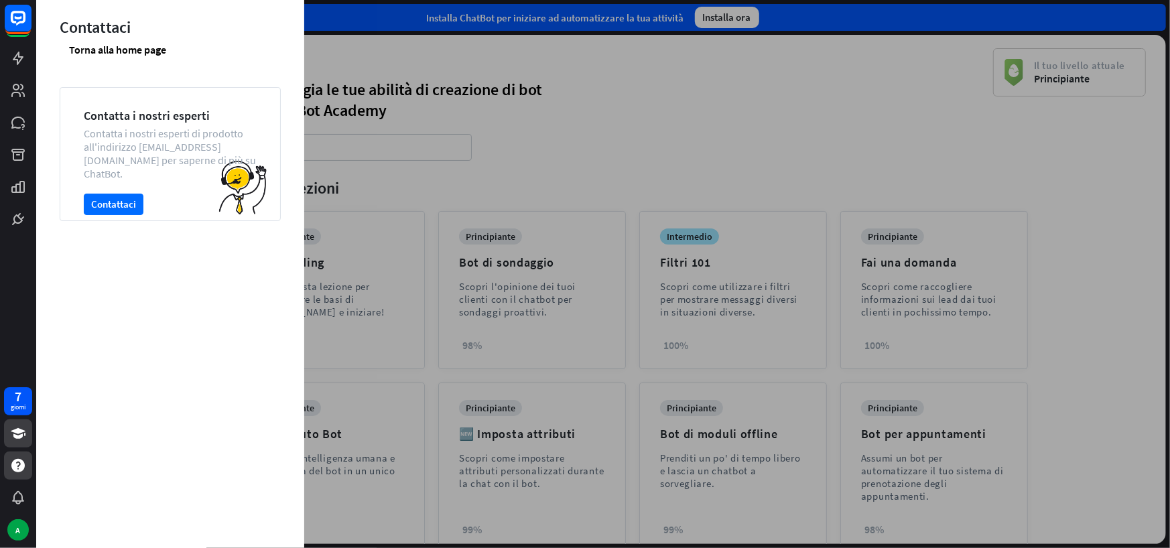
click at [354, 61] on div at bounding box center [603, 274] width 1134 height 548
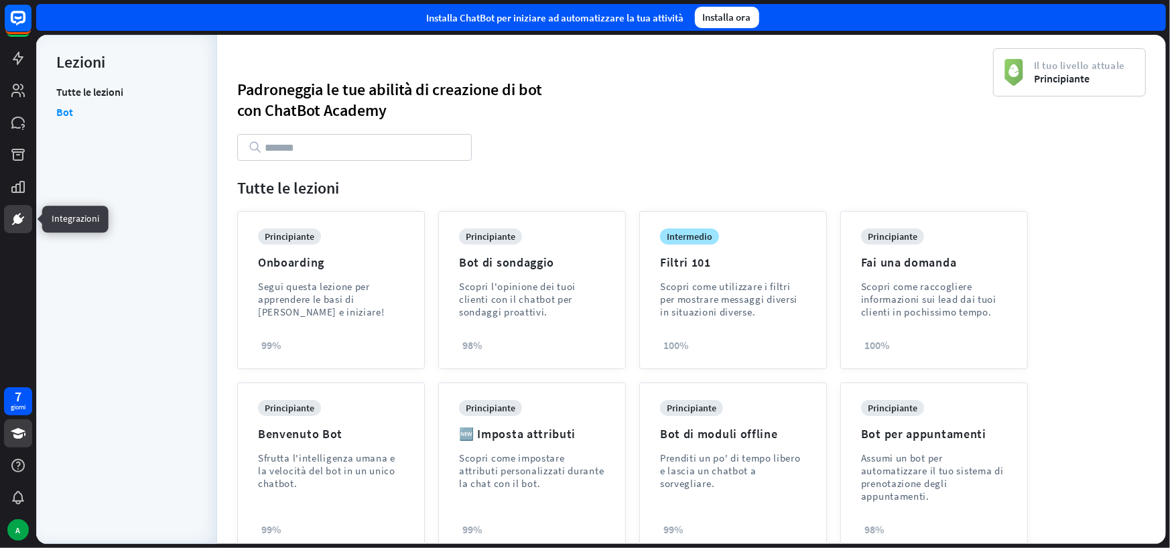
click at [23, 219] on icon at bounding box center [18, 219] width 16 height 16
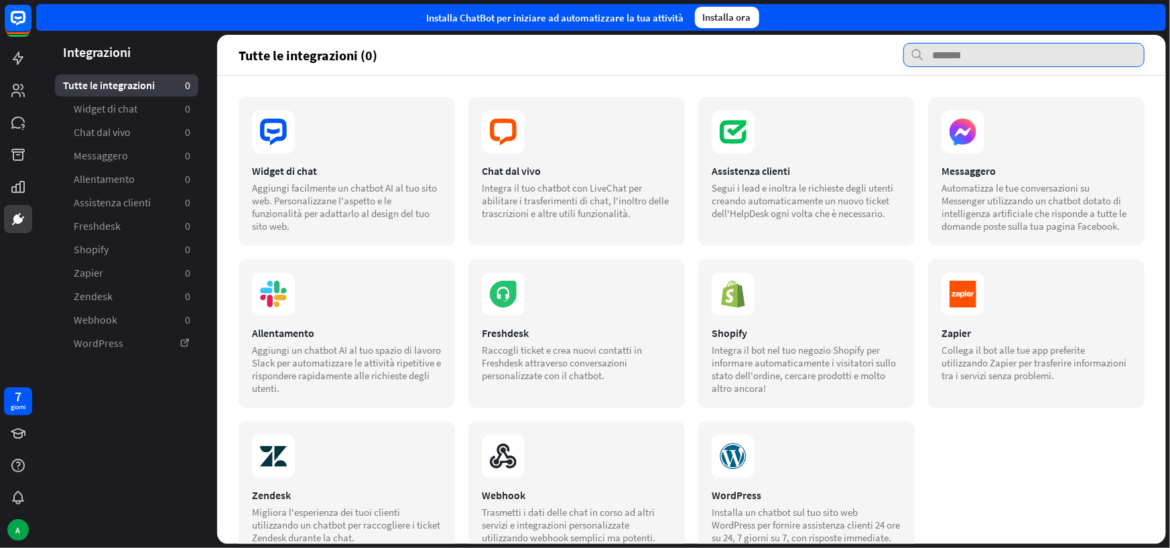
click at [965, 56] on input "text" at bounding box center [1024, 55] width 241 height 24
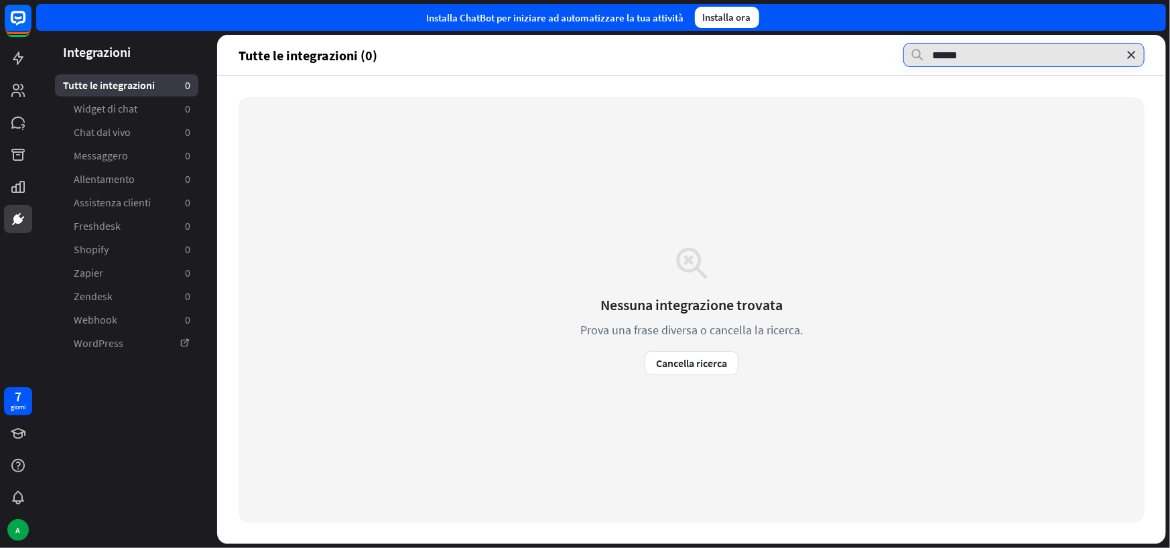
type input "******"
click at [1131, 56] on icon at bounding box center [1131, 54] width 13 height 13
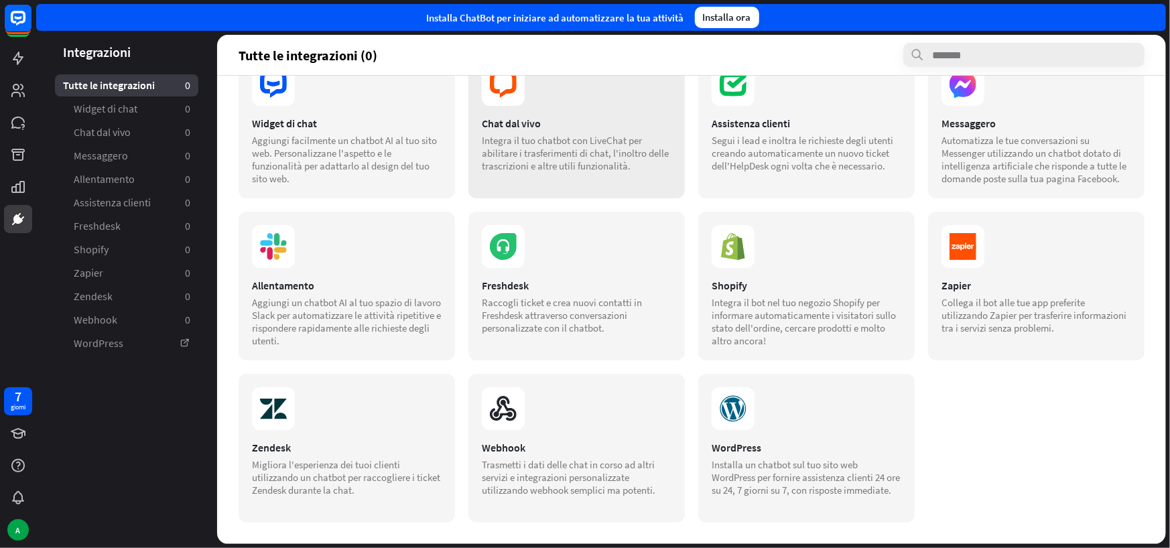
scroll to position [159, 0]
click at [482, 430] on icon at bounding box center [503, 408] width 43 height 43
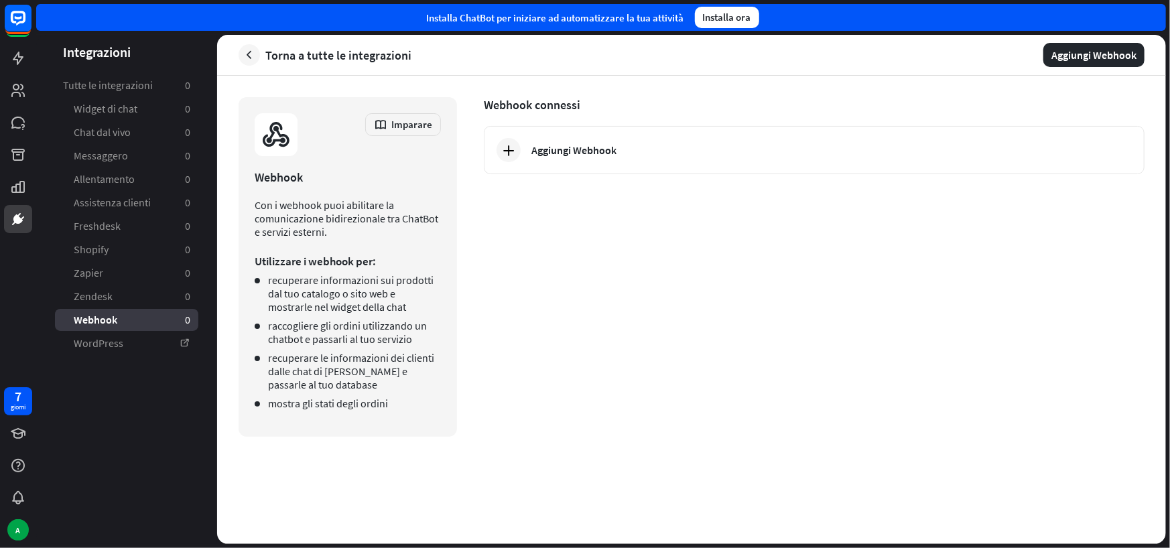
drag, startPoint x: 316, startPoint y: 217, endPoint x: 380, endPoint y: 235, distance: 66.0
click at [380, 235] on p "Con i webhook puoi abilitare la comunicazione bidirezionale tra ChatBot e servi…" at bounding box center [348, 218] width 186 height 40
drag, startPoint x: 267, startPoint y: 359, endPoint x: 329, endPoint y: 396, distance: 72.2
click at [320, 387] on li "recuperare le informazioni dei clienti dalle chat di [PERSON_NAME] e passarle a…" at bounding box center [348, 371] width 186 height 40
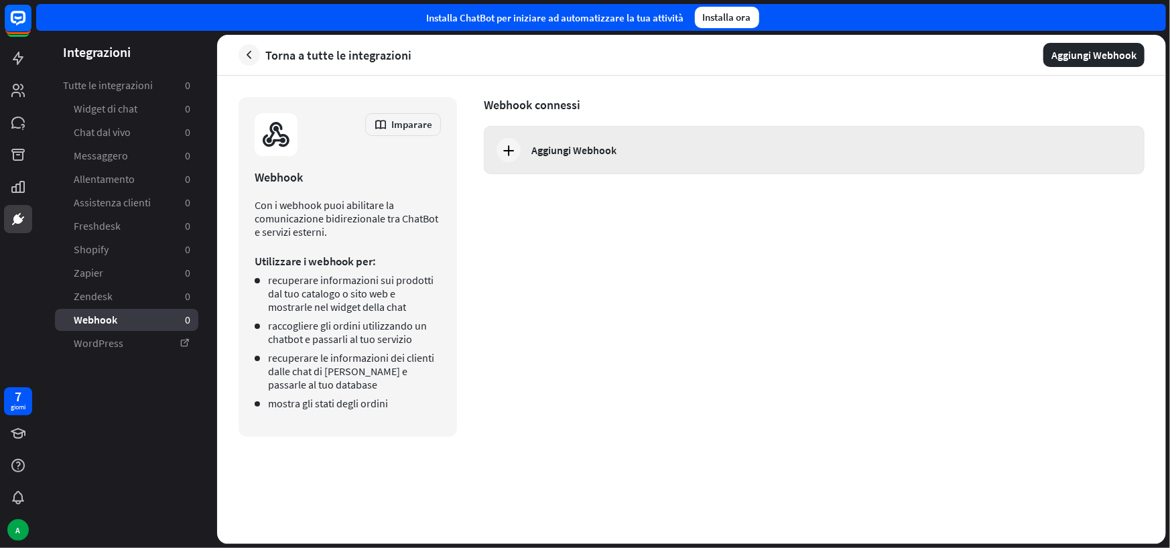
click at [546, 147] on font "Aggiungi Webhook" at bounding box center [574, 149] width 85 height 13
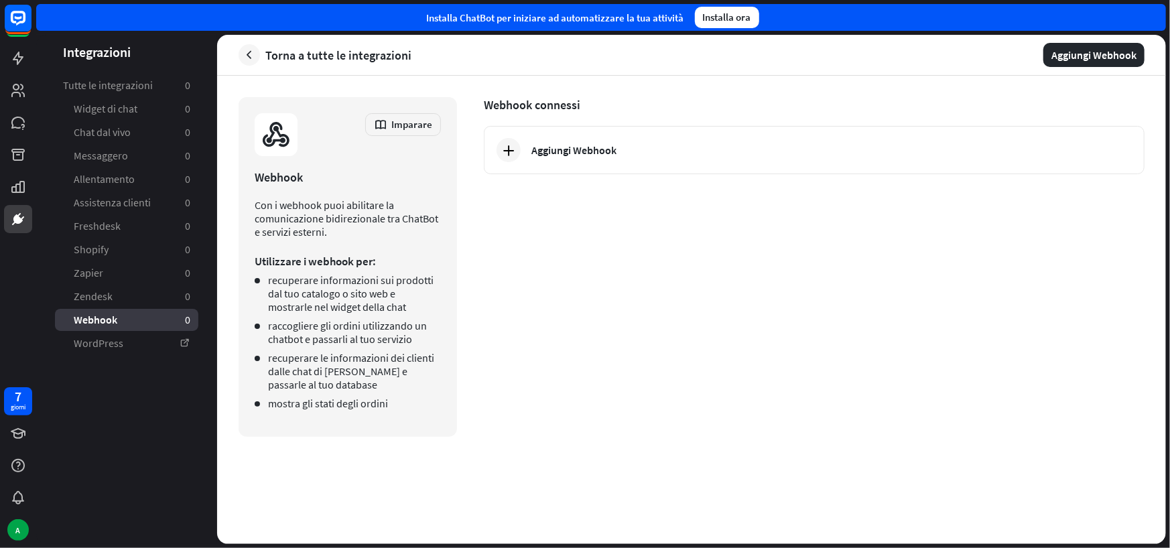
click at [823, 227] on div "vicino Connettiti con Webhook Seleziona un chatbot che vuoi connettere con Webh…" at bounding box center [585, 274] width 1170 height 548
drag, startPoint x: 267, startPoint y: 358, endPoint x: 336, endPoint y: 386, distance: 73.9
click at [336, 386] on li "recuperare le informazioni dei clienti dalle chat di [PERSON_NAME] e passarle a…" at bounding box center [348, 371] width 186 height 40
click at [408, 126] on font "Imparare" at bounding box center [411, 124] width 41 height 13
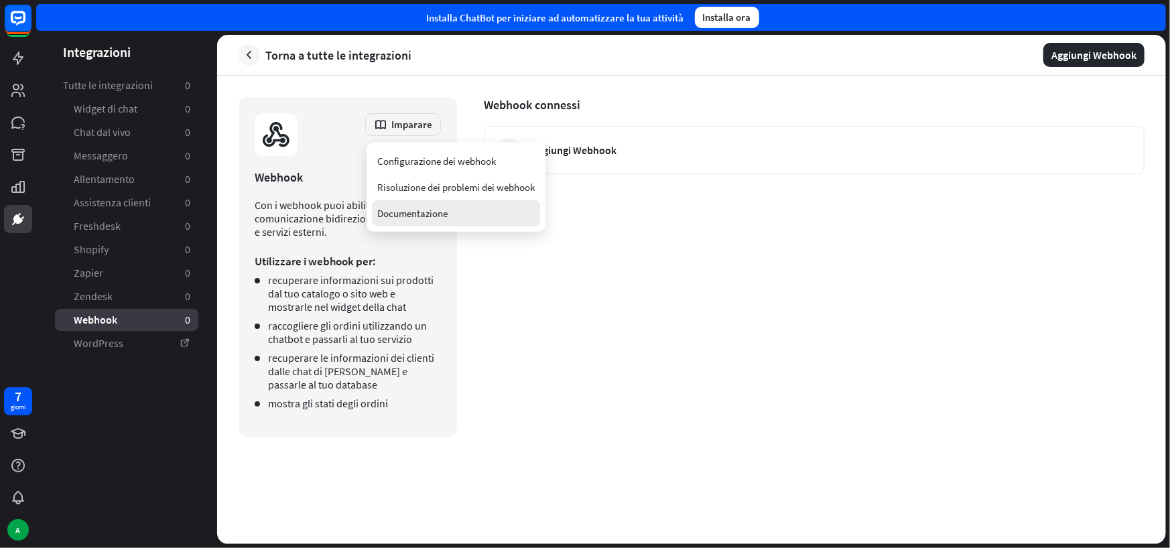
click at [420, 218] on font "Documentazione" at bounding box center [412, 213] width 70 height 13
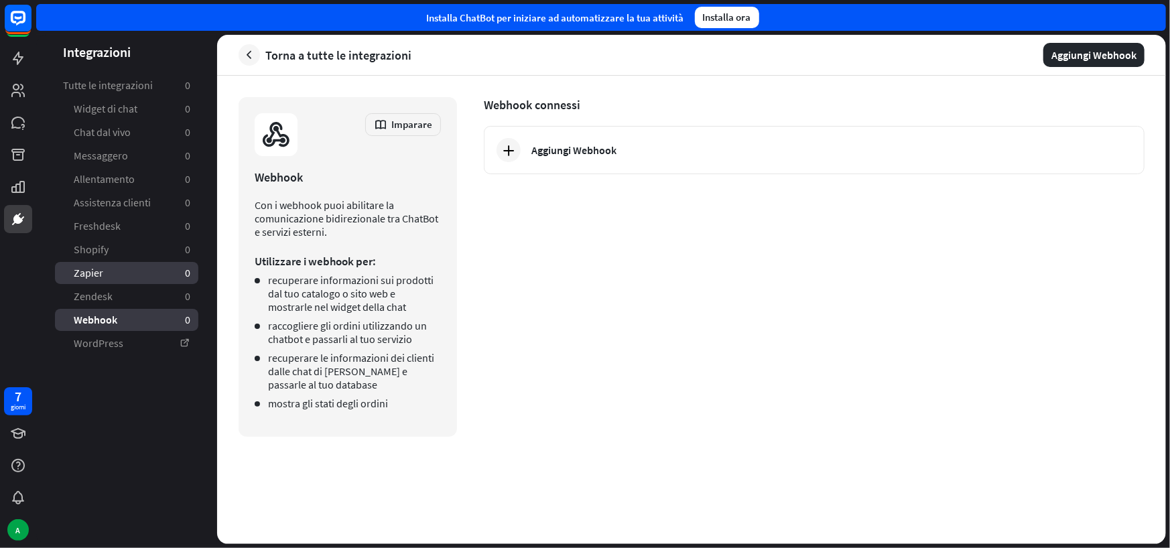
click at [92, 274] on font "Zapier" at bounding box center [88, 272] width 29 height 13
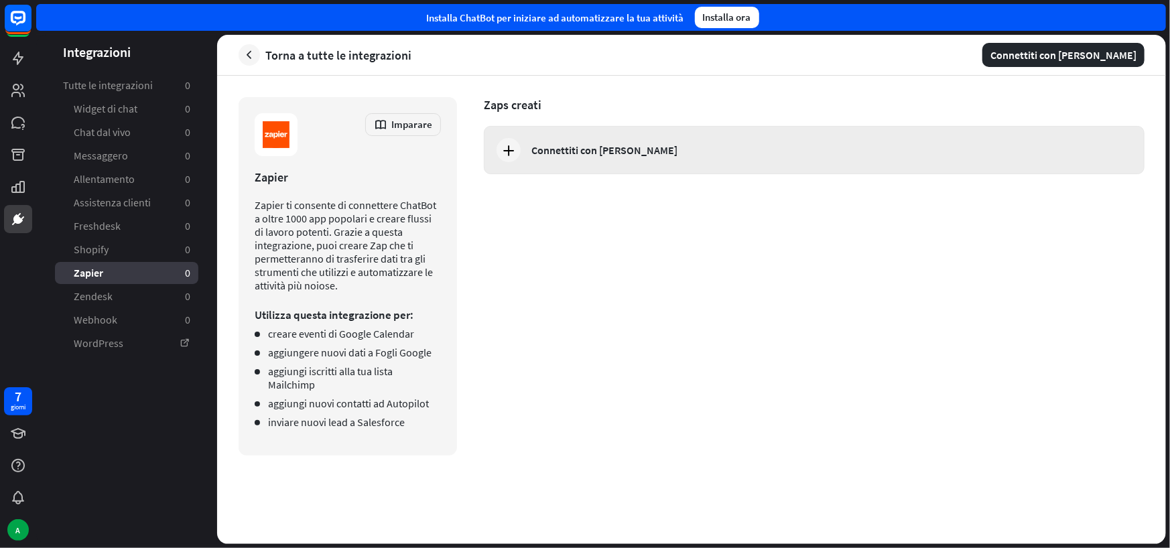
click at [557, 154] on font "Connettiti con [PERSON_NAME]" at bounding box center [605, 149] width 146 height 13
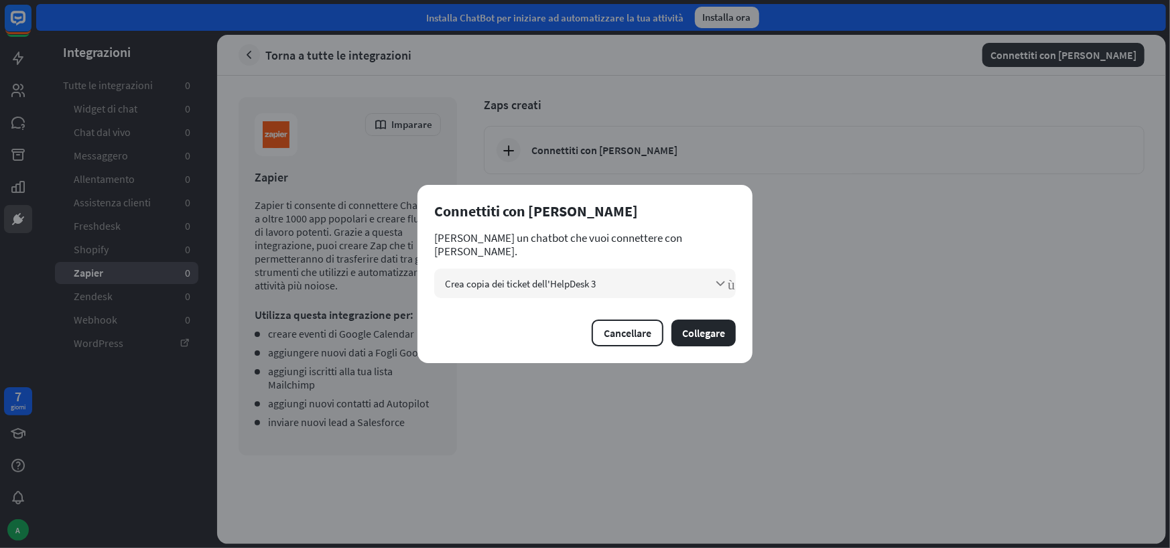
click at [656, 355] on div "vicino [PERSON_NAME] con [PERSON_NAME] un chatbot che vuoi connettere con [PERS…" at bounding box center [585, 274] width 335 height 178
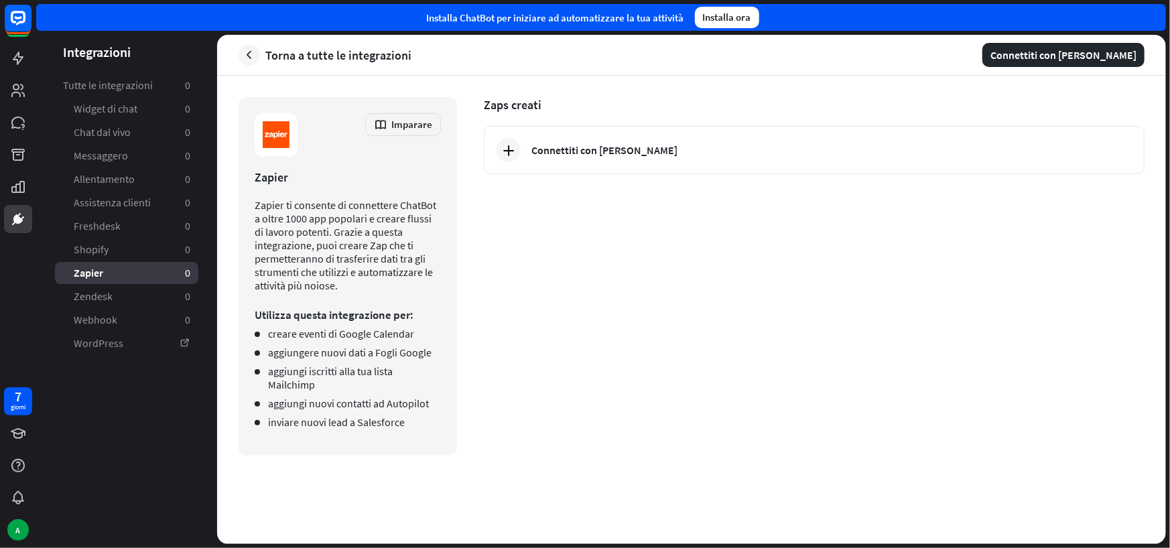
click at [764, 219] on div "vicino [PERSON_NAME] con [PERSON_NAME] un chatbot che vuoi connettere con [PERS…" at bounding box center [585, 274] width 1170 height 548
click at [248, 60] on icon "button" at bounding box center [250, 55] width 14 height 14
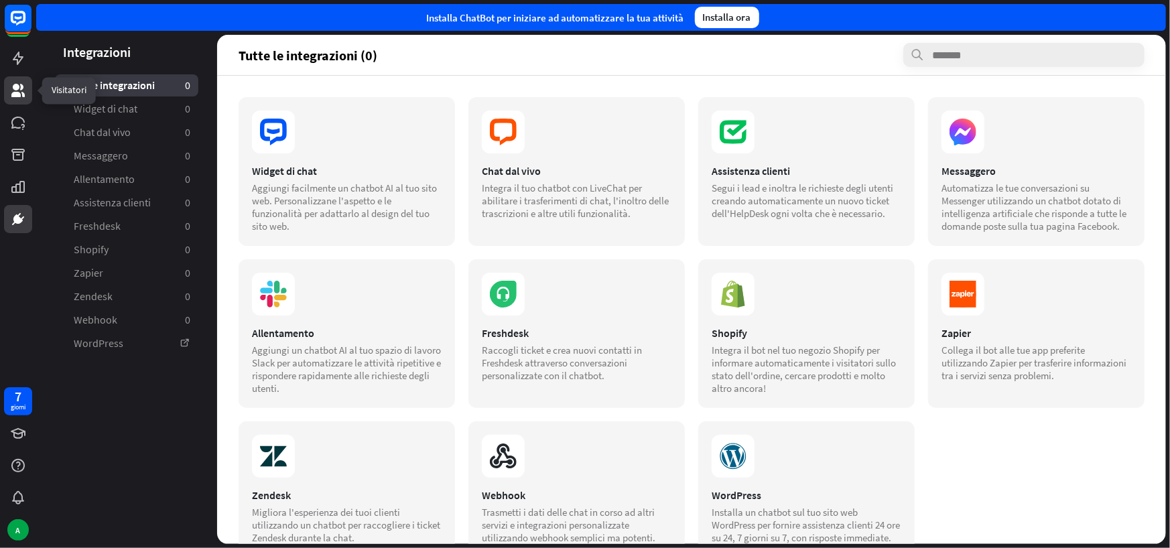
click at [15, 91] on icon at bounding box center [18, 90] width 16 height 16
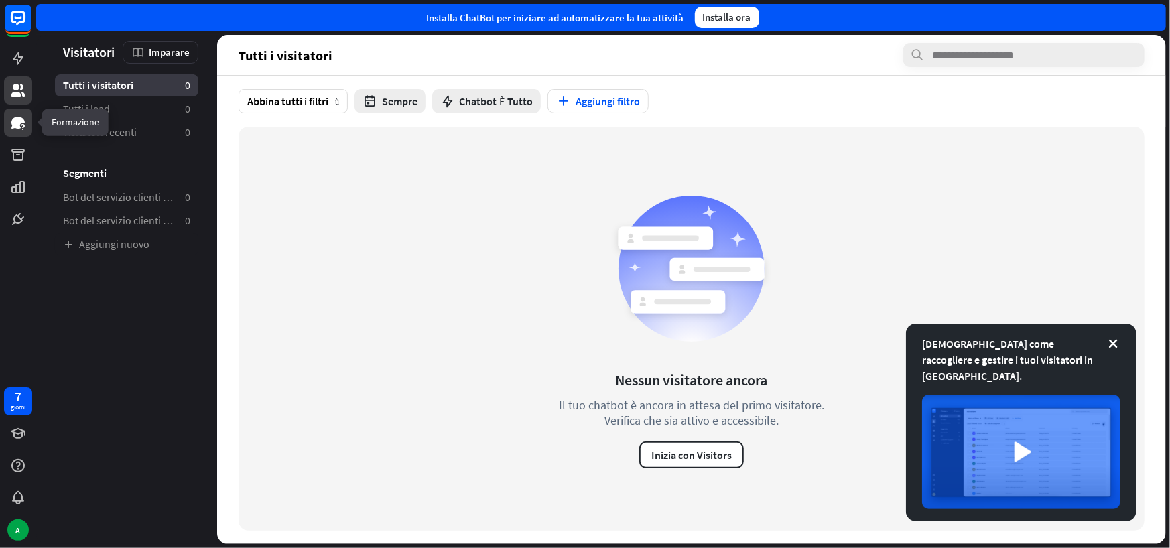
click at [19, 128] on icon at bounding box center [18, 123] width 16 height 16
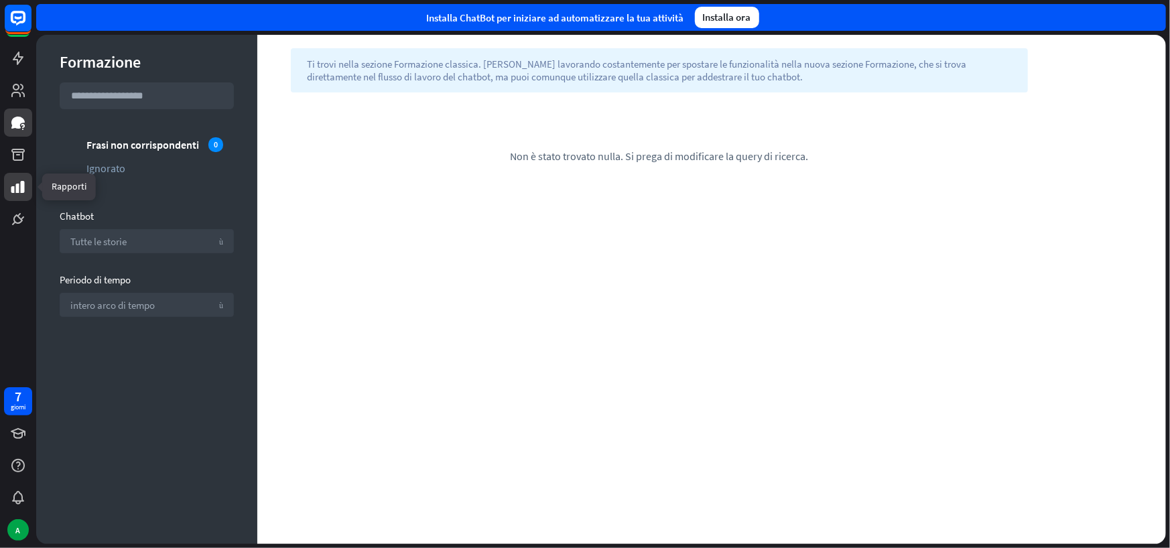
click at [13, 190] on icon at bounding box center [17, 187] width 13 height 12
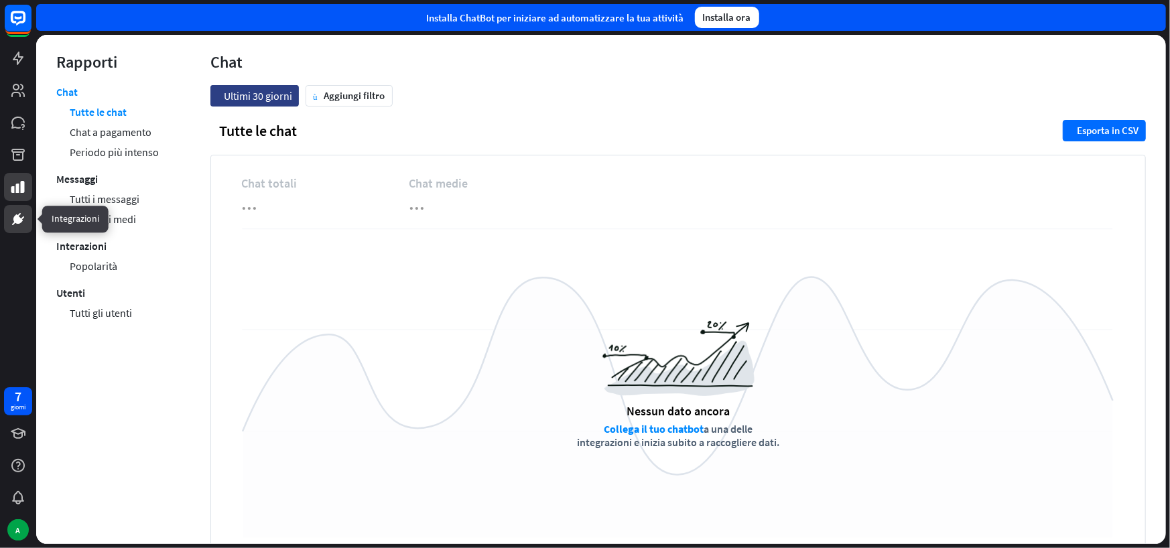
click at [19, 217] on icon at bounding box center [17, 219] width 9 height 9
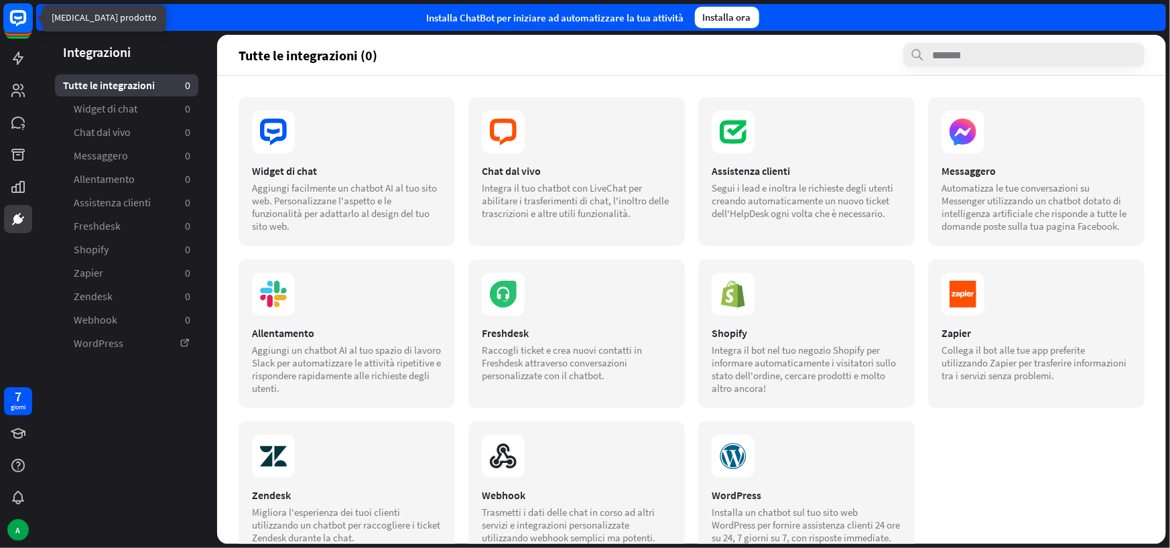
click at [16, 19] on icon at bounding box center [18, 17] width 8 height 3
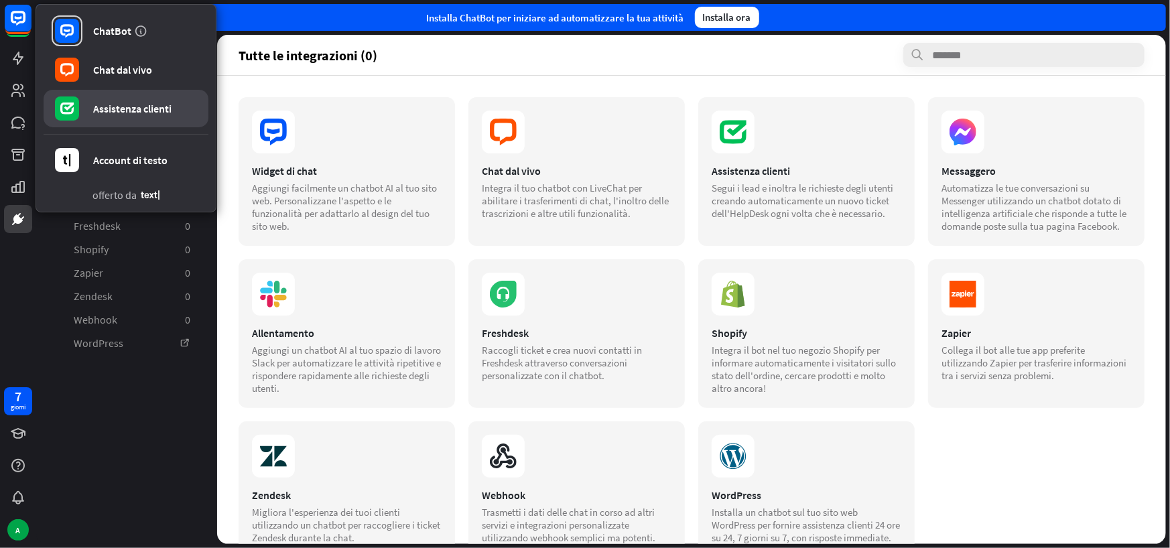
click at [164, 109] on font "Assistenza clienti" at bounding box center [132, 108] width 78 height 13
